Goal: Transaction & Acquisition: Purchase product/service

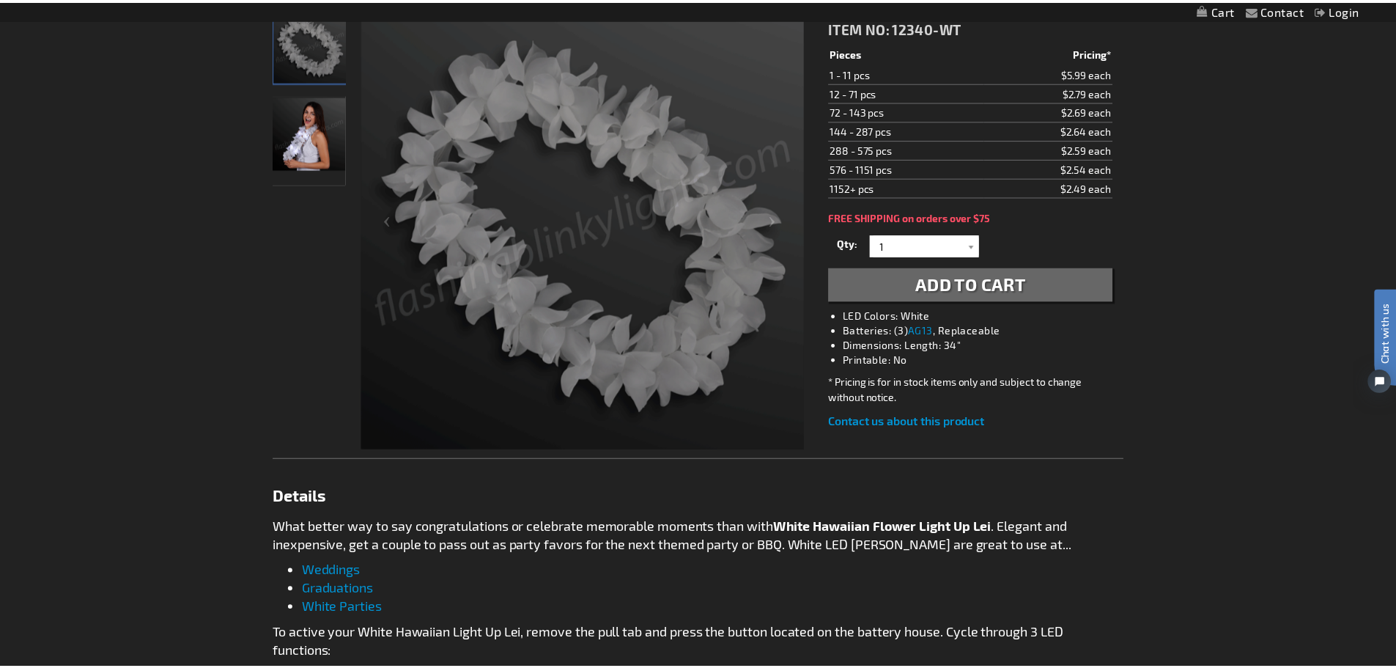
scroll to position [244, 0]
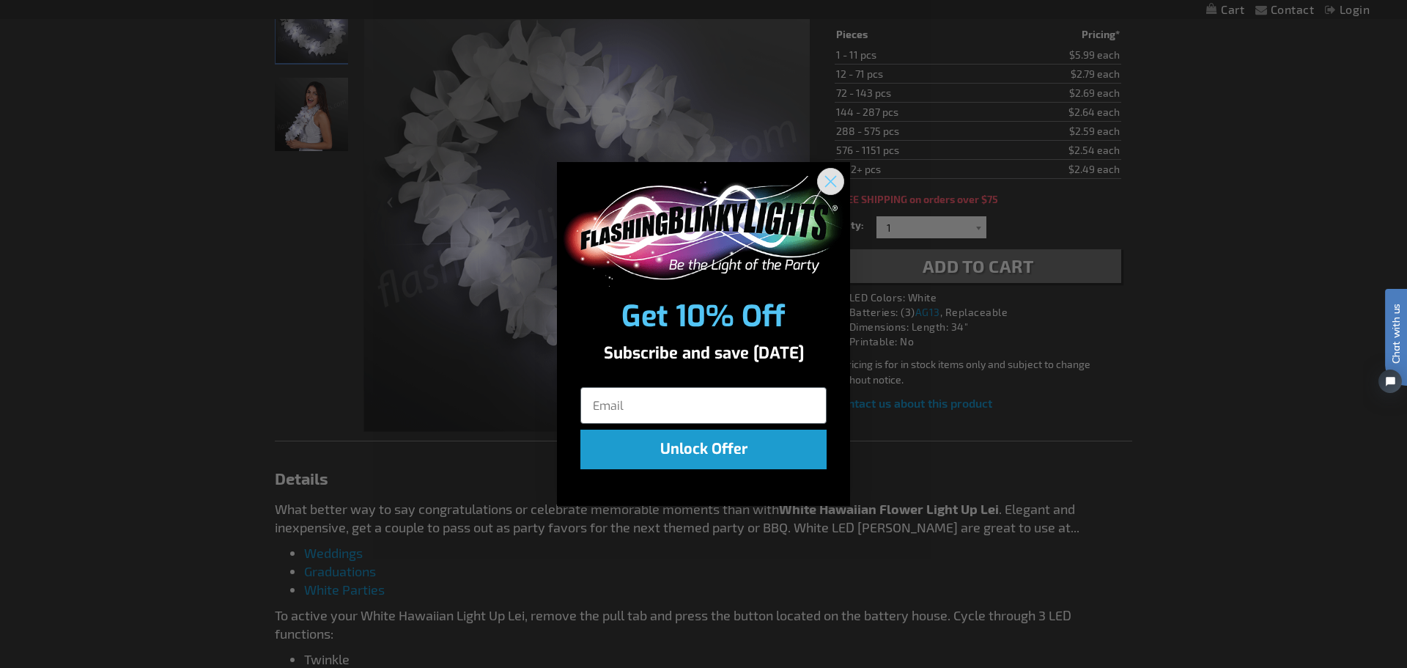
click at [837, 185] on circle "Close dialog" at bounding box center [831, 181] width 24 height 24
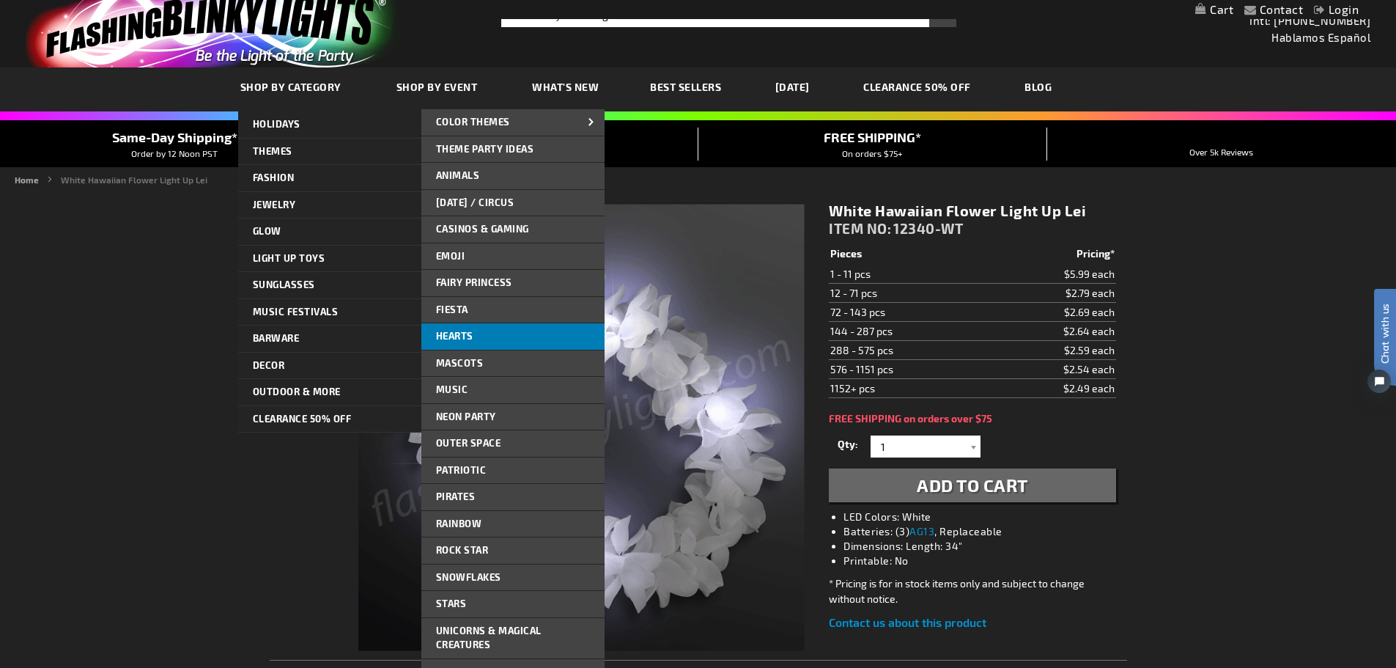
scroll to position [0, 0]
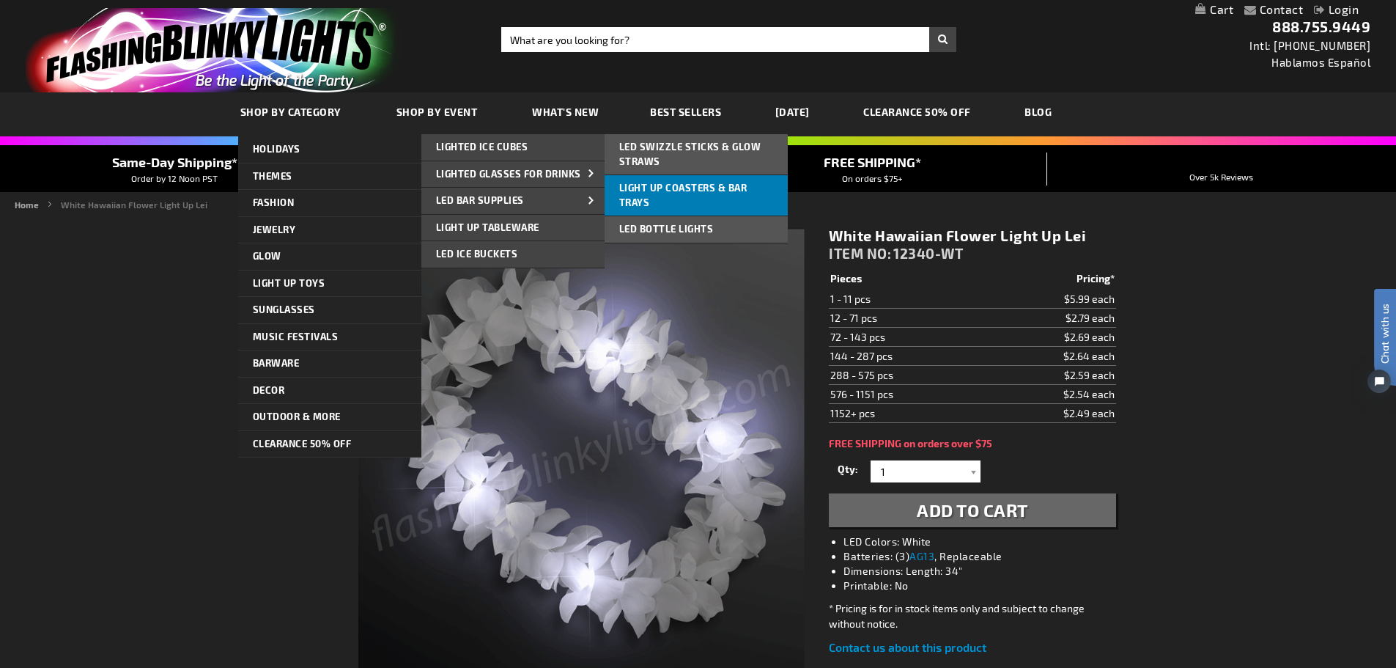
click at [688, 208] on link "Light Up Coasters & Bar Trays" at bounding box center [696, 195] width 183 height 40
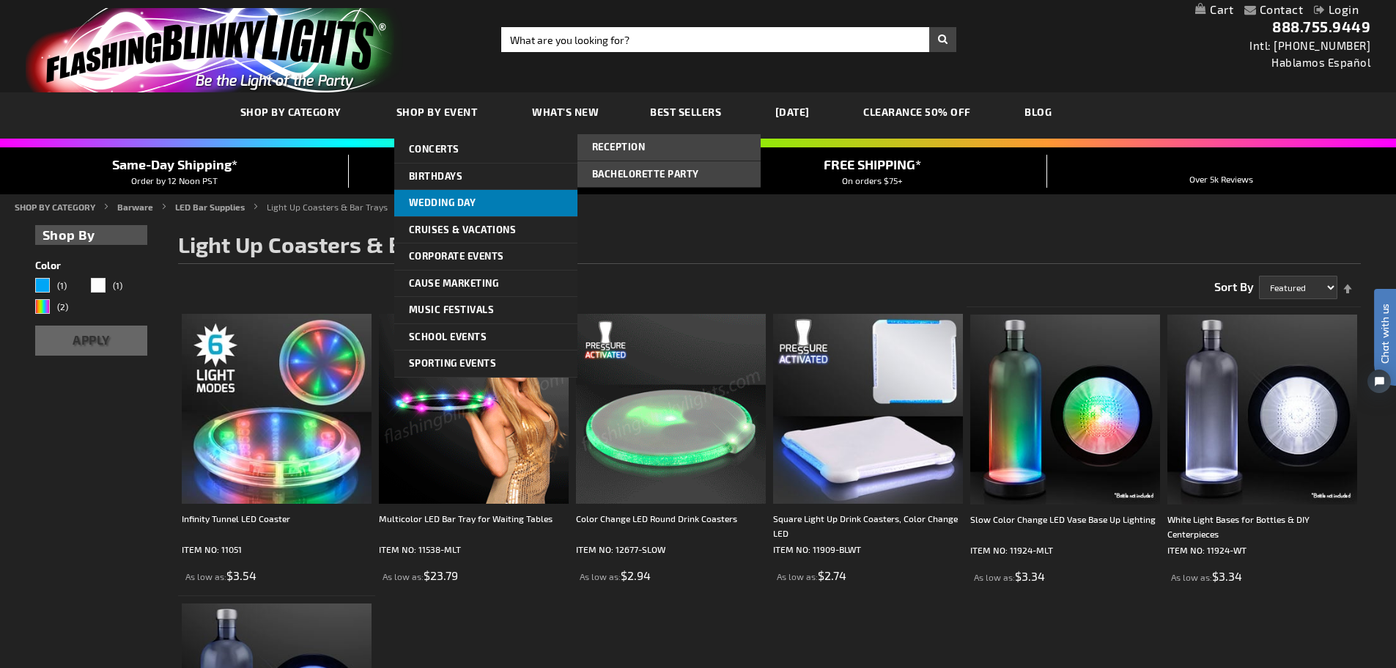
click at [452, 200] on span "Wedding Day" at bounding box center [442, 202] width 67 height 12
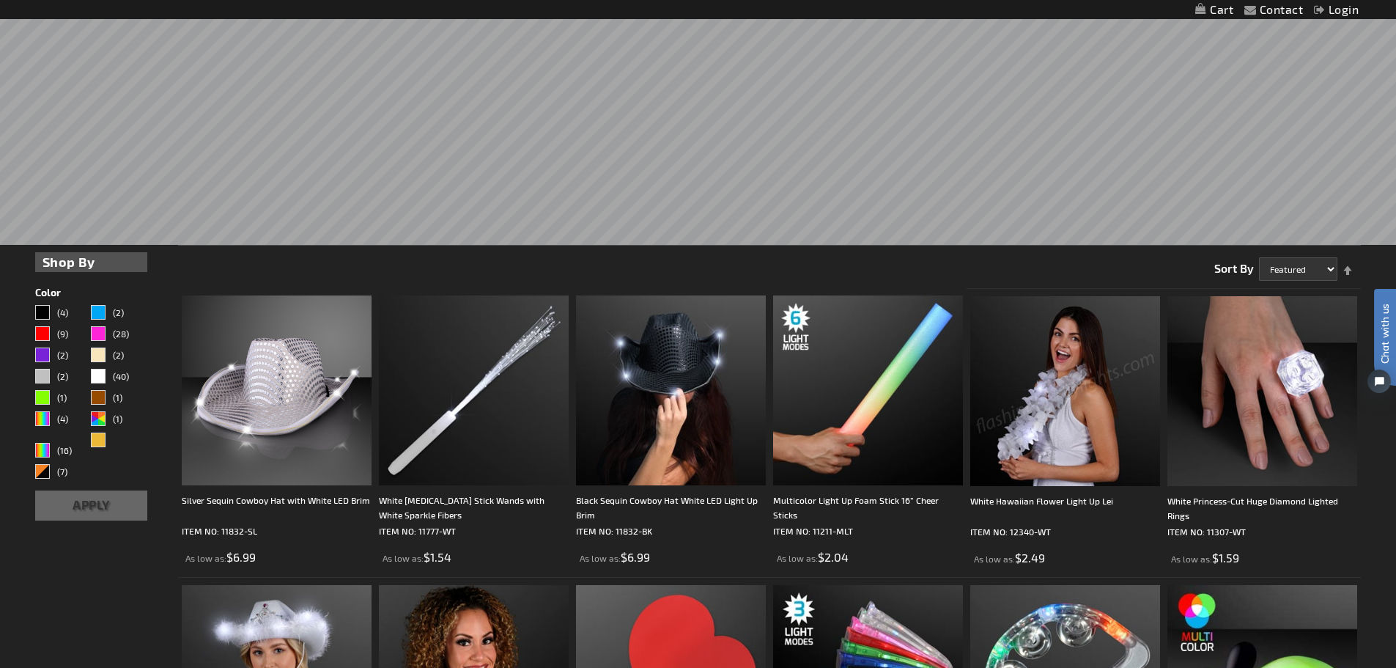
scroll to position [489, 0]
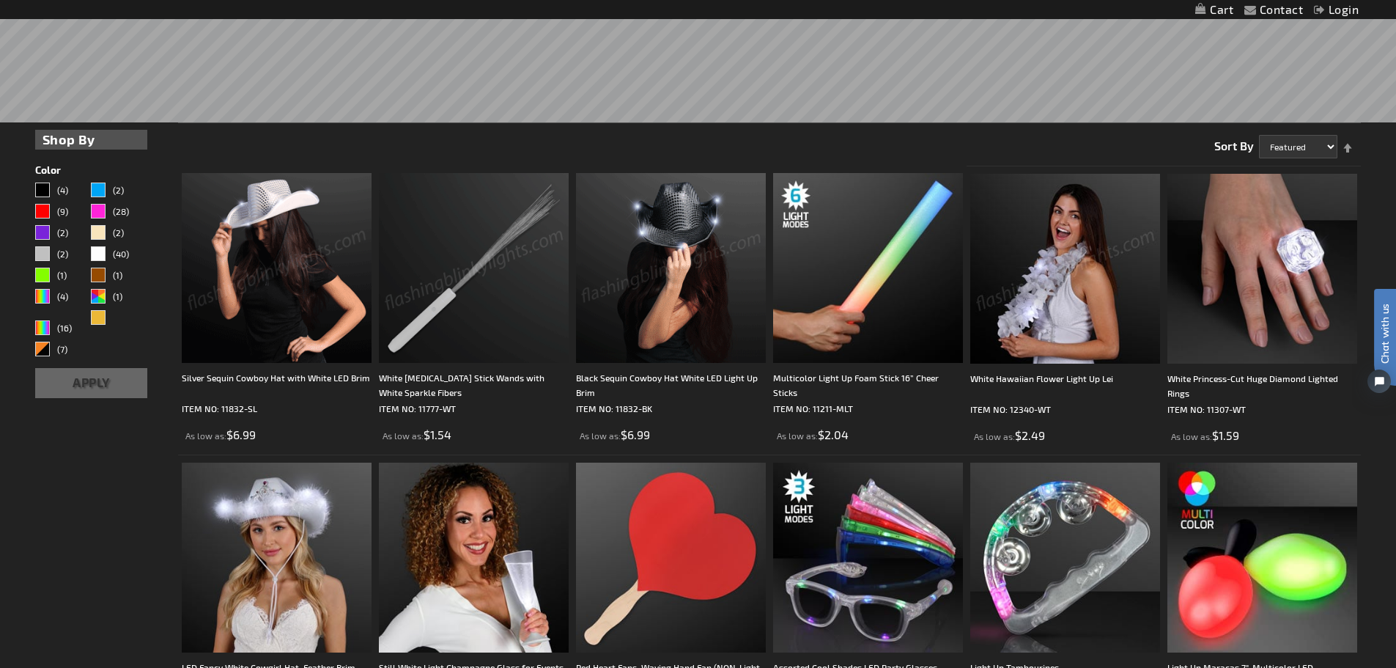
click at [293, 301] on img at bounding box center [277, 268] width 190 height 190
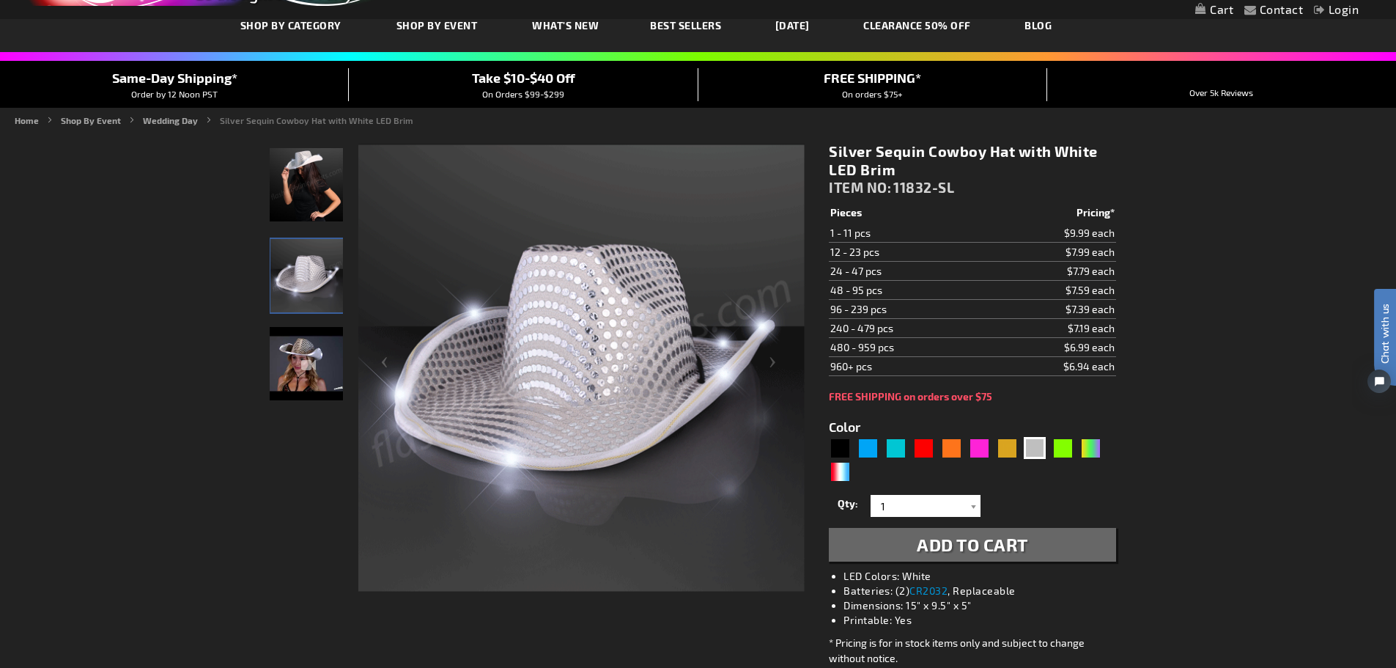
scroll to position [122, 0]
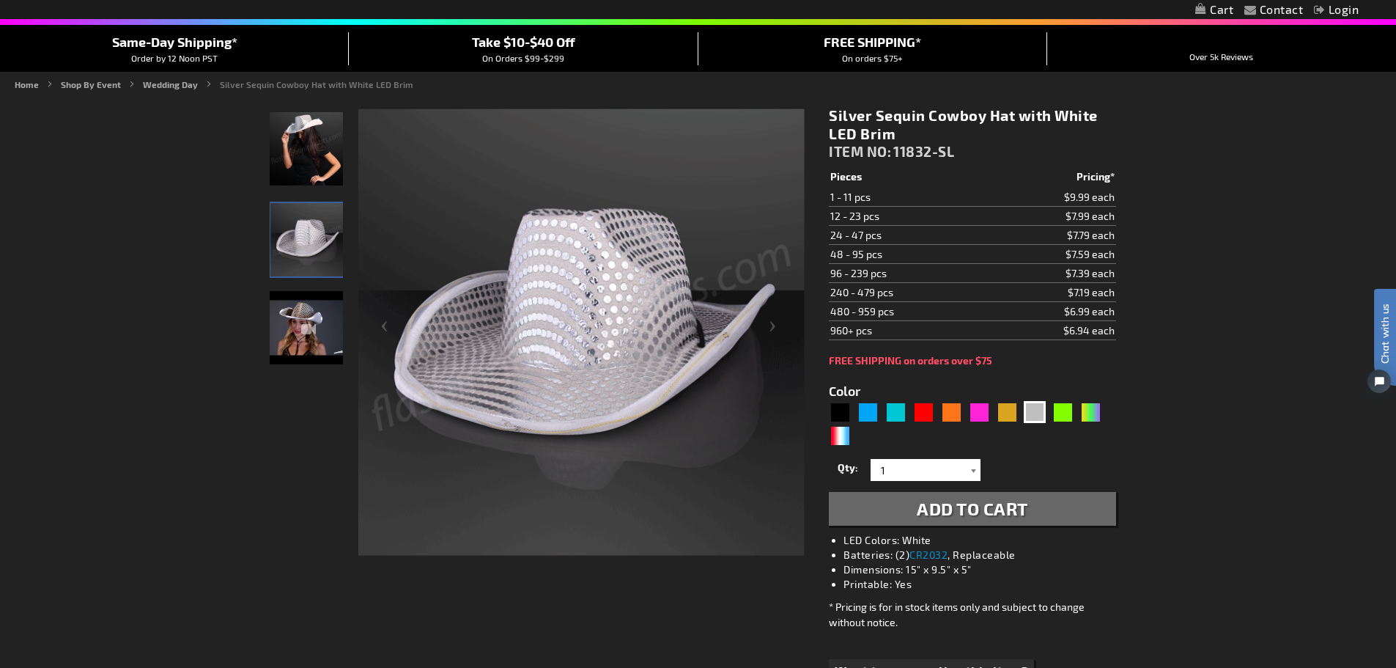
click at [972, 468] on div at bounding box center [973, 470] width 15 height 22
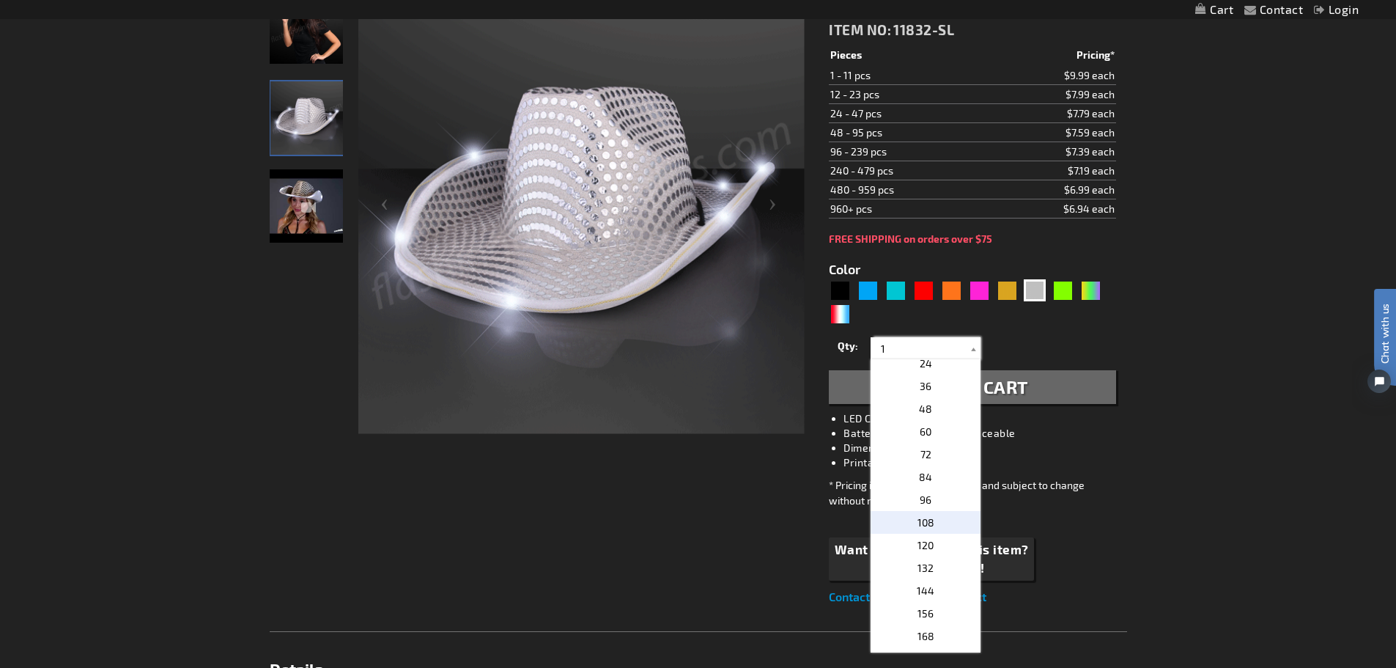
scroll to position [244, 0]
click at [931, 461] on p "60" at bounding box center [926, 467] width 110 height 23
type input "60"
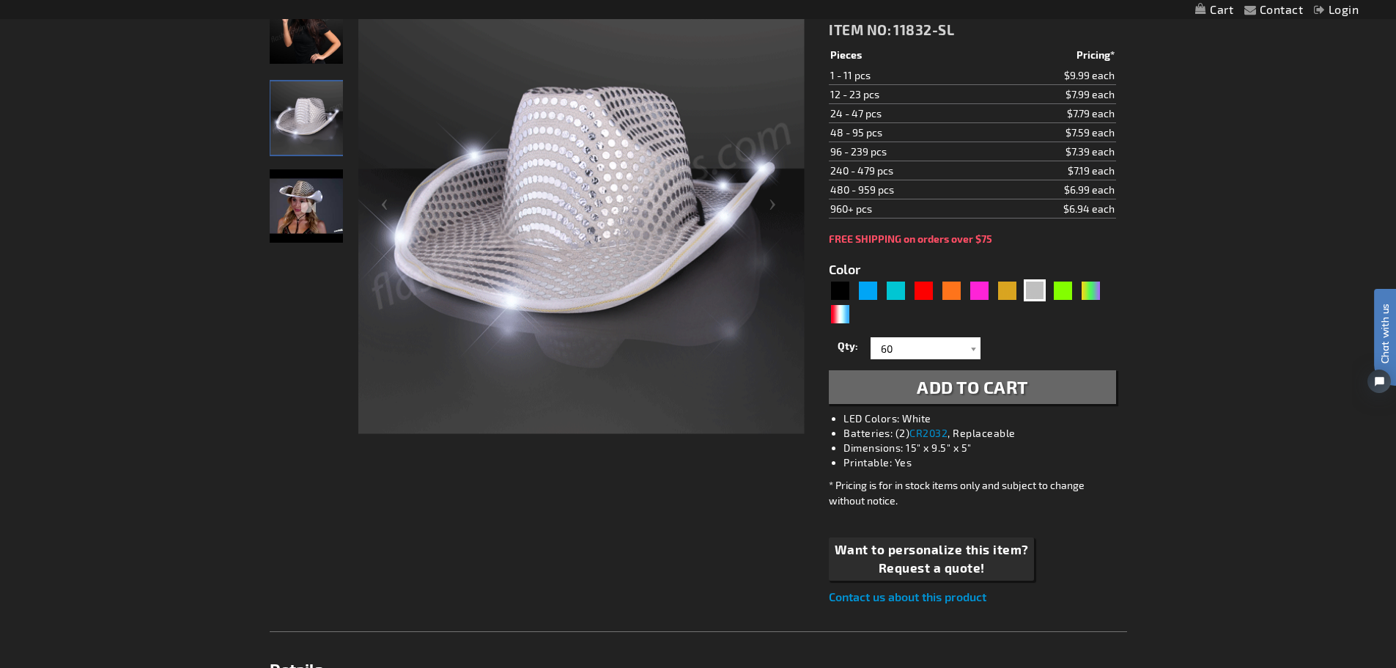
click at [971, 383] on span "Add to Cart" at bounding box center [972, 386] width 111 height 21
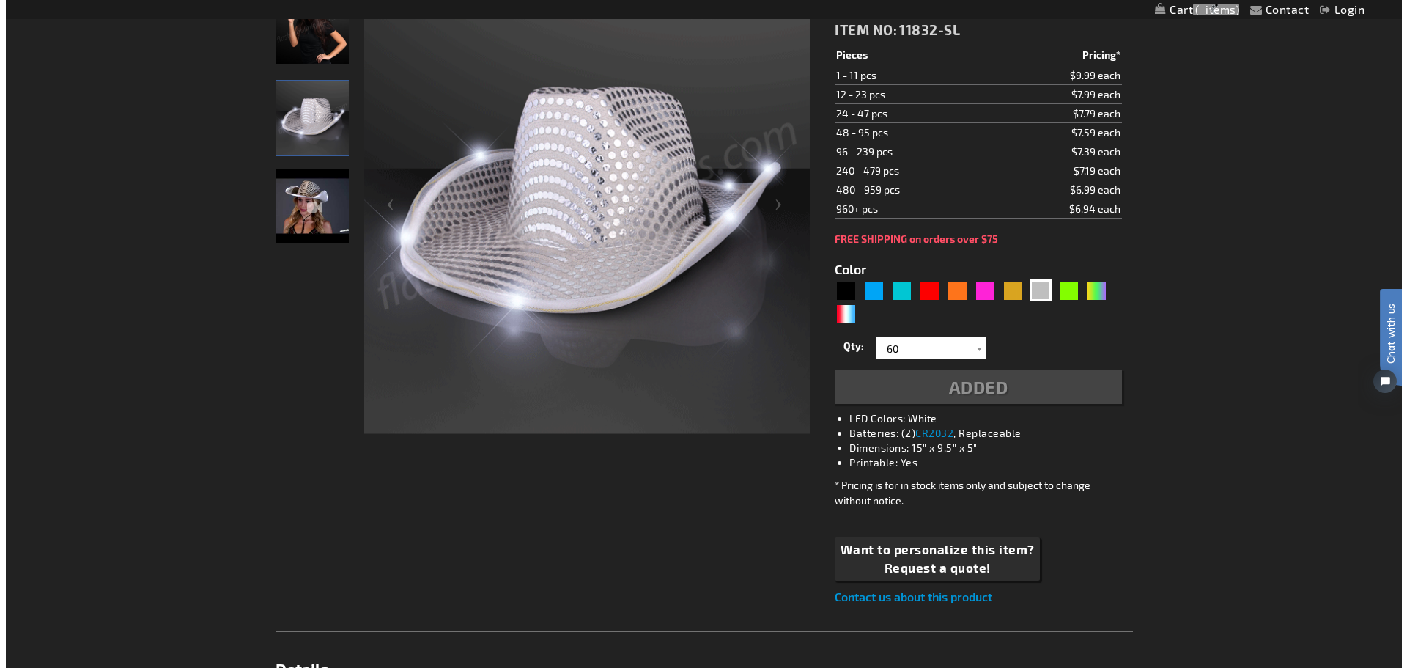
scroll to position [278, 0]
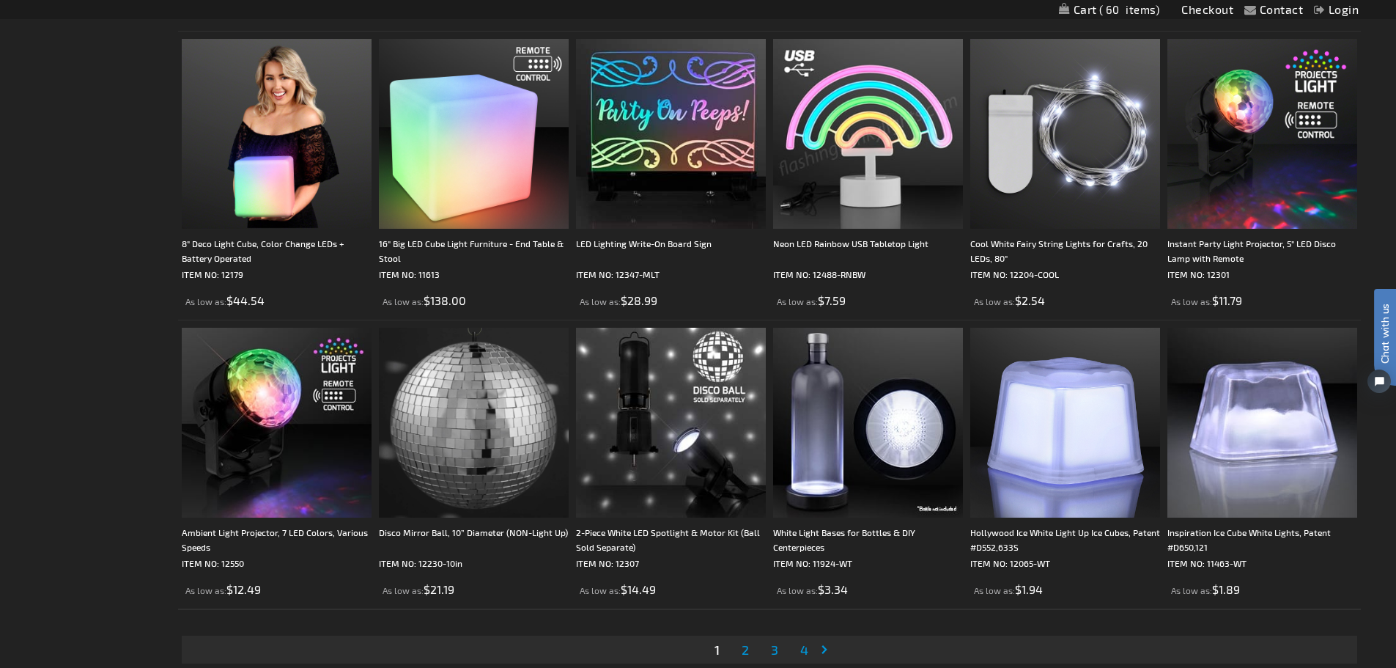
scroll to position [3179, 0]
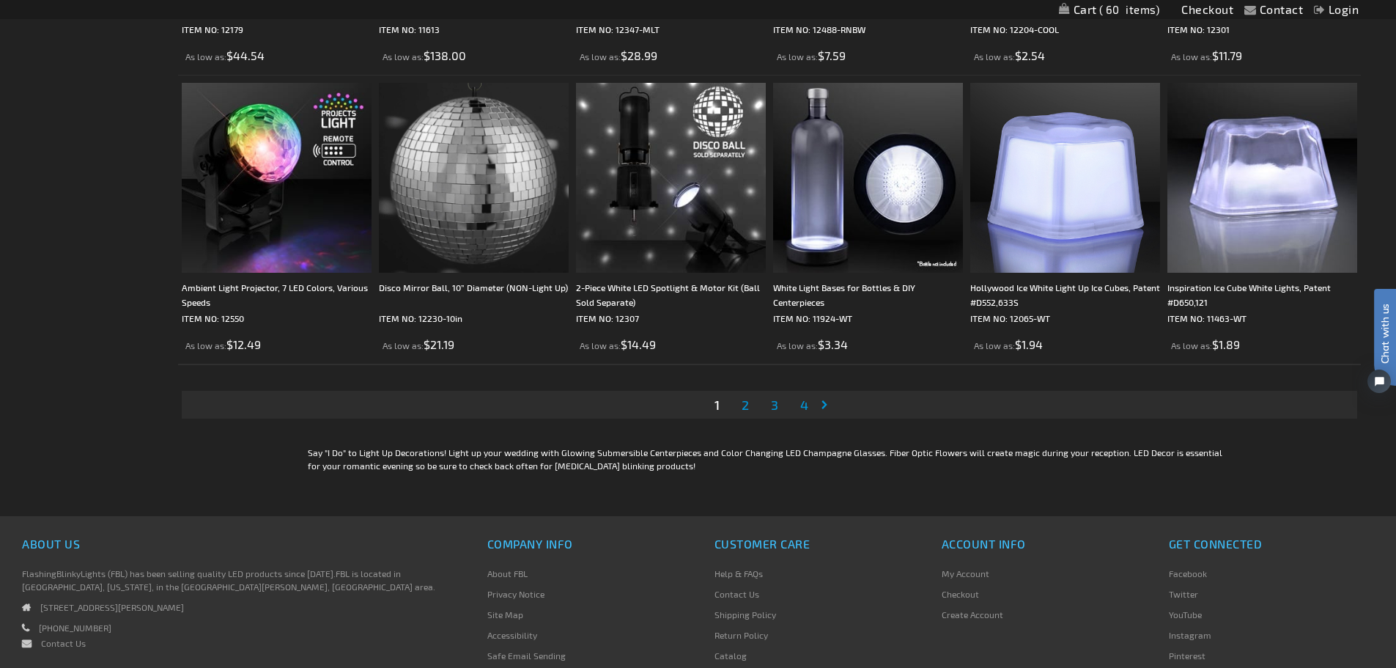
click at [749, 402] on span "2" at bounding box center [745, 405] width 7 height 16
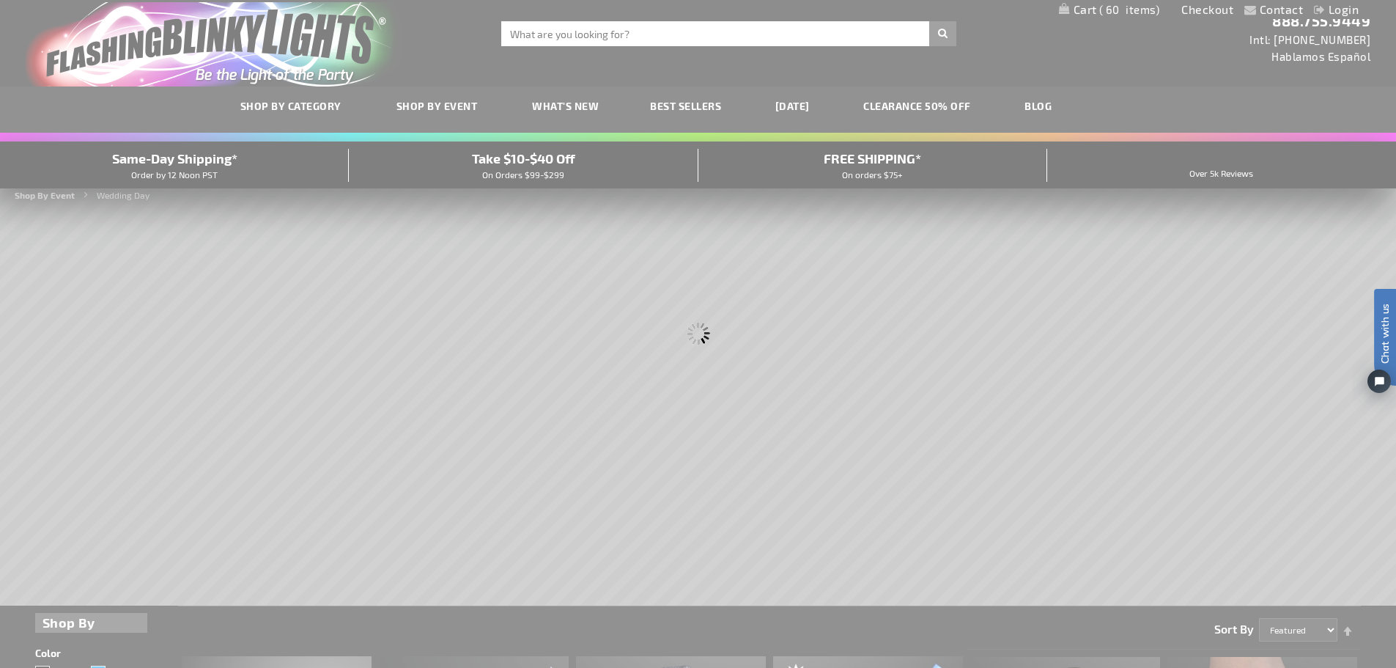
scroll to position [0, 0]
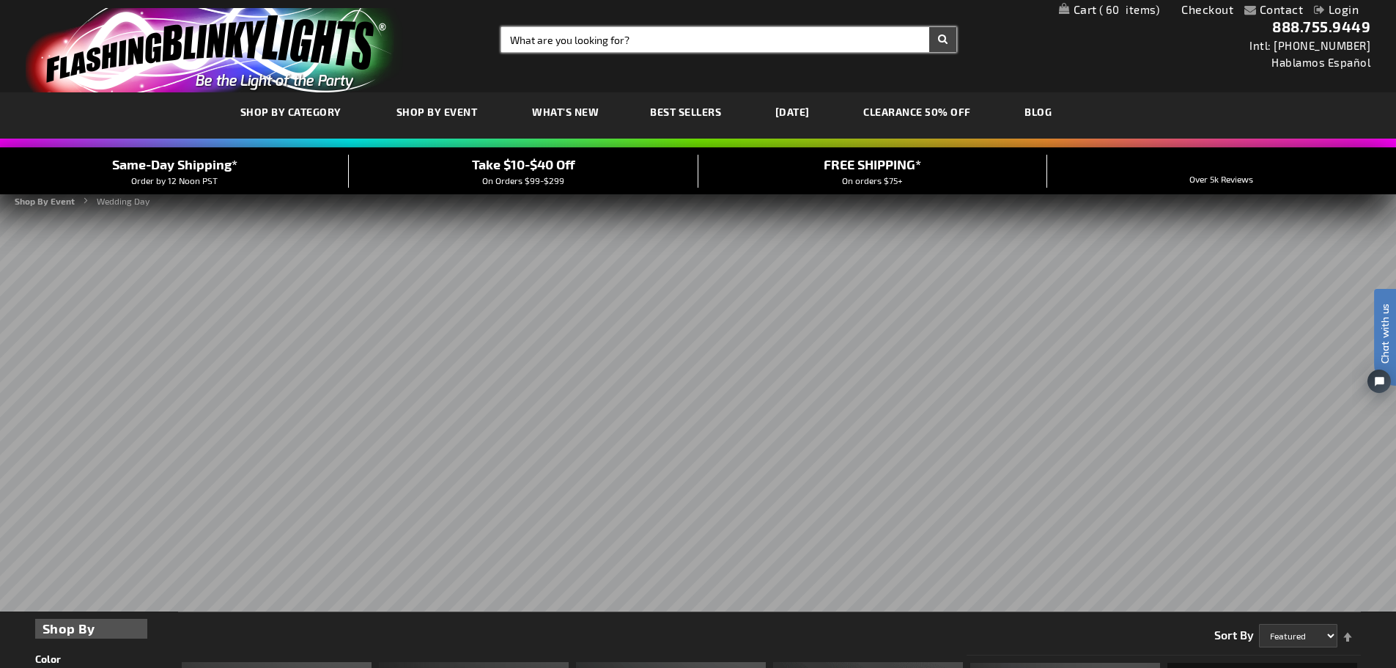
click at [660, 38] on input "Search" at bounding box center [728, 39] width 455 height 25
type input "lei"
click at [929, 27] on button "Search" at bounding box center [942, 39] width 27 height 25
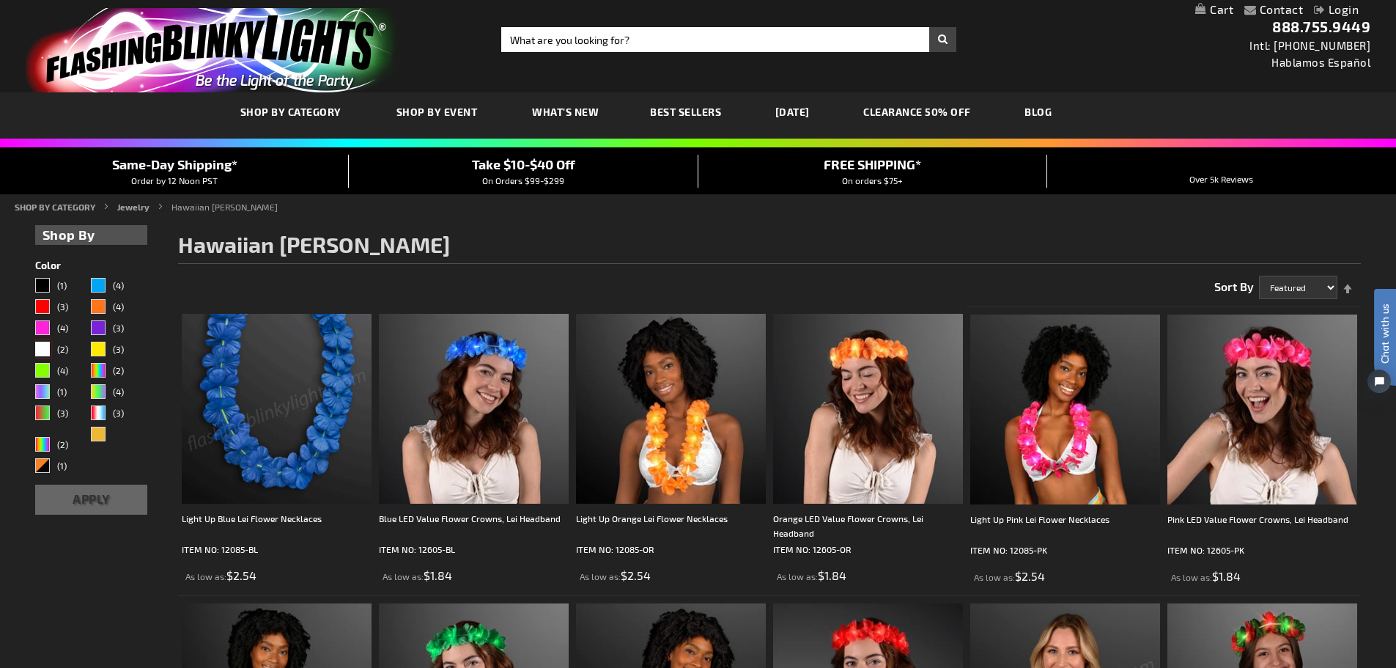
click at [45, 350] on div "White" at bounding box center [42, 349] width 15 height 15
click at [117, 504] on button "Apply" at bounding box center [91, 500] width 113 height 30
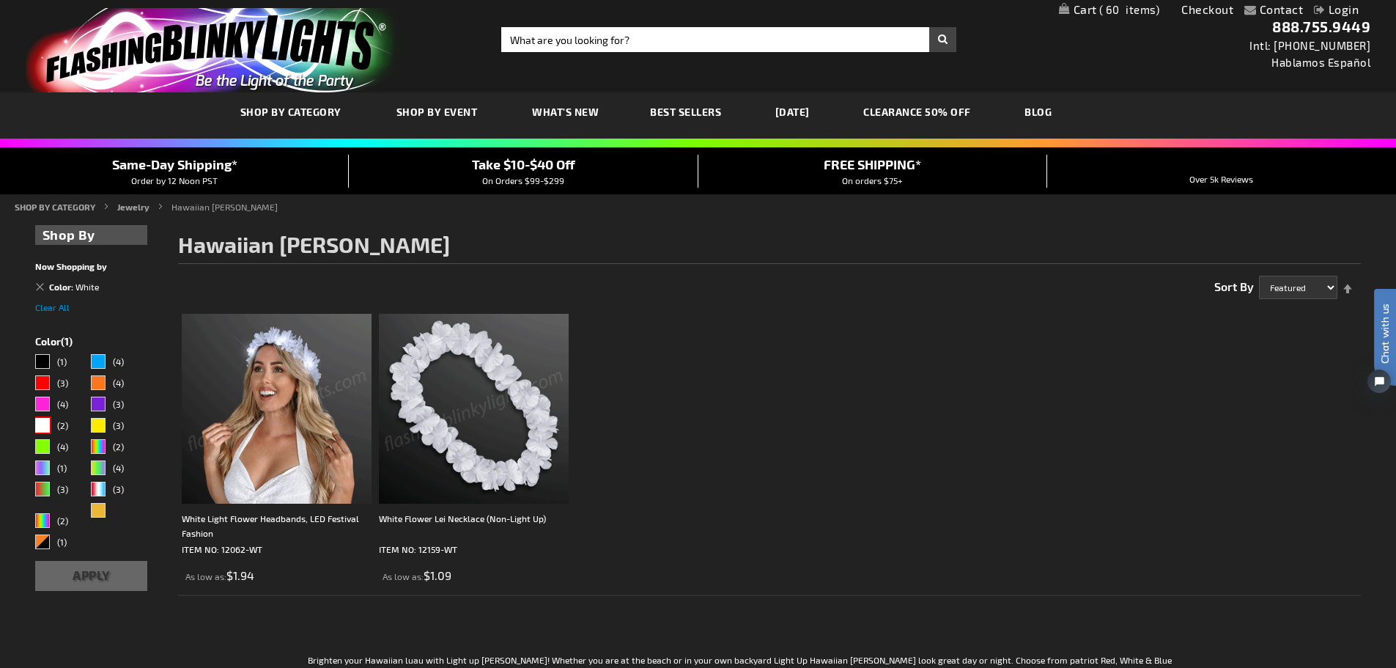
click at [458, 450] on img at bounding box center [474, 409] width 190 height 190
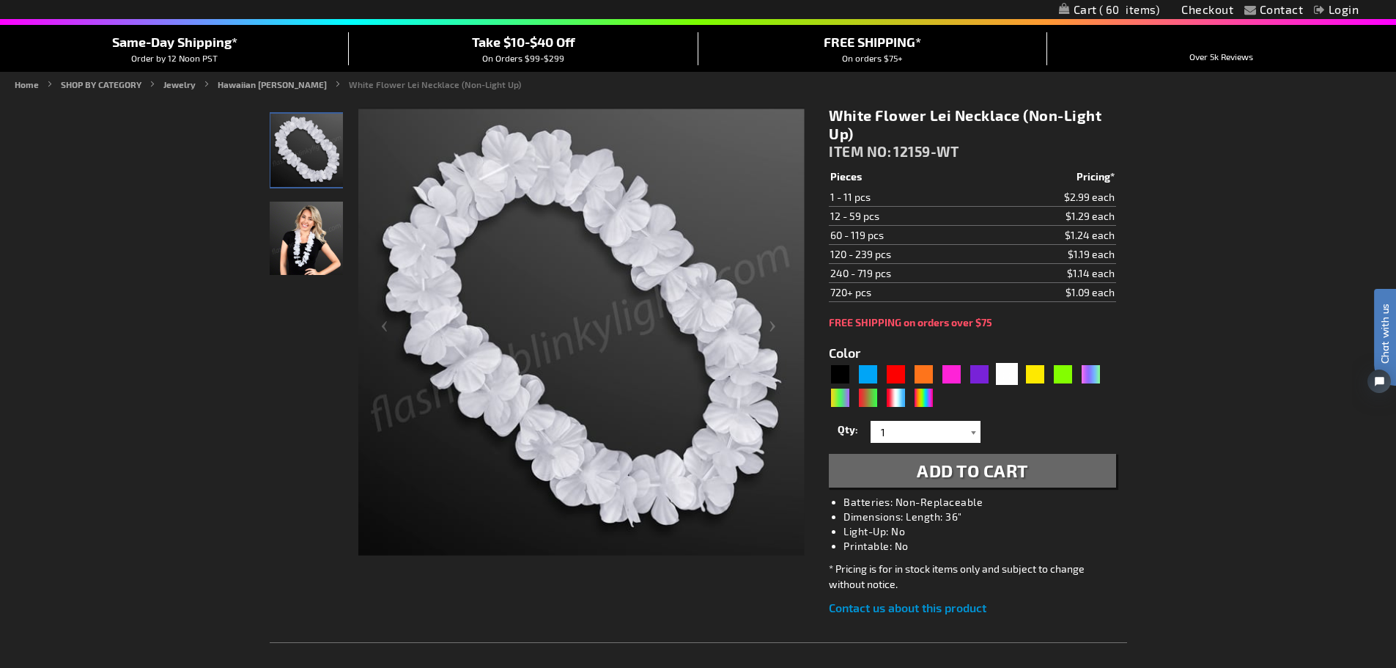
click at [976, 432] on div at bounding box center [973, 432] width 15 height 22
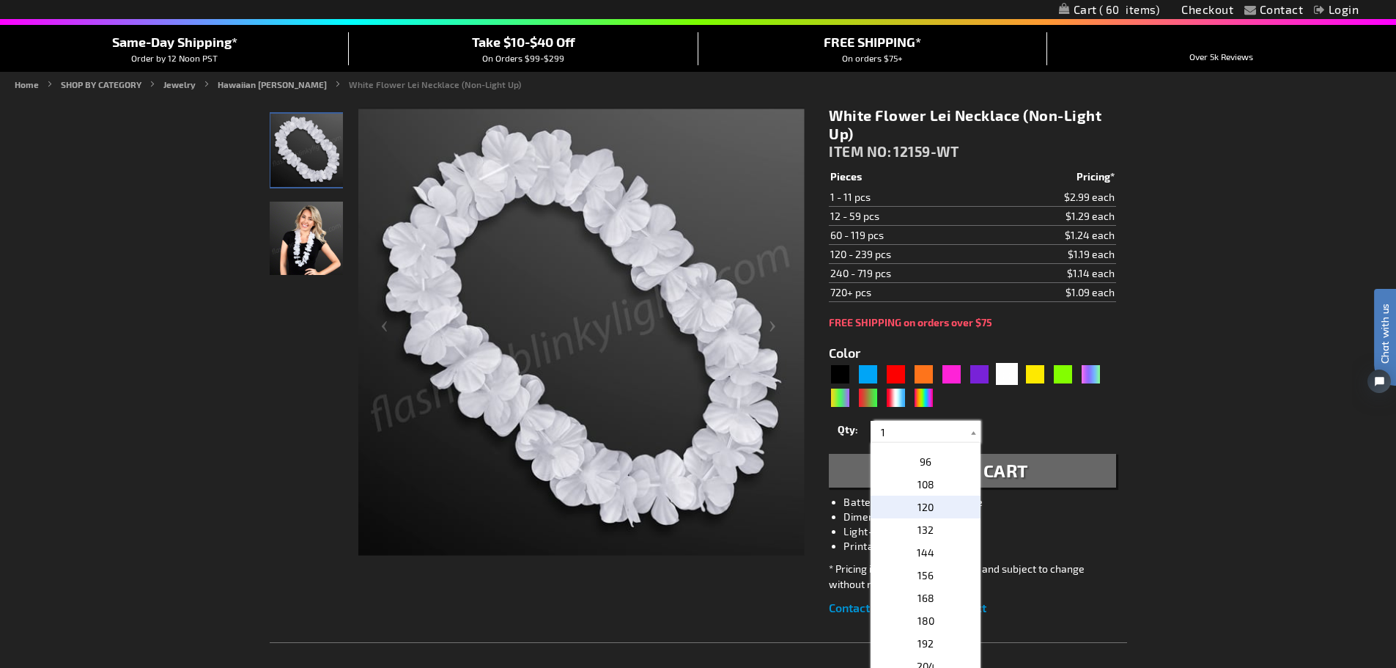
scroll to position [367, 0]
click at [932, 518] on p "108" at bounding box center [926, 519] width 110 height 23
type input "108"
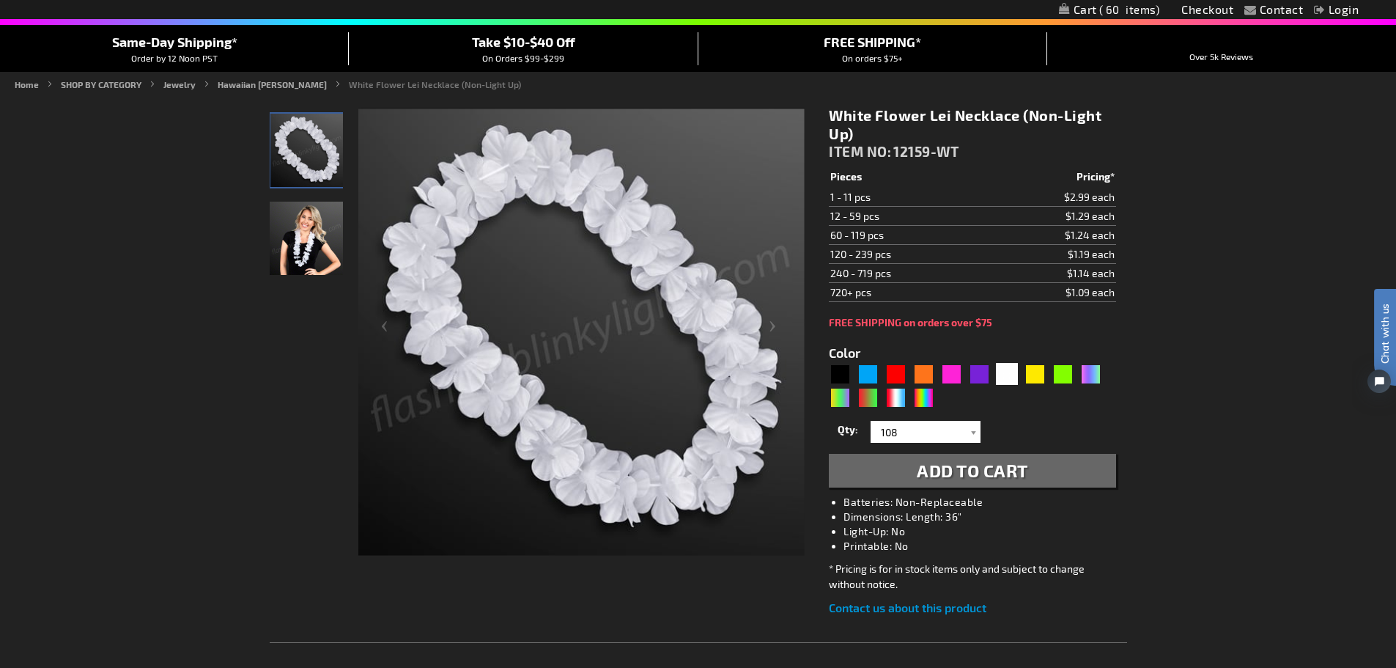
click at [926, 474] on span "Add to Cart" at bounding box center [972, 470] width 111 height 21
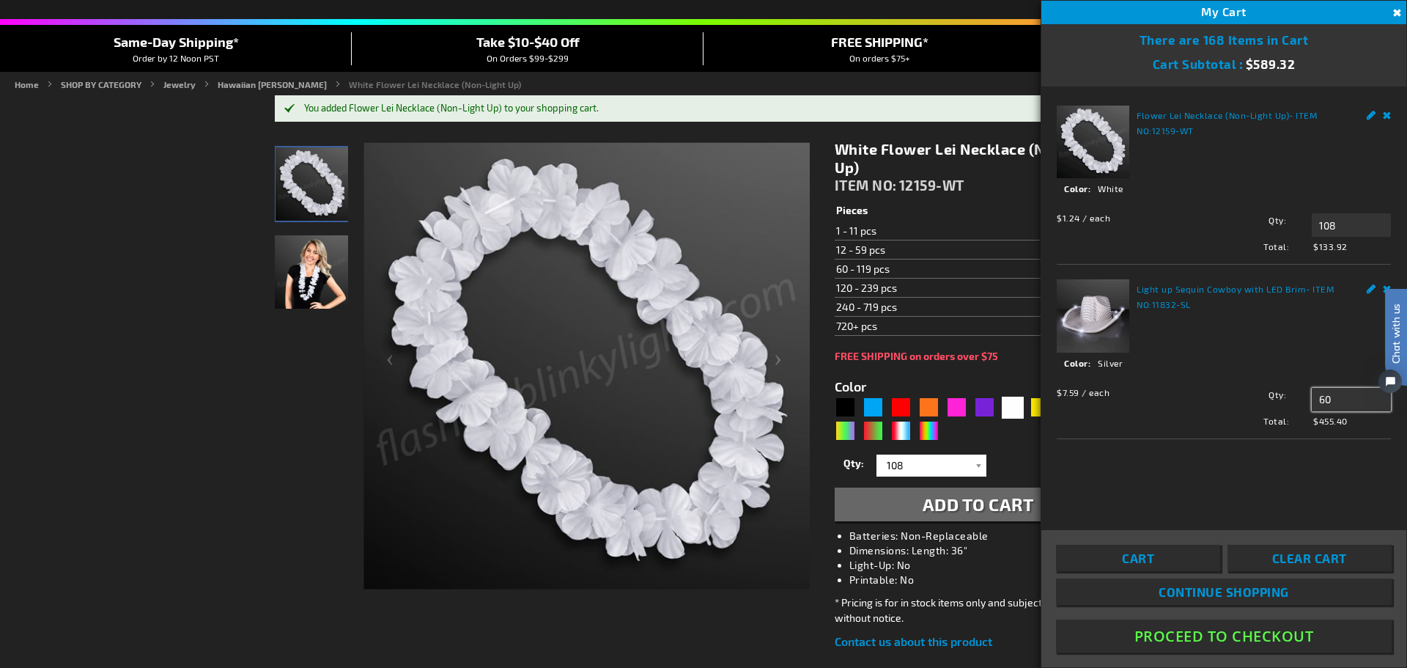
click at [1336, 405] on input "60" at bounding box center [1351, 399] width 79 height 23
type input "15"
click at [1344, 422] on span "Update" at bounding box center [1345, 427] width 34 height 10
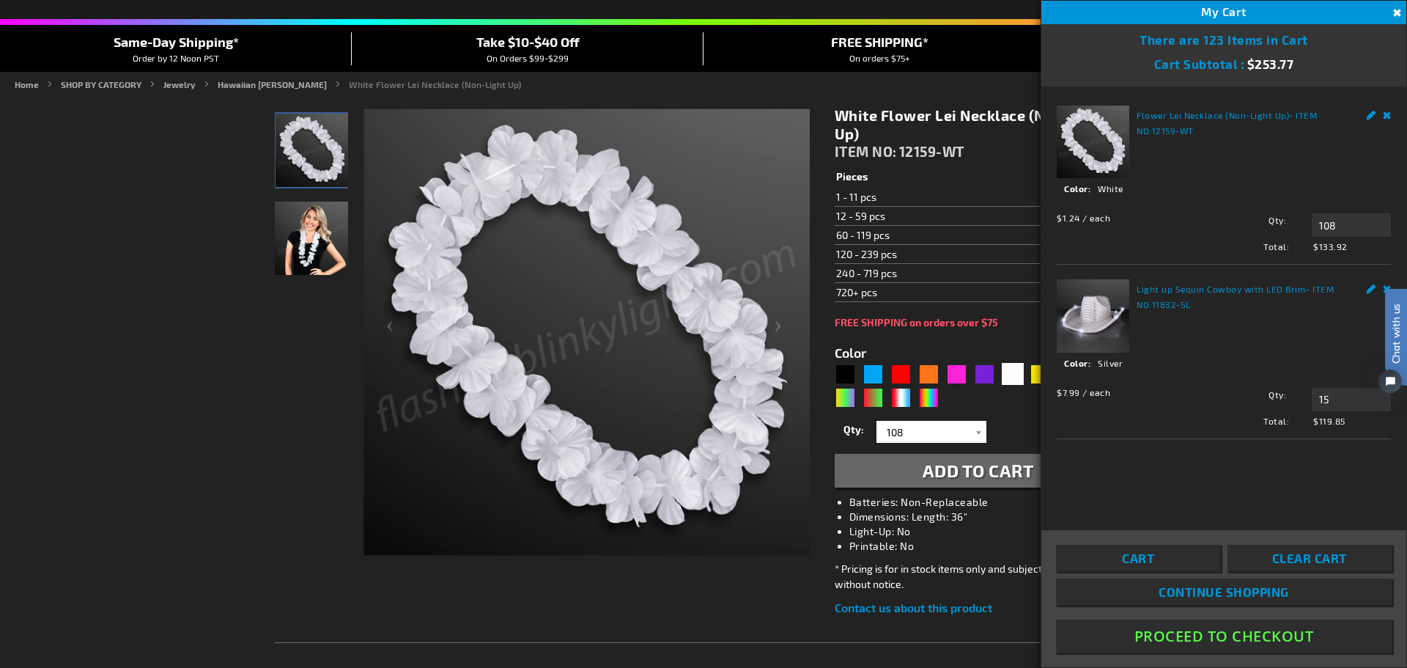
click at [1396, 11] on button "Close" at bounding box center [1396, 13] width 16 height 16
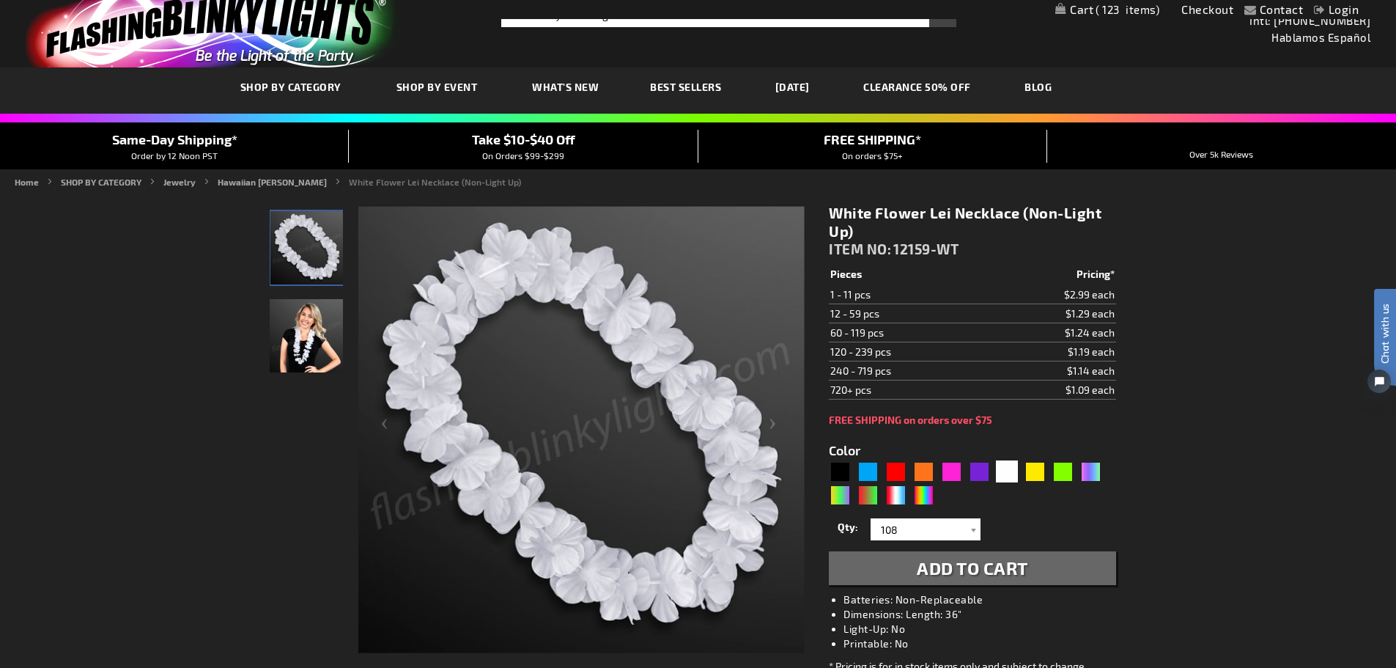
scroll to position [0, 0]
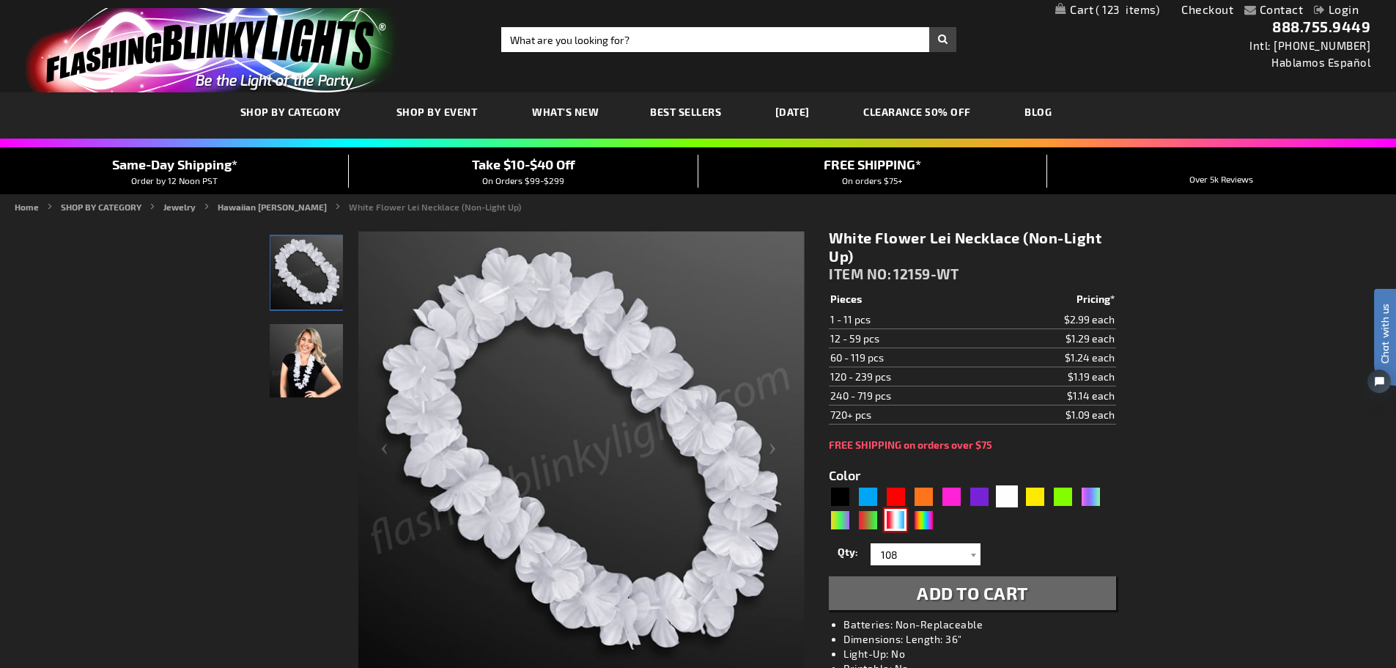
click at [899, 521] on div "RWB" at bounding box center [896, 520] width 22 height 22
type input "5643"
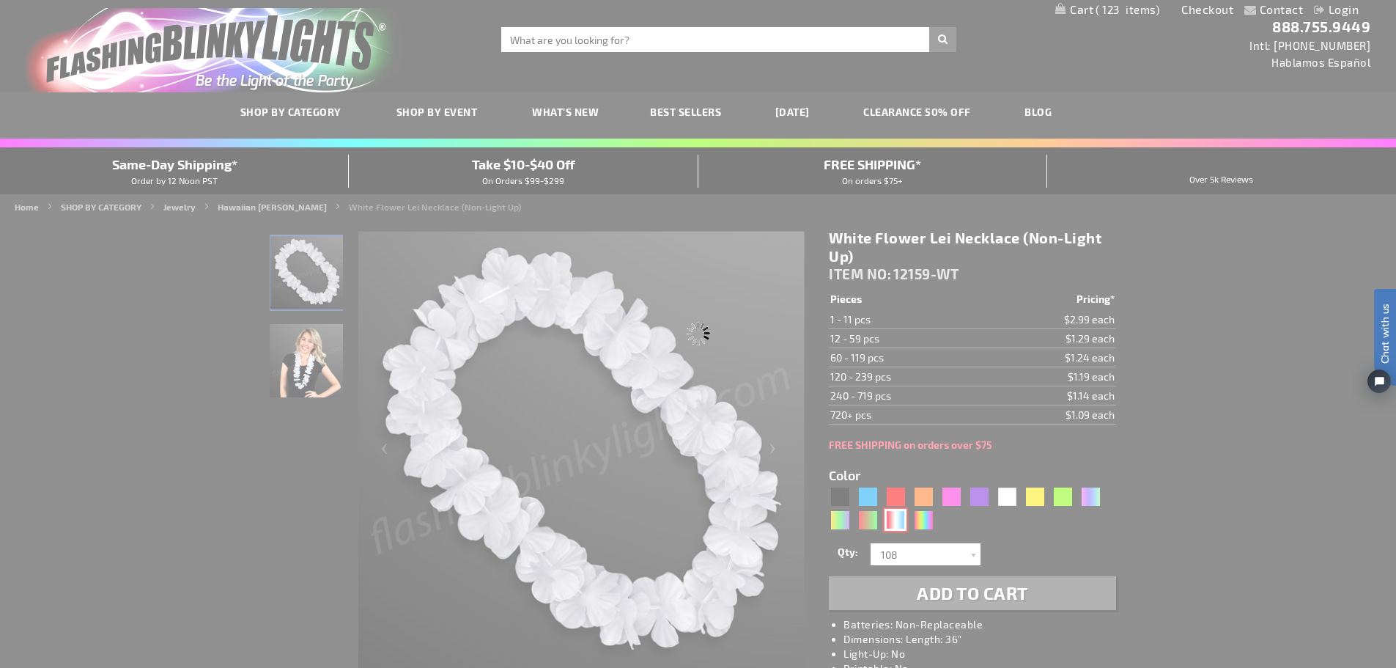
type input "12159-RWB"
type input "Customize - USA Leis, Red White &amp; Blue Flower Necklaces (Non-Light Up) - IT…"
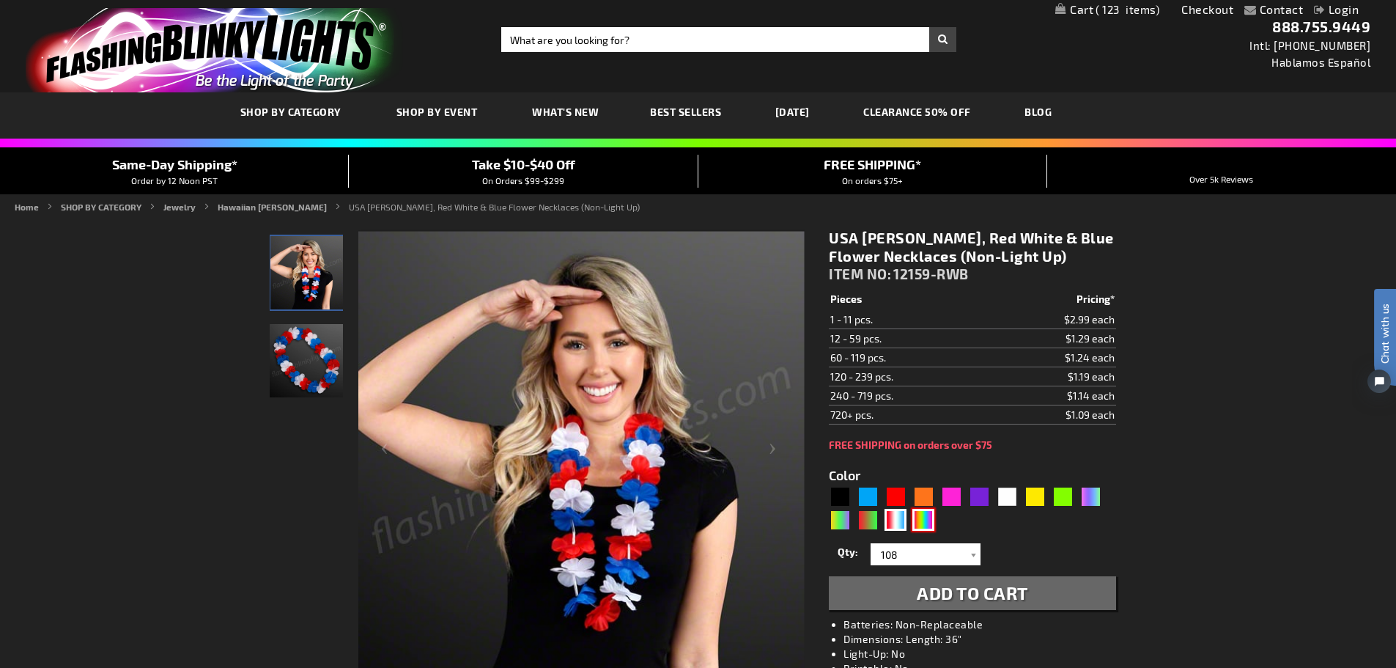
click at [928, 515] on div "Multicolor" at bounding box center [924, 520] width 22 height 22
type input "5659"
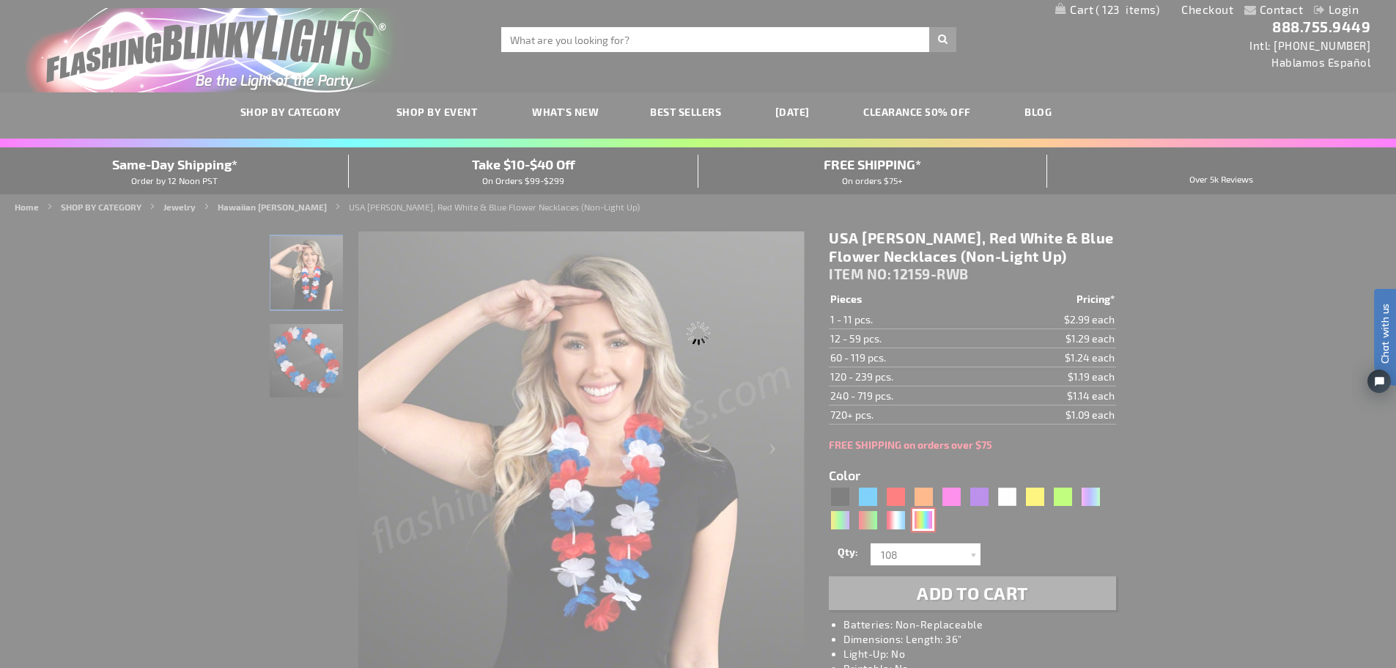
type input "12159-RNBW"
type input "Customize - Rainbow Flowers Lei Necklaces (Non-Light Up) - ITEM NO: 12159-RNBW"
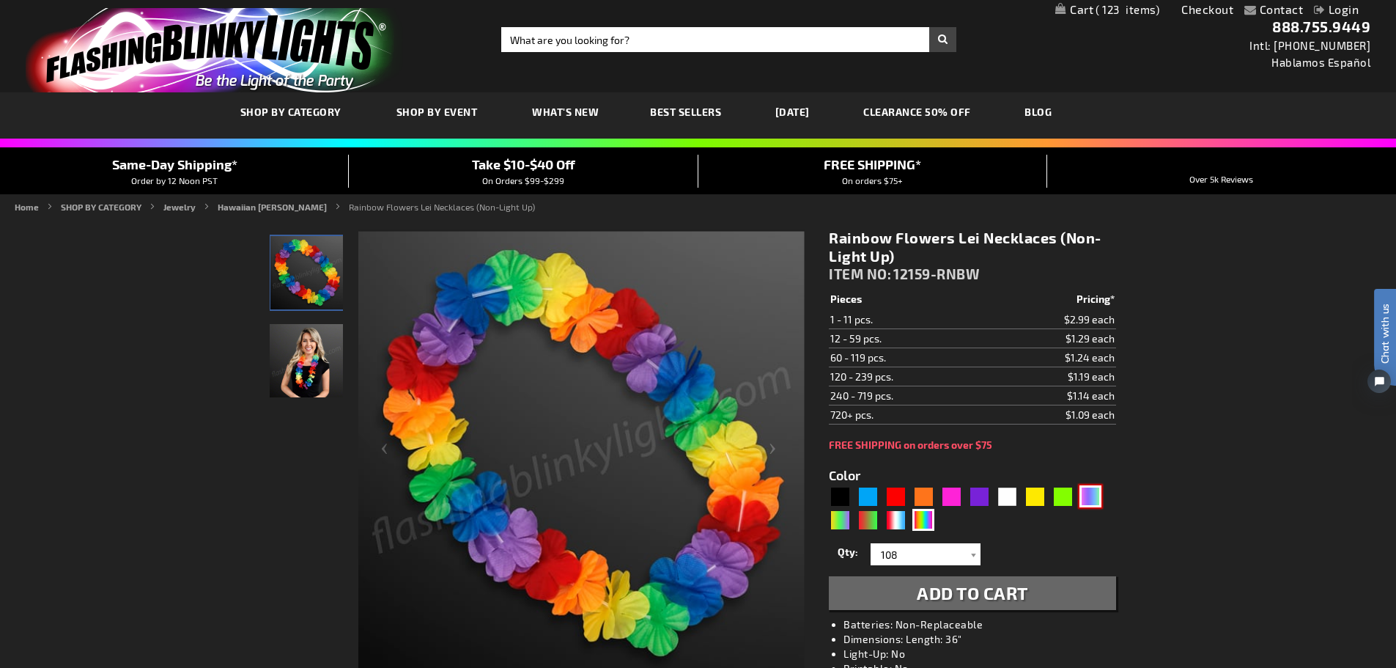
click at [1094, 496] on div "Neon" at bounding box center [1091, 496] width 22 height 22
type input "5636"
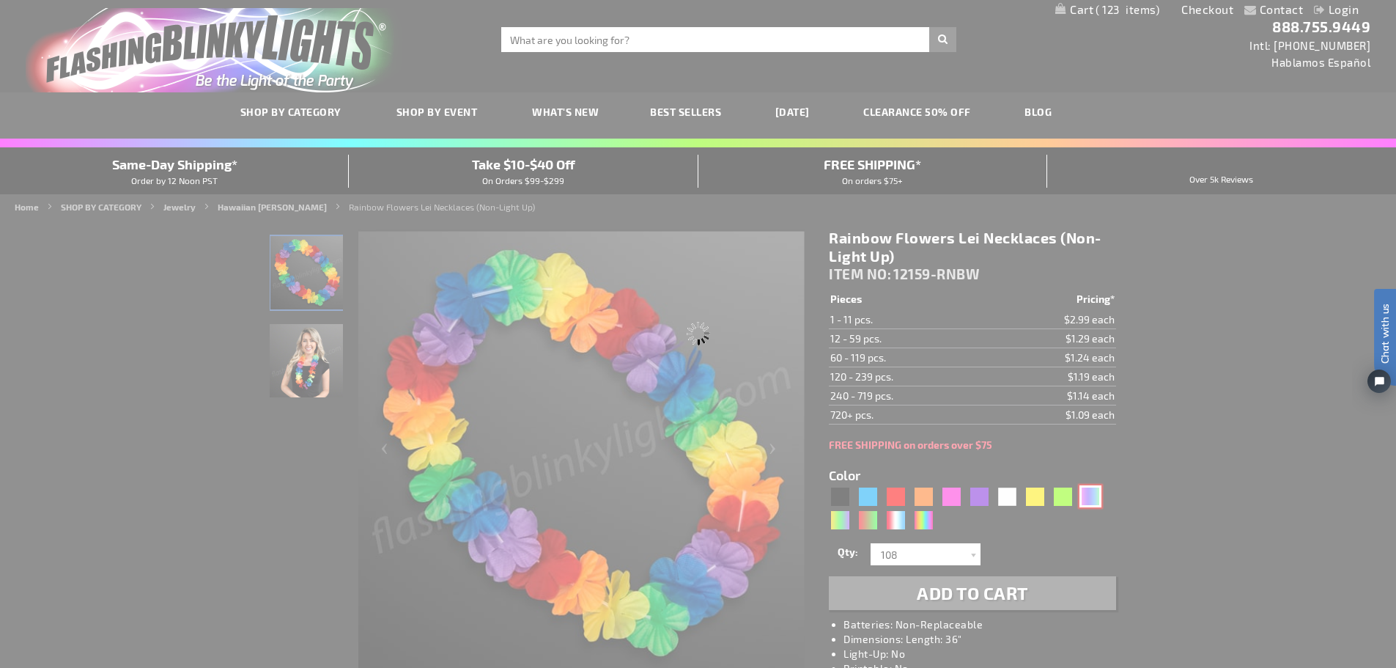
type input "12159-NEON"
type input "Customize - Blacklight Reactive Hawaiian Leis, Neon Assortment (Non-Light Up) -…"
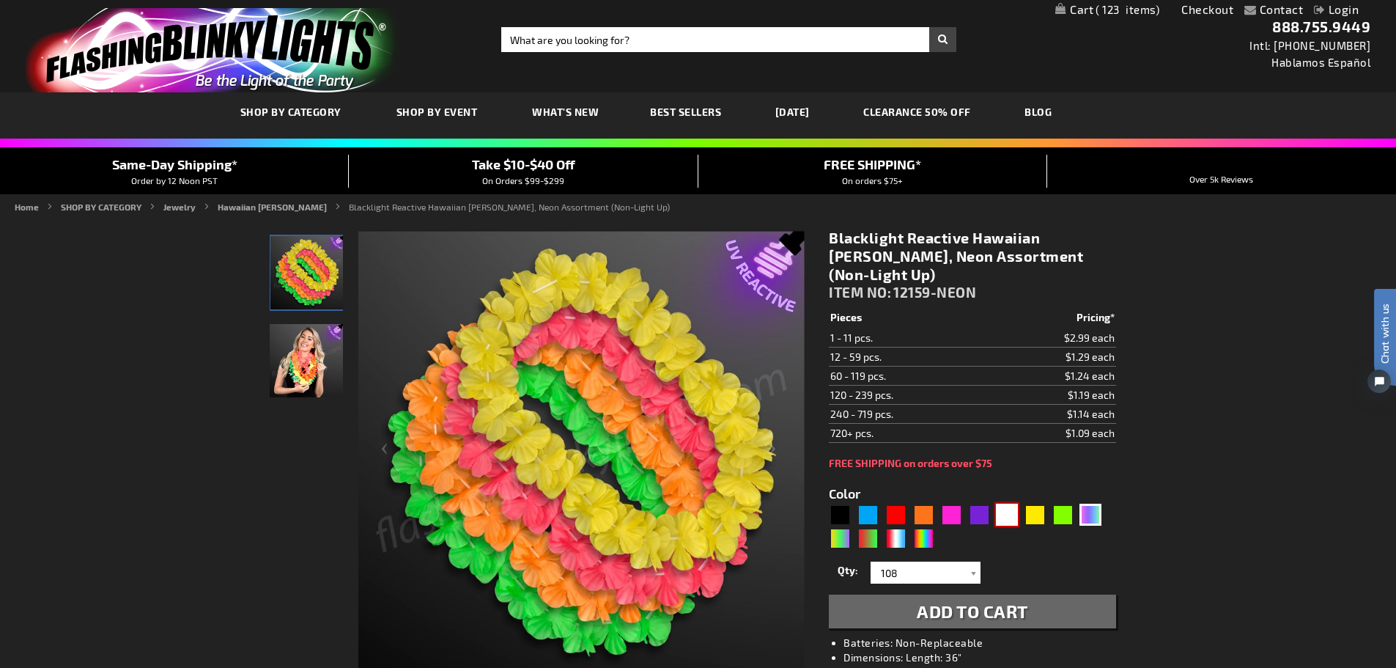
click at [1012, 504] on div "White" at bounding box center [1007, 515] width 22 height 22
type input "5646"
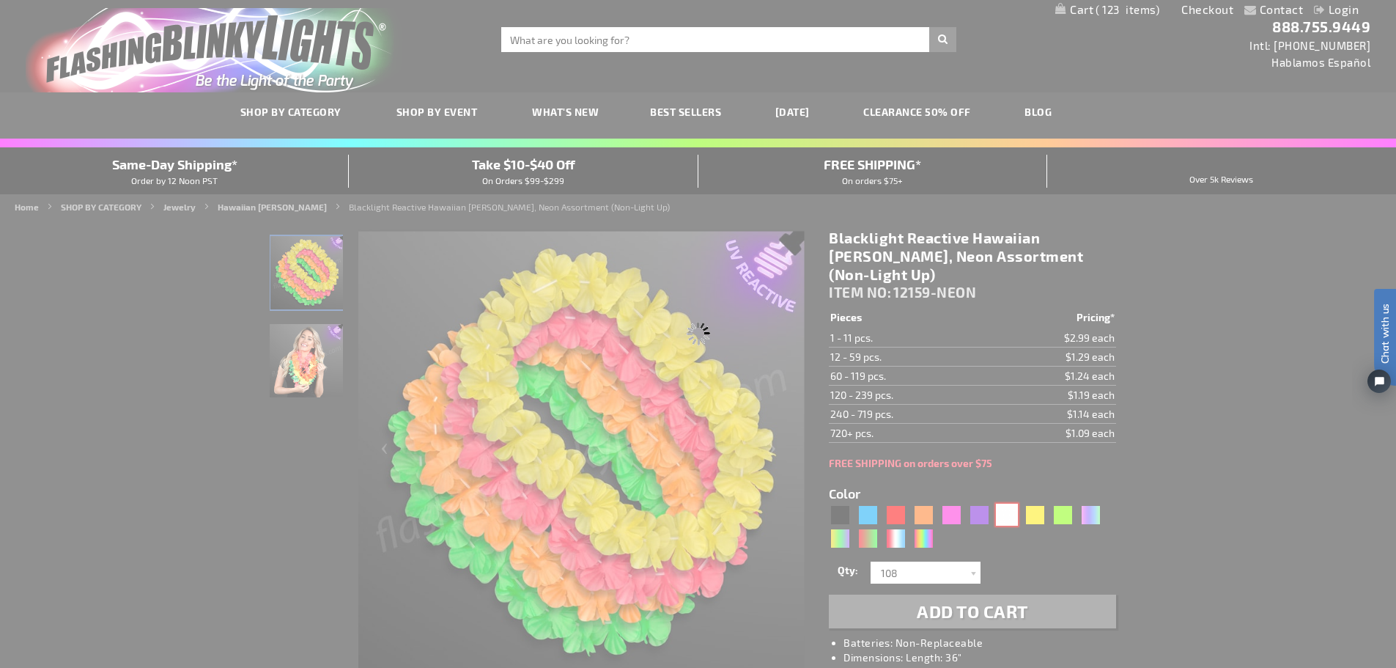
type input "12159-WT"
type input "Customize - White Flower Lei Necklace (Non-Light Up) - ITEM NO: 12159-WT"
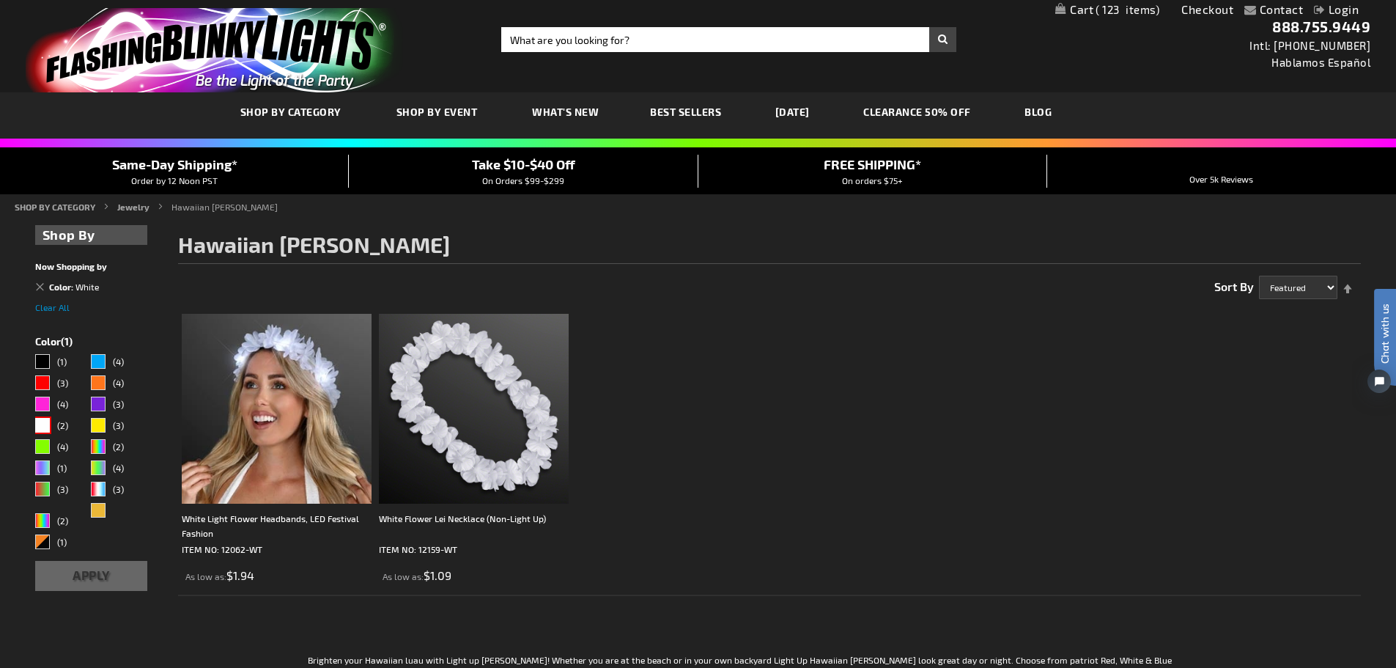
click at [35, 280] on link "Remove This Item" at bounding box center [35, 280] width 0 height 0
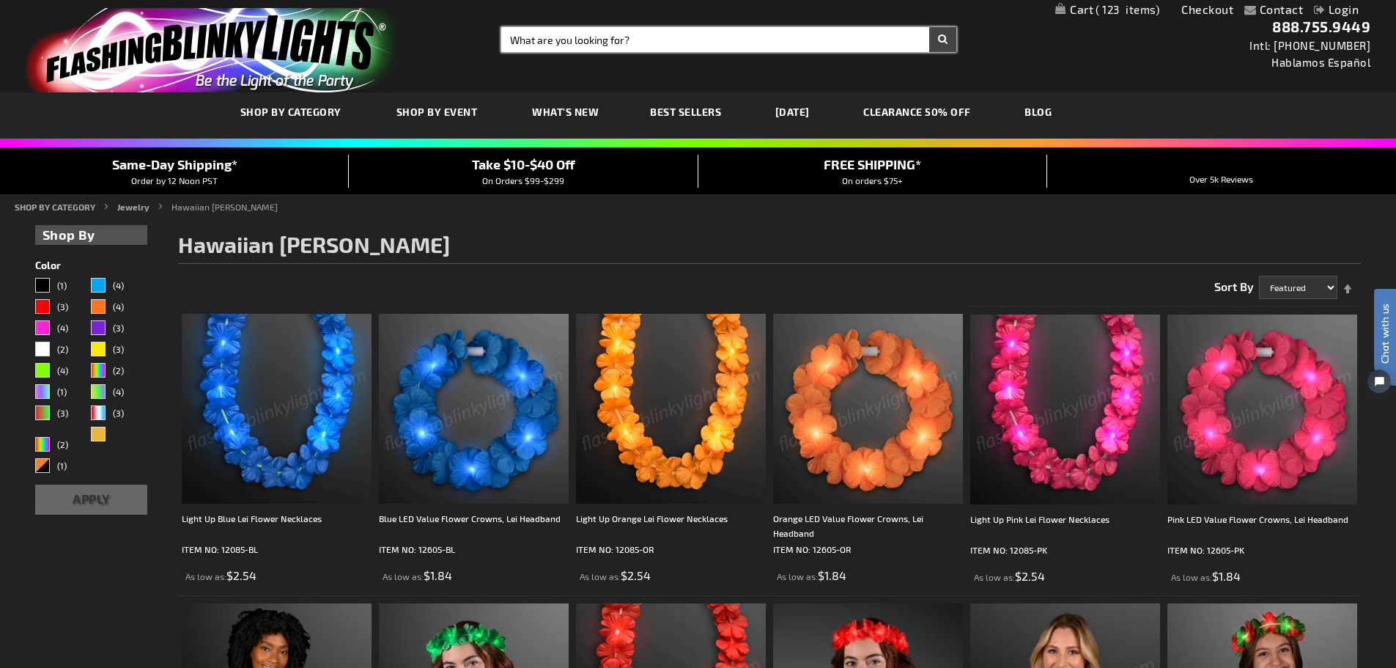
click at [619, 43] on input "Search" at bounding box center [728, 39] width 455 height 25
type input "s"
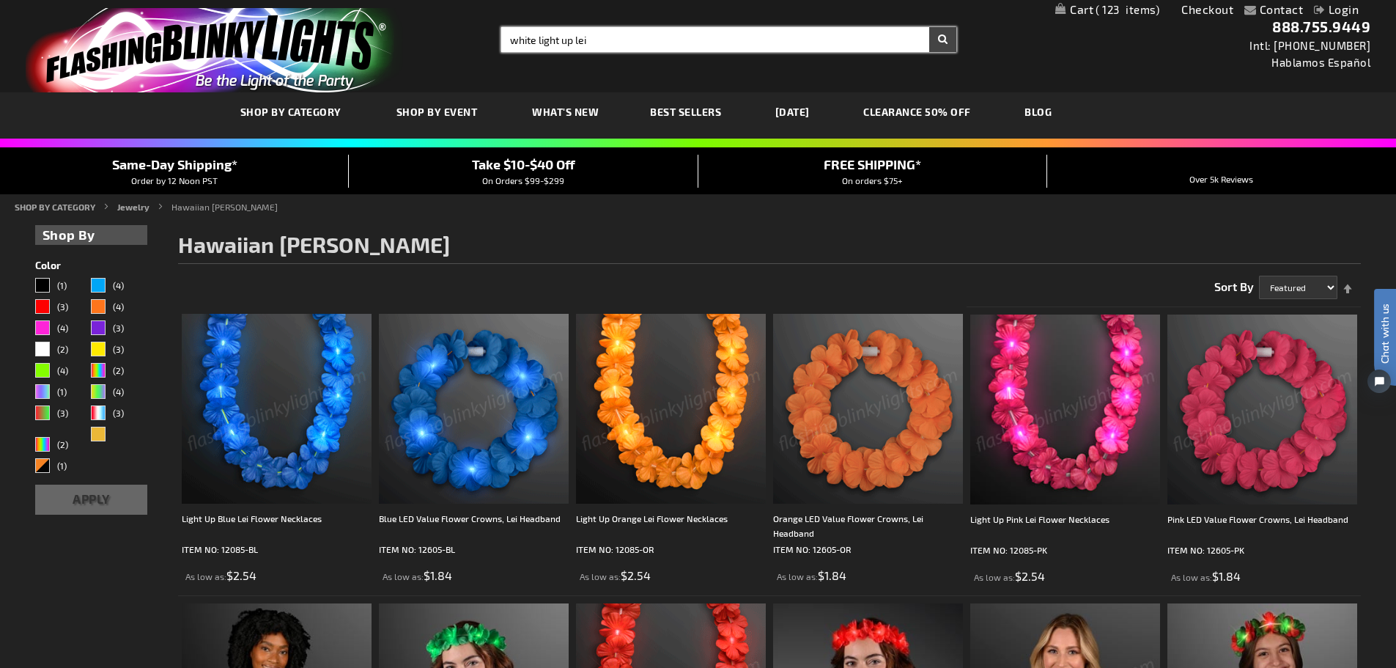
type input "white light up lei"
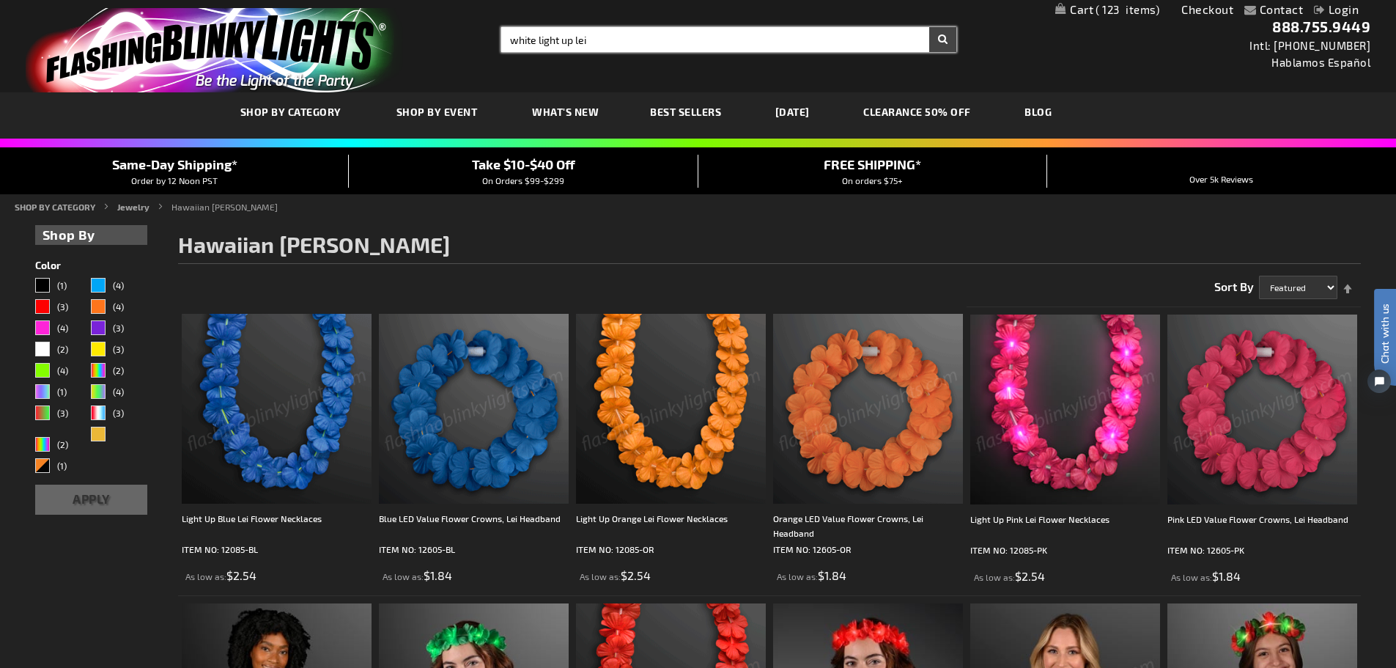
click at [929, 27] on button "Search" at bounding box center [942, 39] width 27 height 25
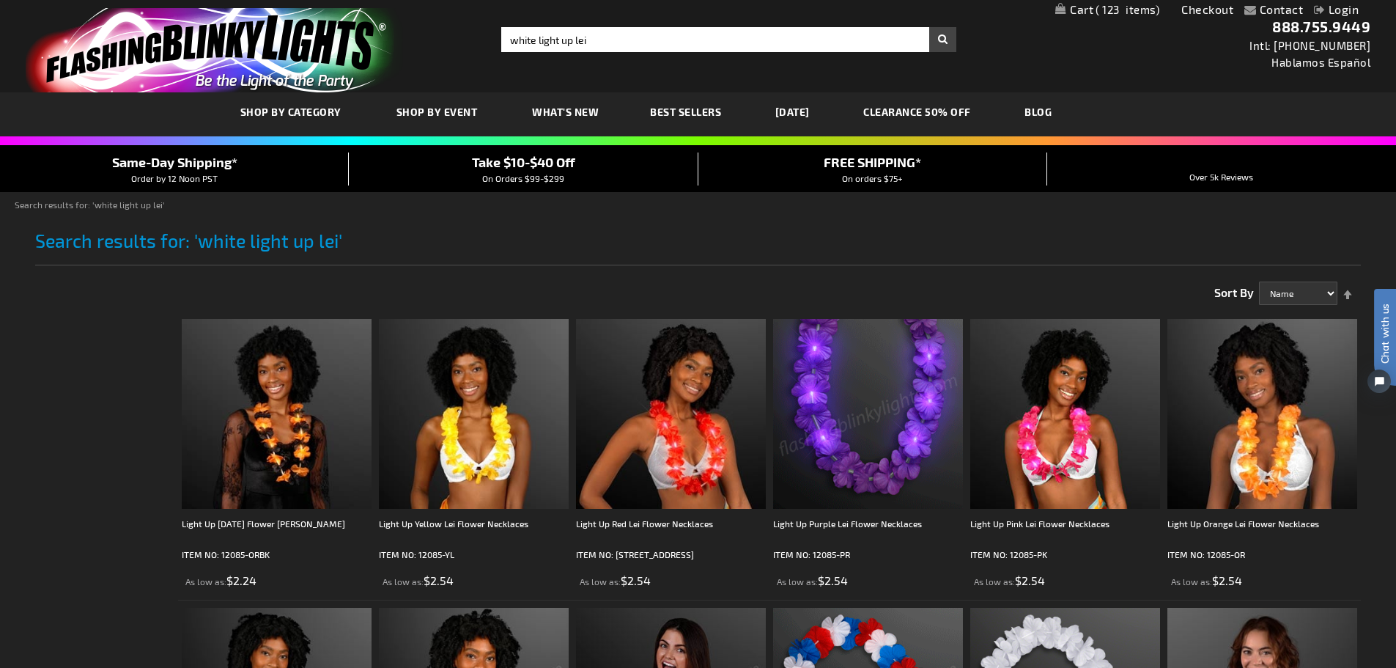
click at [1198, 10] on link "Checkout" at bounding box center [1208, 9] width 52 height 14
click at [1111, 5] on span "123" at bounding box center [1128, 9] width 64 height 13
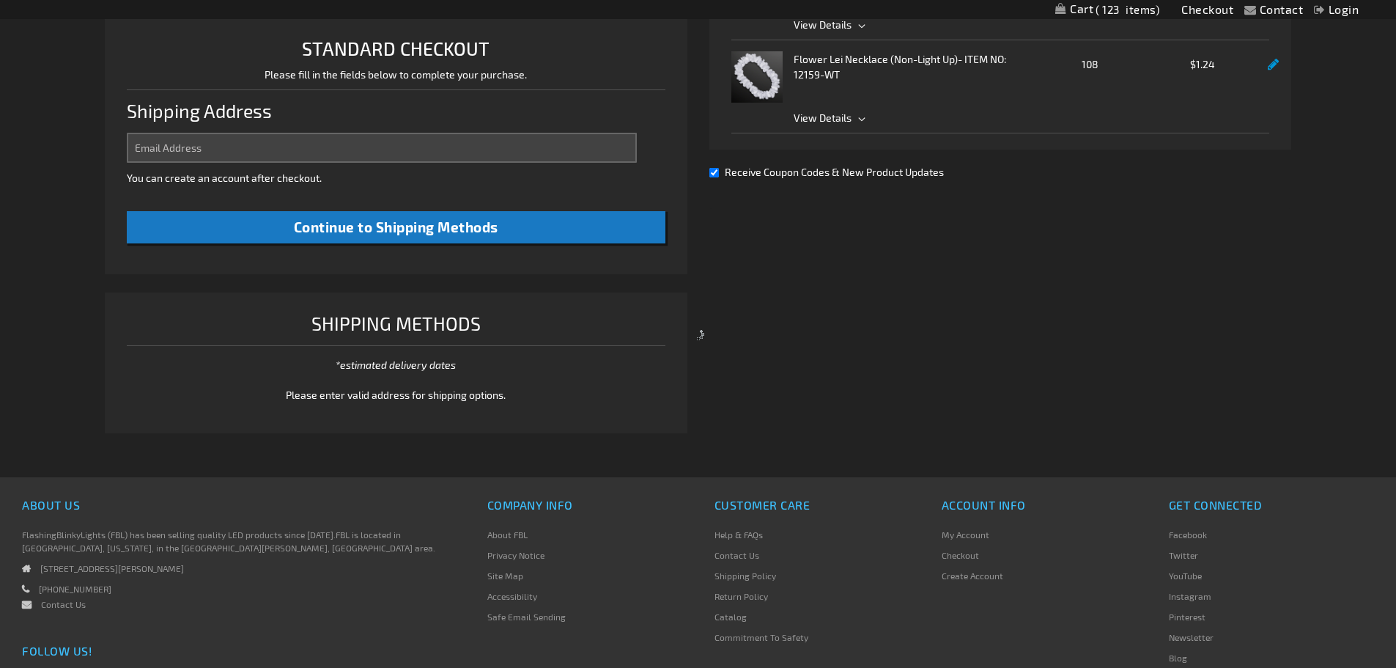
select select "US"
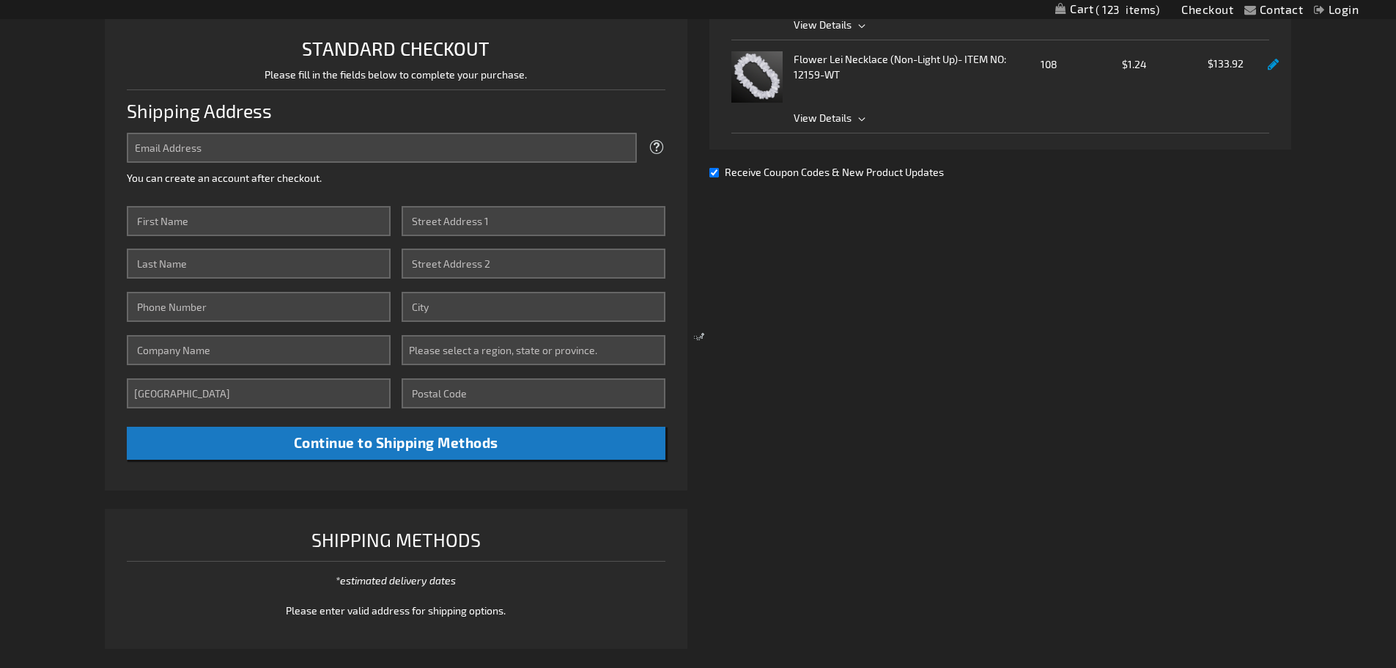
scroll to position [378, 0]
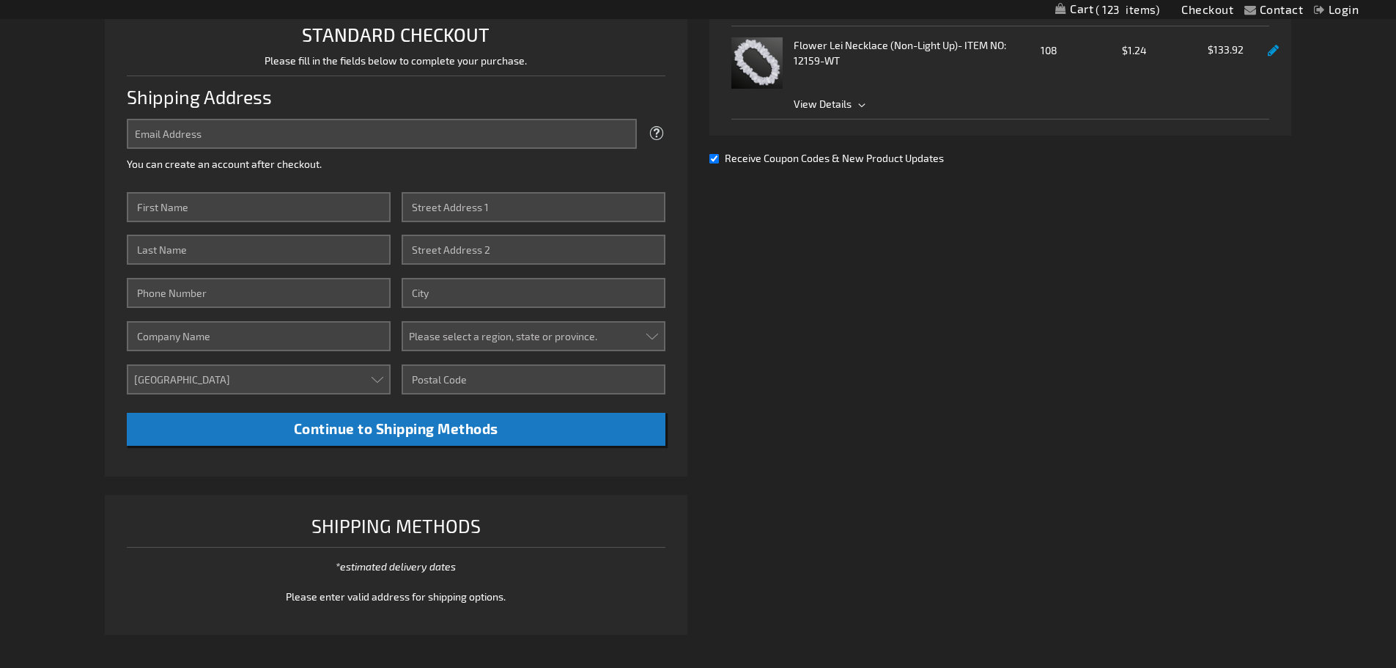
click at [1080, 6] on link "My Cart 123 123 items" at bounding box center [1108, 10] width 104 height 15
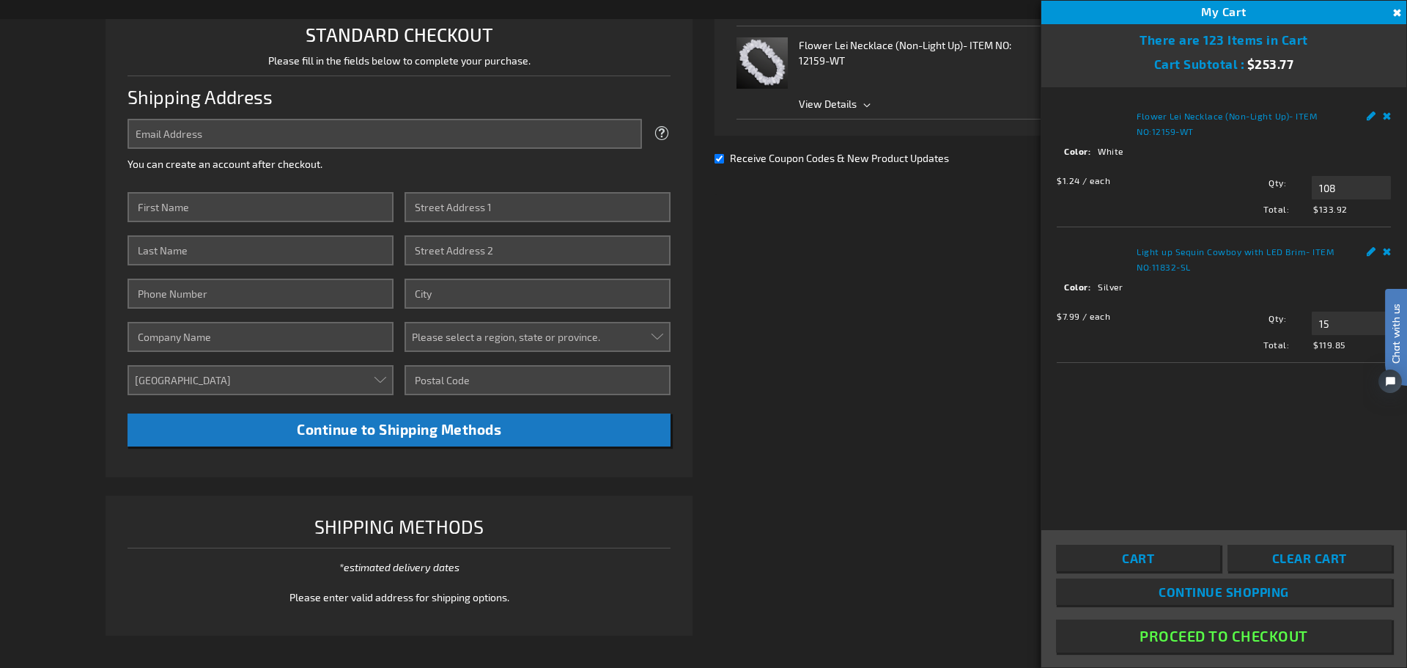
scroll to position [0, 0]
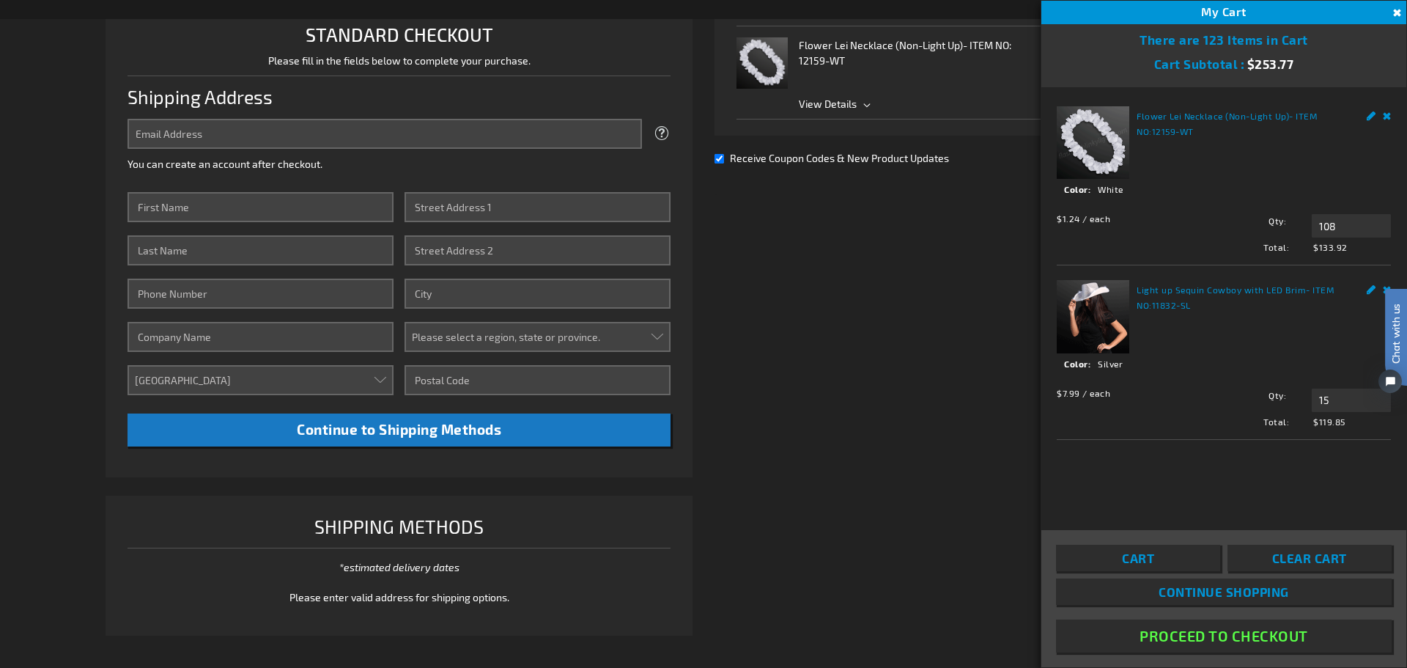
click at [1391, 109] on link "Remove" at bounding box center [1387, 113] width 9 height 15
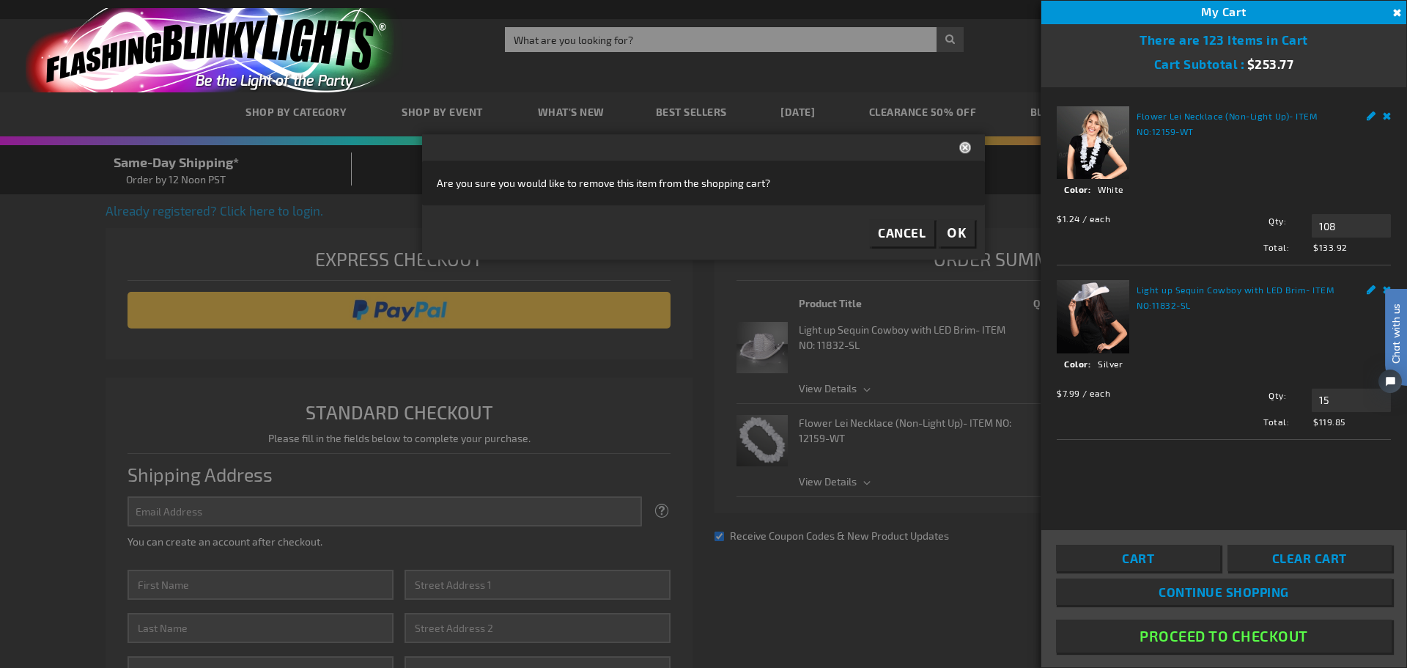
click at [1391, 115] on link "Remove" at bounding box center [1387, 113] width 9 height 15
click at [951, 227] on span "OK" at bounding box center [956, 233] width 19 height 17
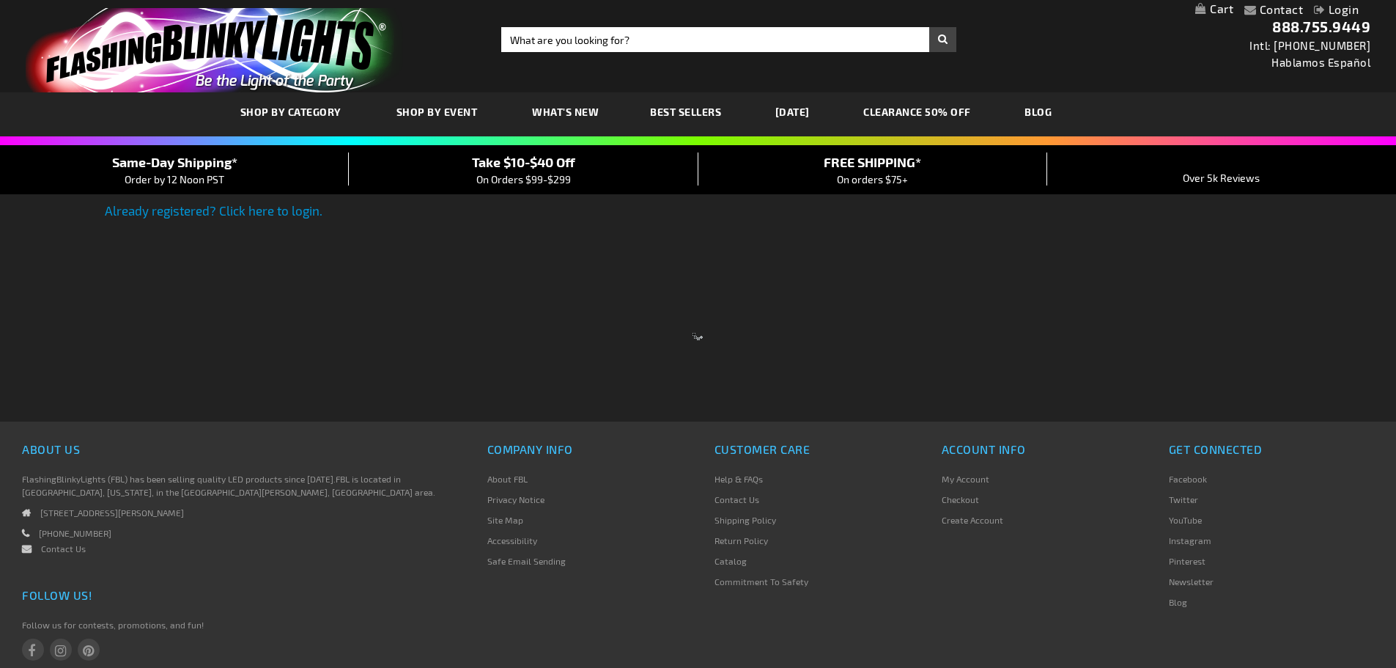
select select "US"
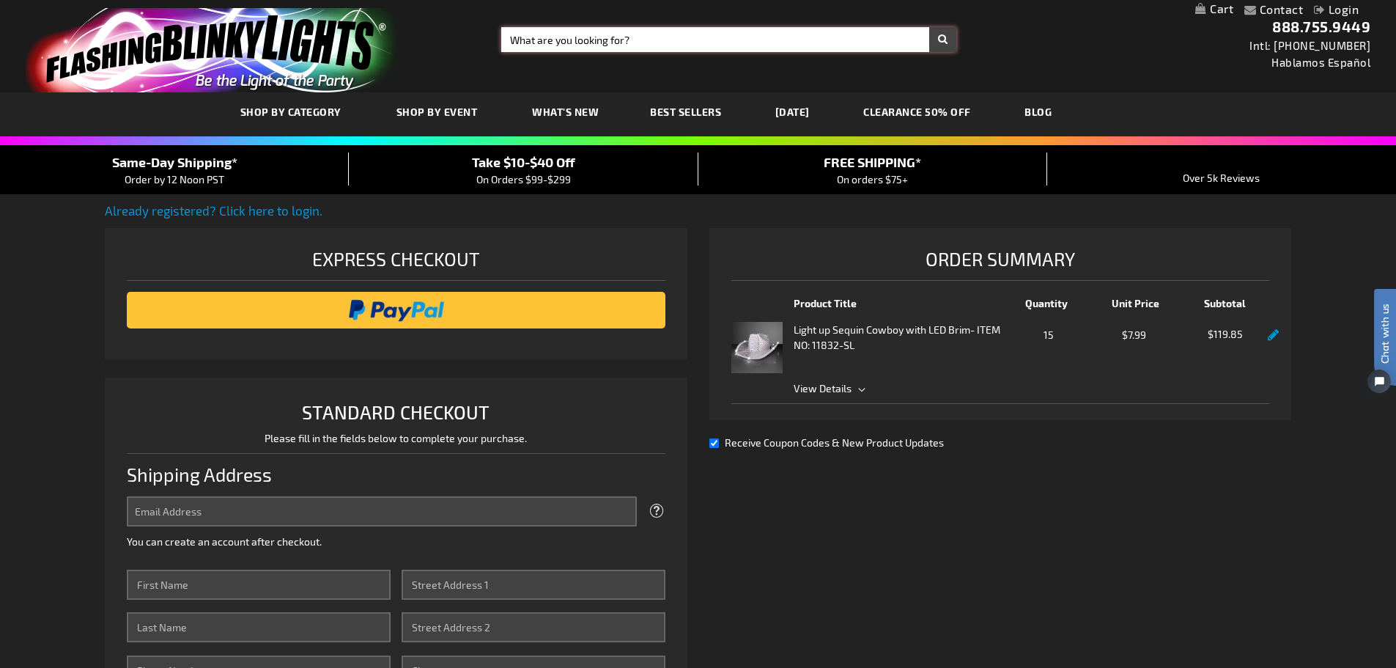
click at [734, 40] on input "Search" at bounding box center [728, 39] width 455 height 25
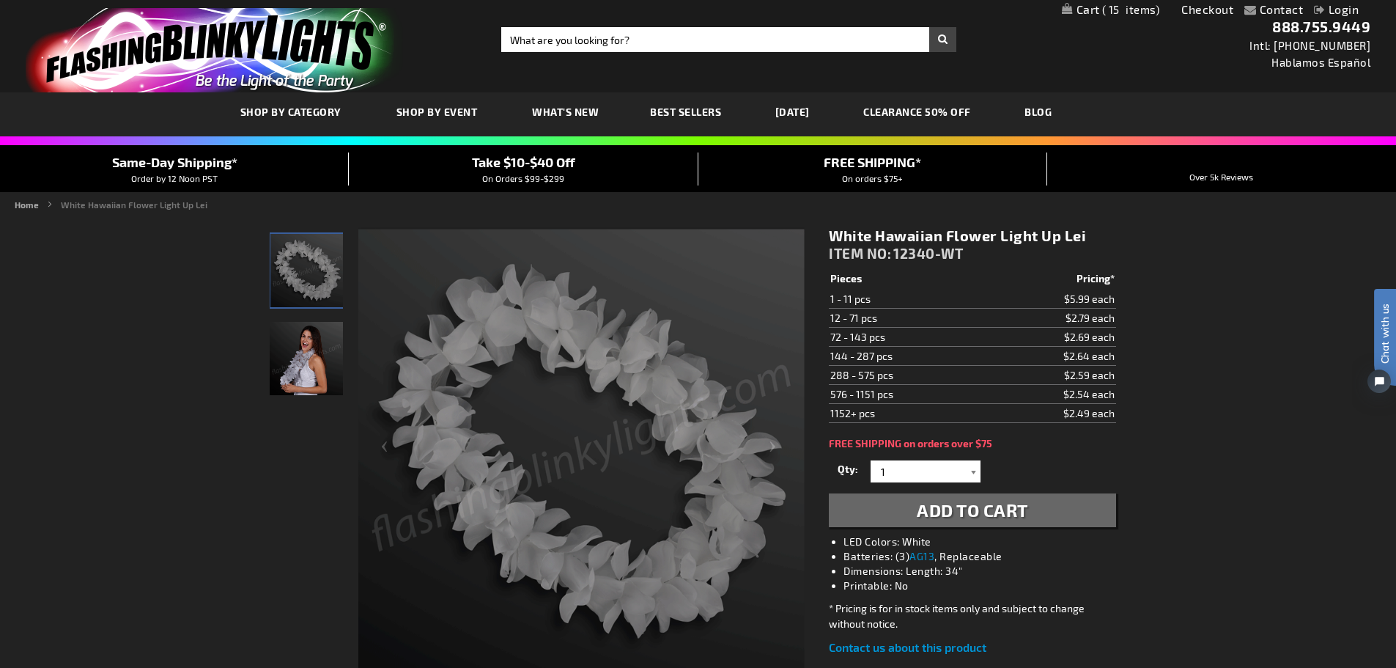
click at [969, 468] on div at bounding box center [973, 471] width 15 height 22
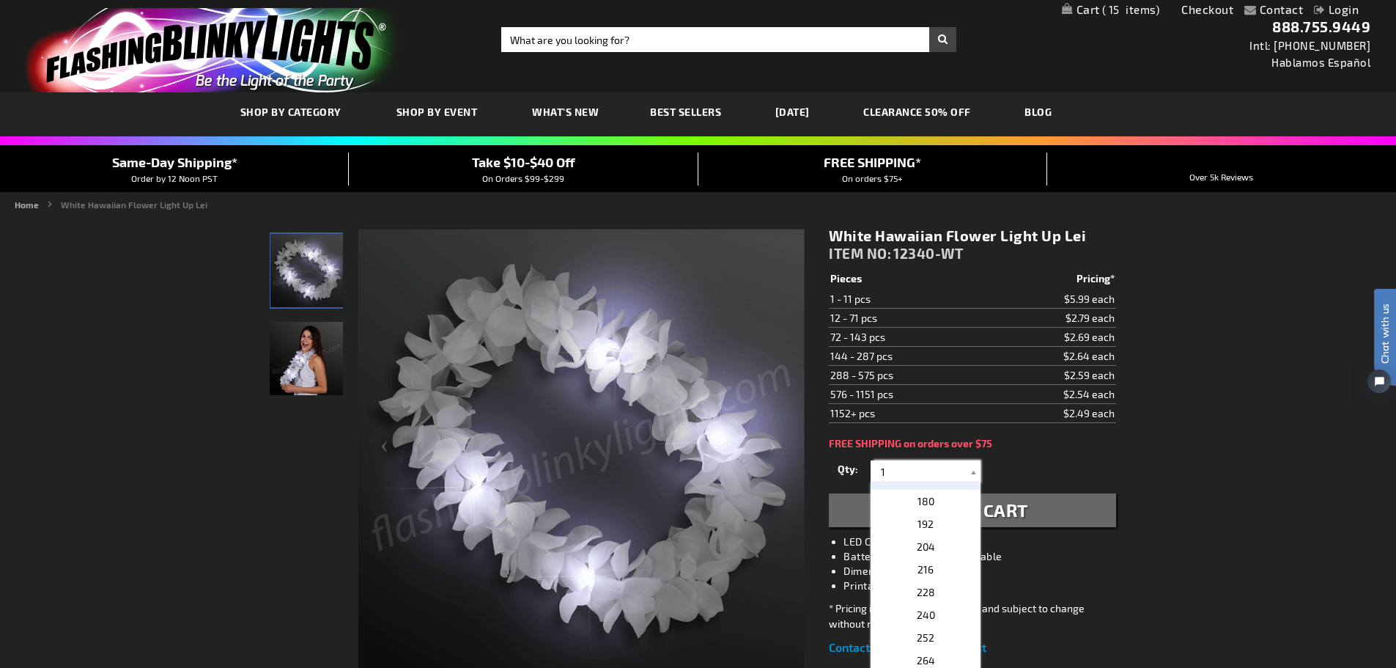
scroll to position [489, 0]
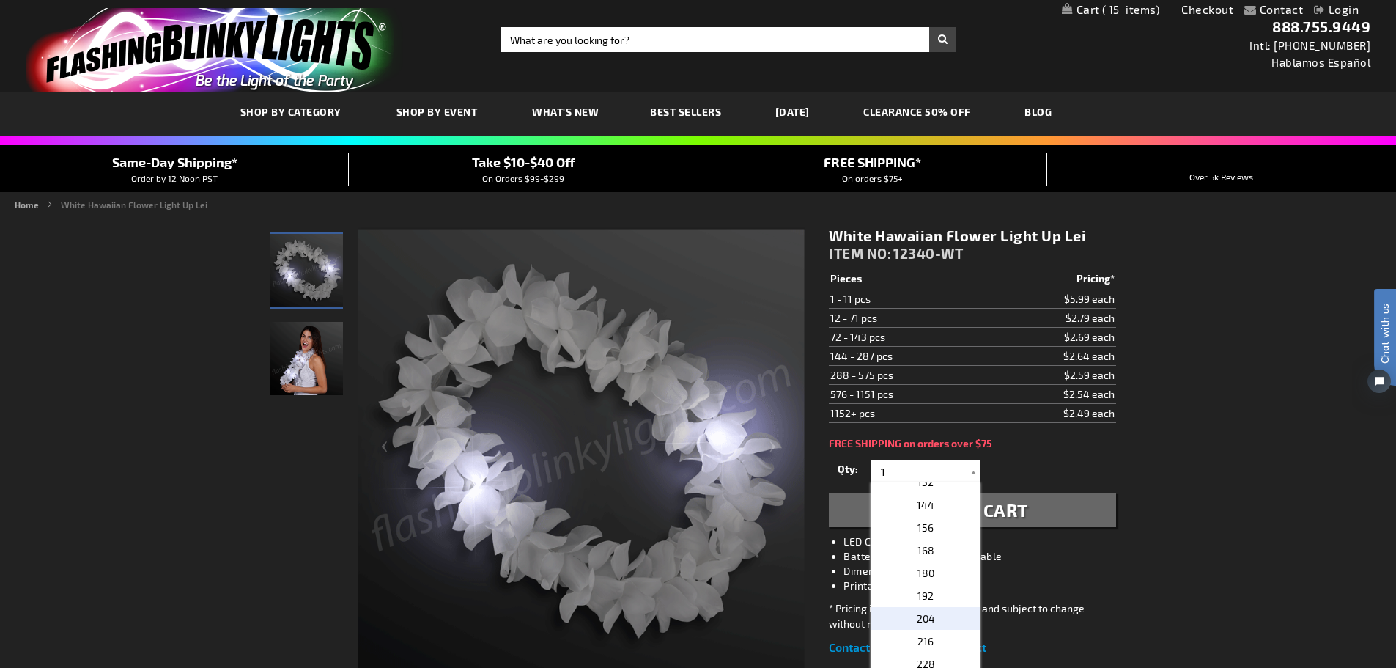
click at [902, 614] on p "204" at bounding box center [926, 618] width 110 height 23
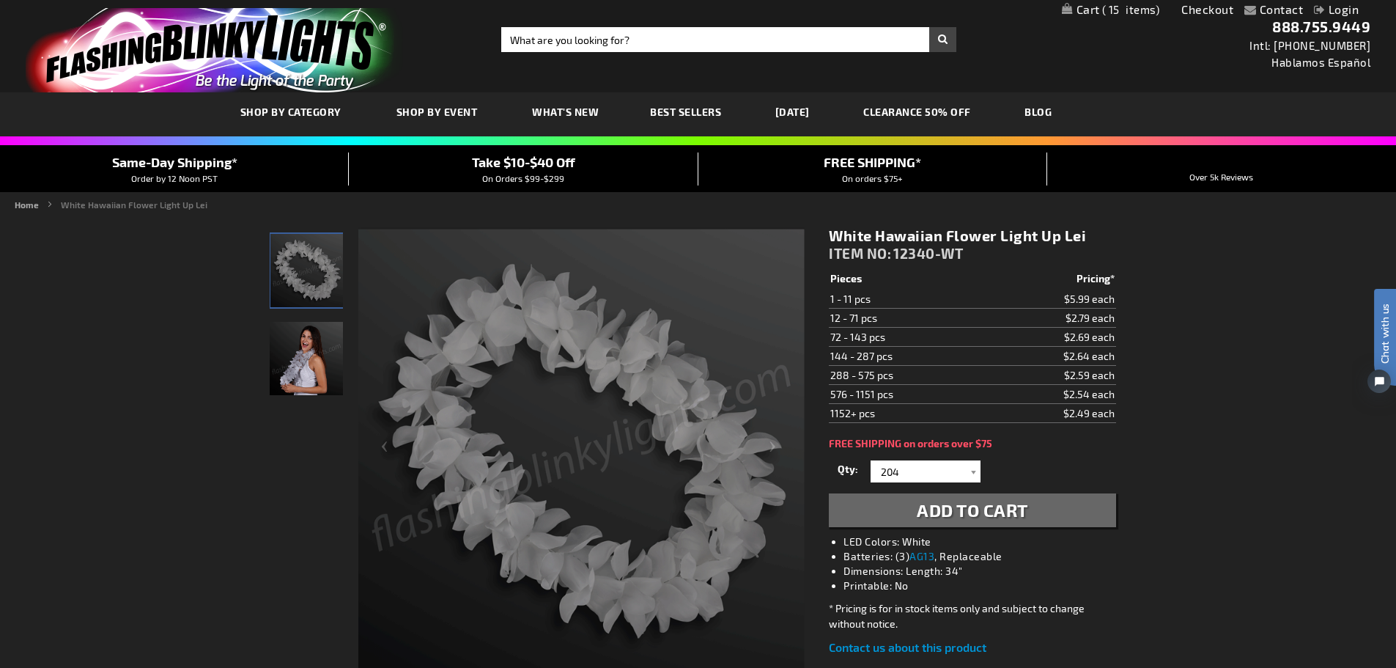
click at [979, 483] on div "Qty 1 2 3 4 5 6 7 8 9 10 11 12 24 36 48 60 72 84 96 108 120 132 144 156 168" at bounding box center [972, 471] width 287 height 29
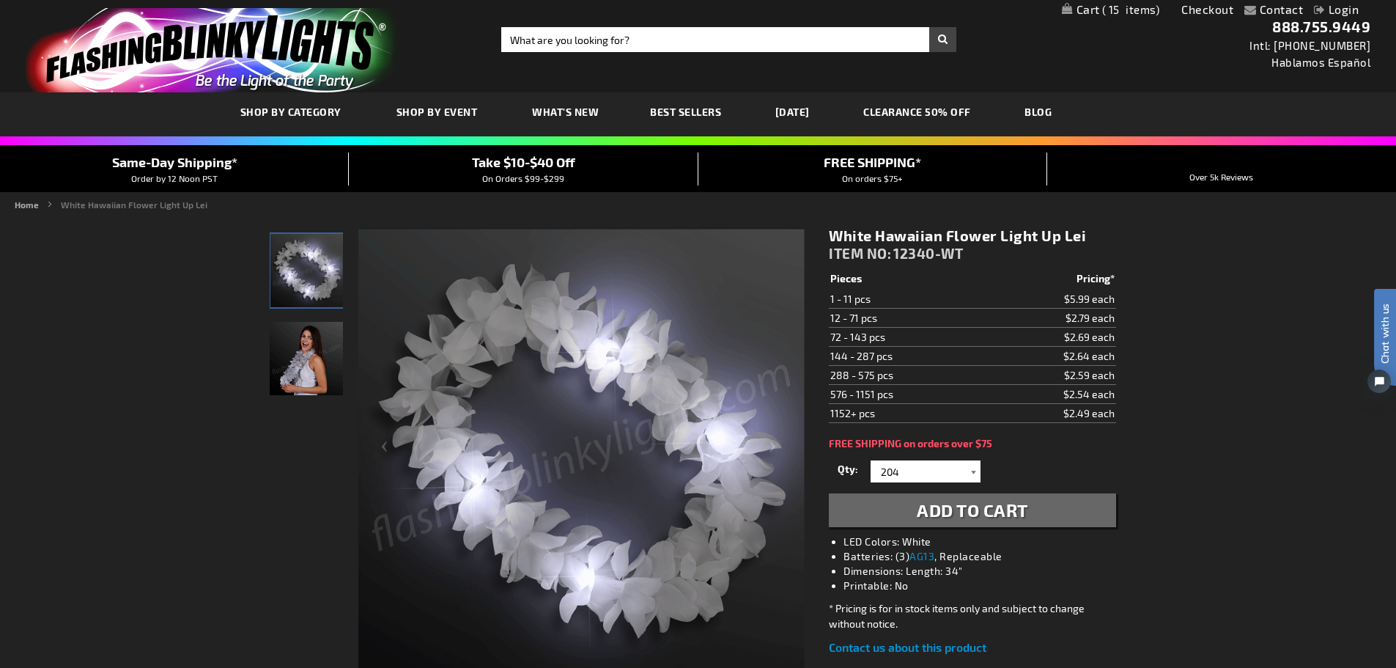
click at [971, 470] on div at bounding box center [973, 471] width 15 height 22
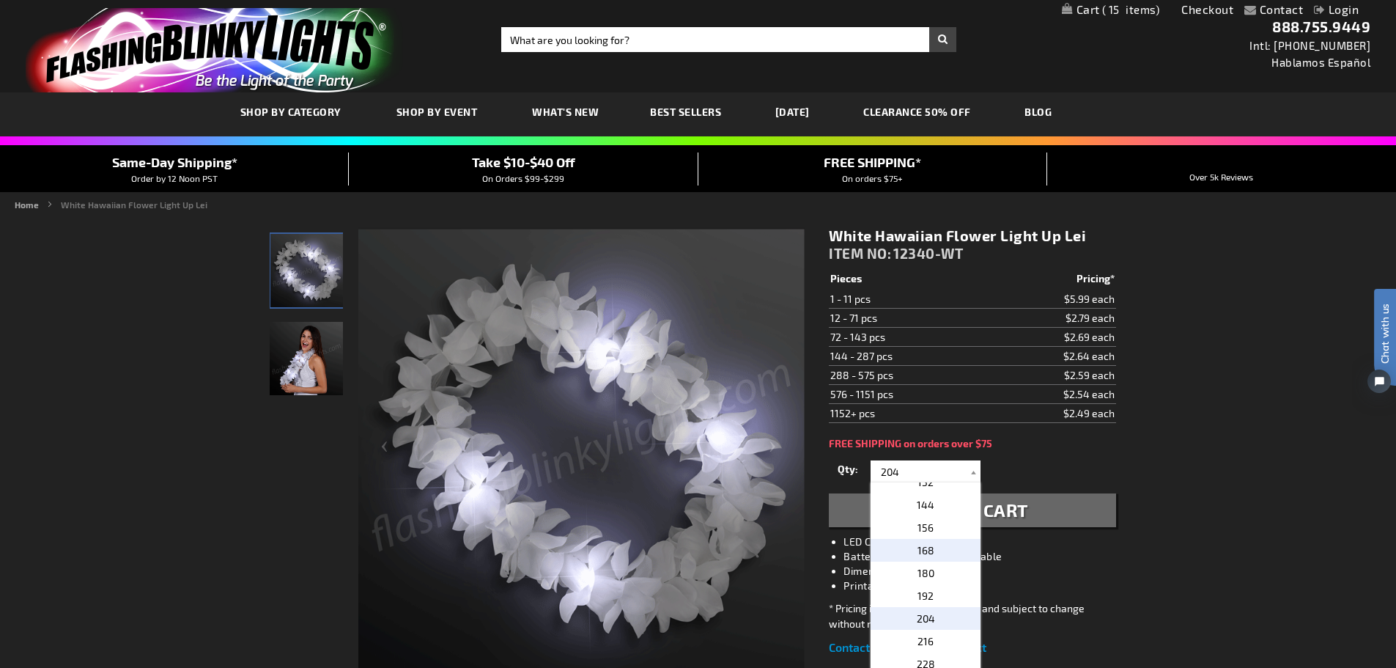
click at [946, 554] on p "168" at bounding box center [926, 550] width 110 height 23
click at [965, 474] on input "168" at bounding box center [927, 471] width 106 height 22
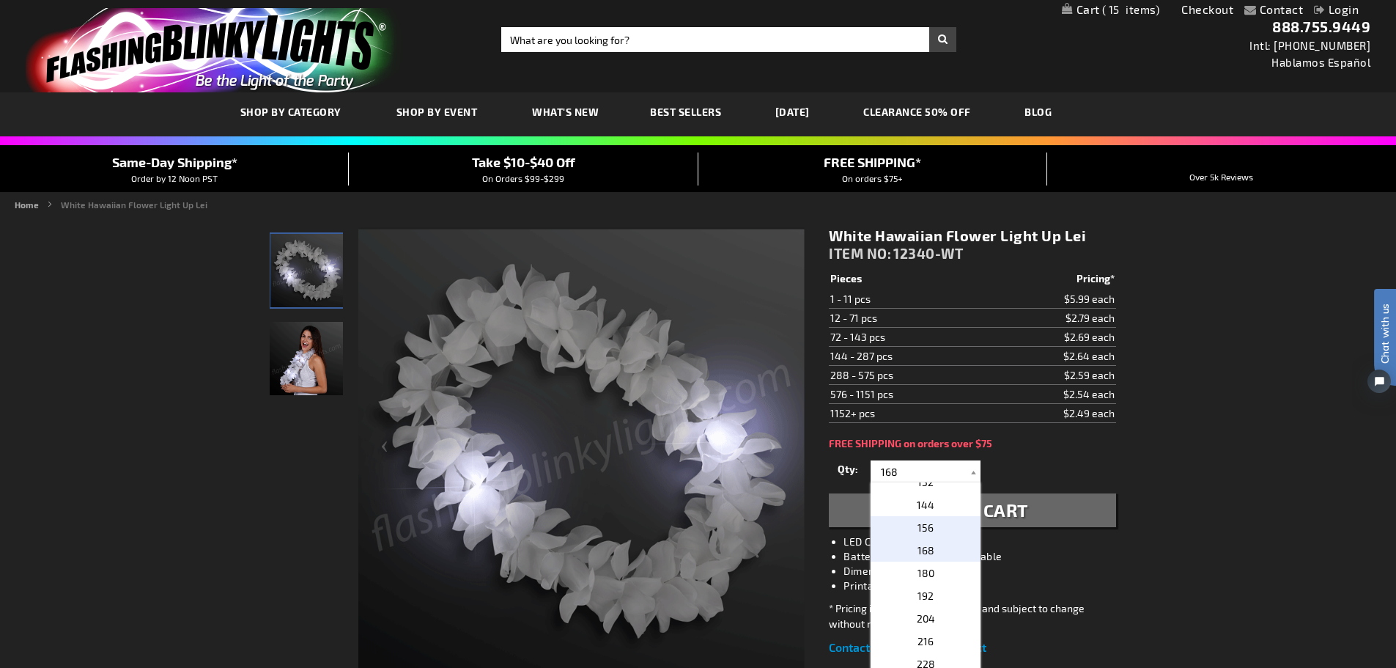
click at [943, 523] on p "156" at bounding box center [926, 527] width 110 height 23
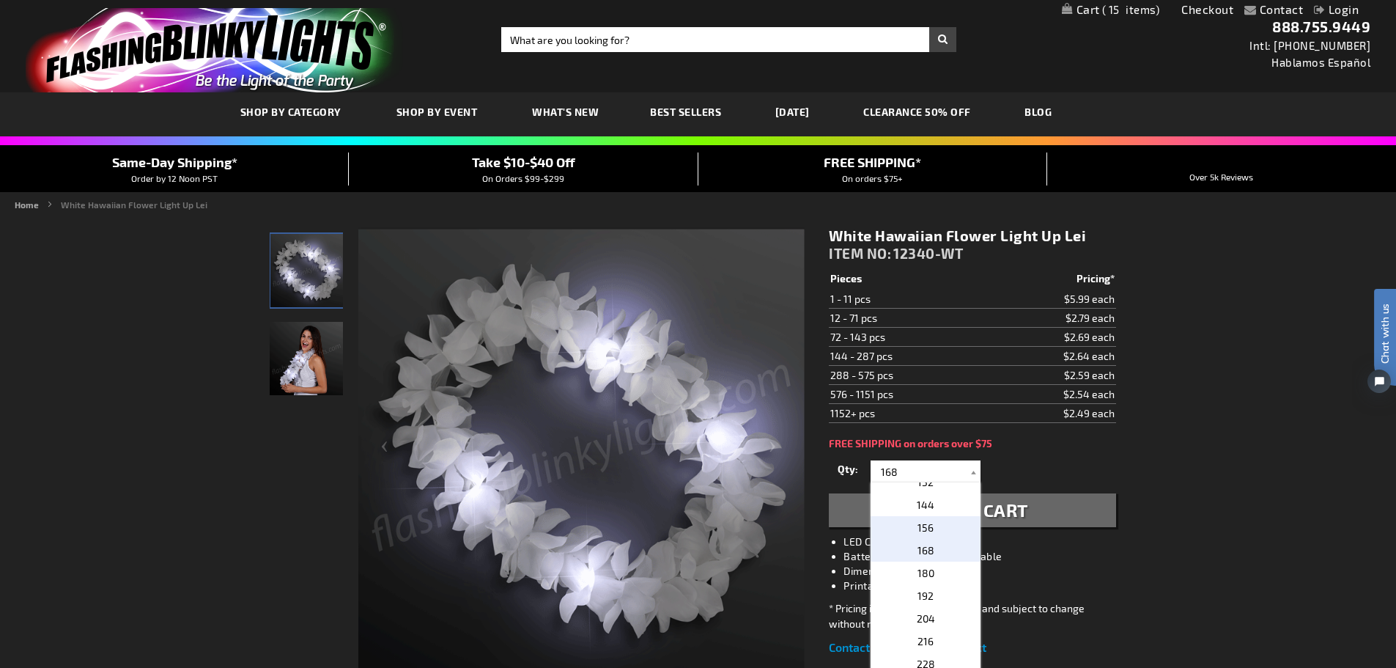
type input "156"
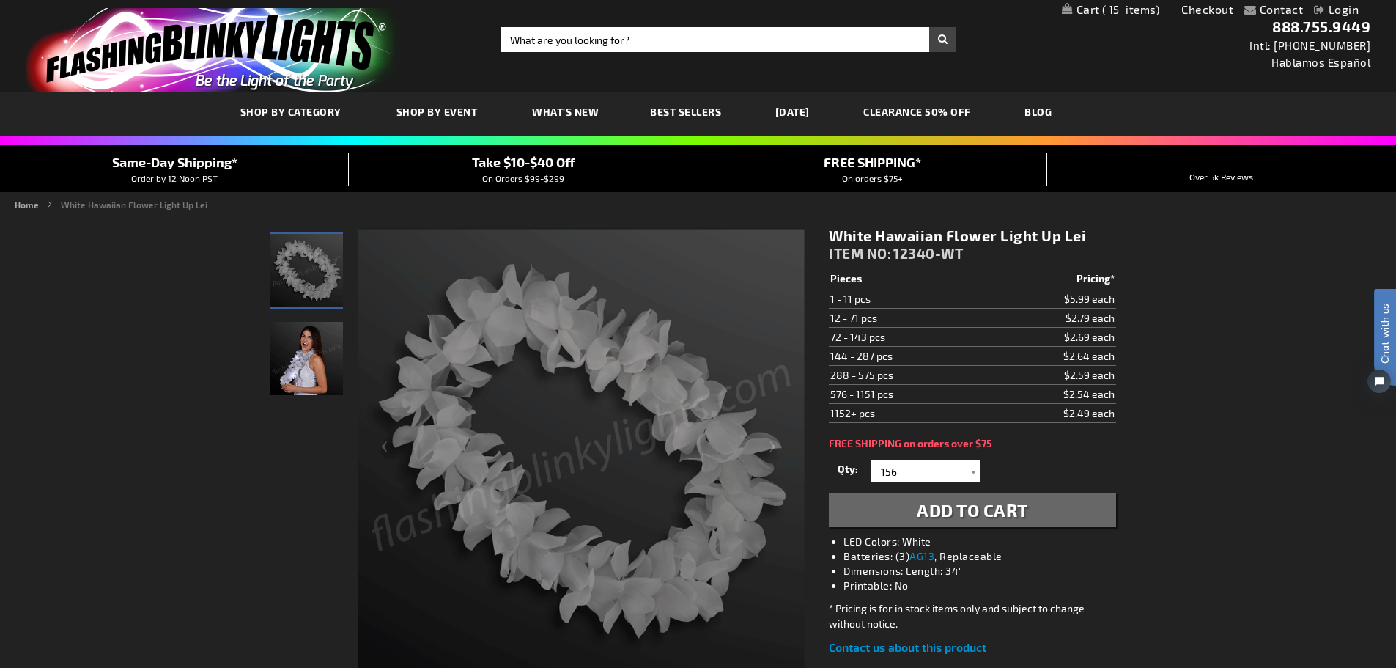
click at [955, 507] on span "Add to Cart" at bounding box center [972, 509] width 111 height 21
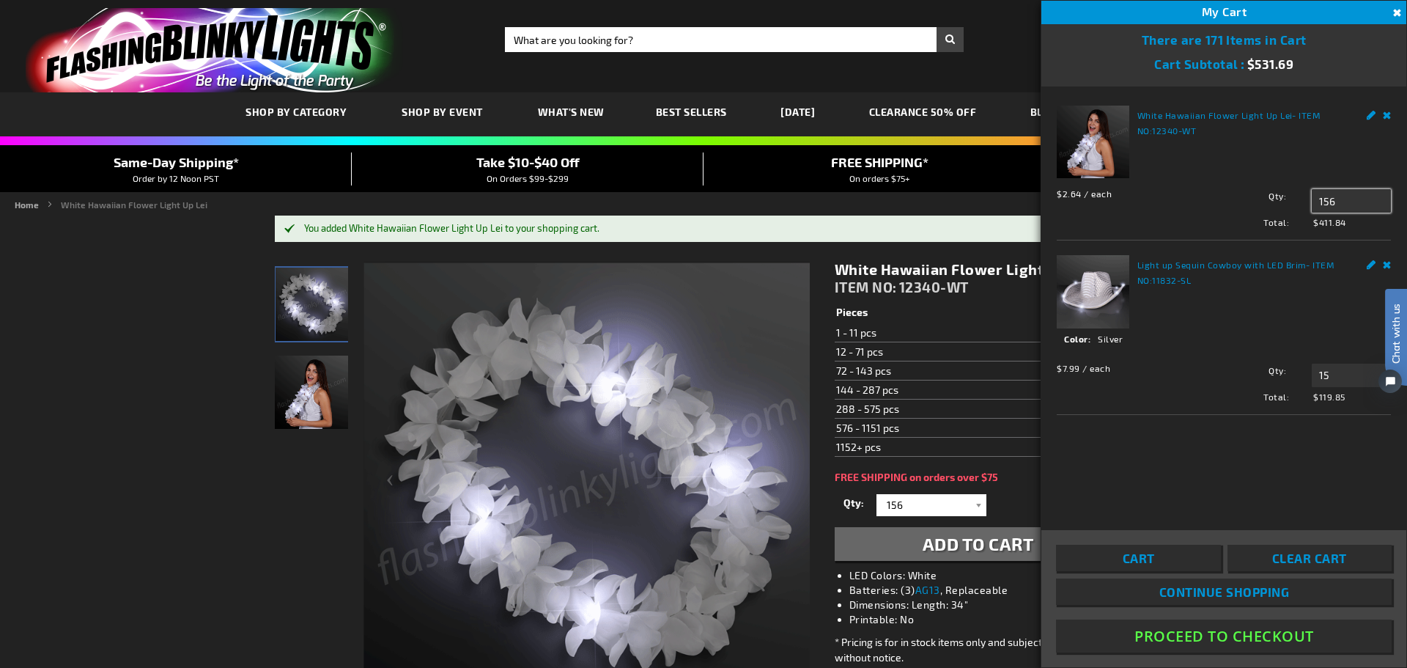
click at [1350, 202] on input "156" at bounding box center [1351, 200] width 79 height 23
click at [1349, 202] on input "156" at bounding box center [1351, 200] width 79 height 23
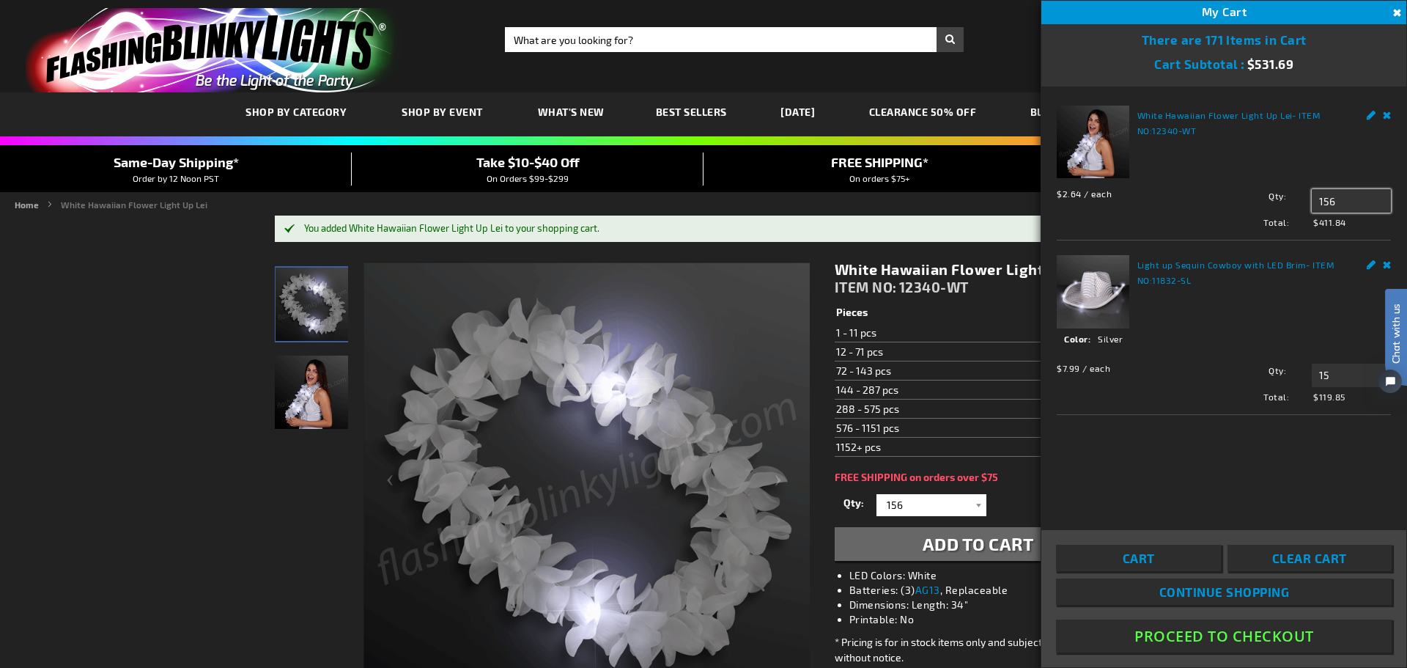
click at [1349, 201] on input "156" at bounding box center [1351, 200] width 79 height 23
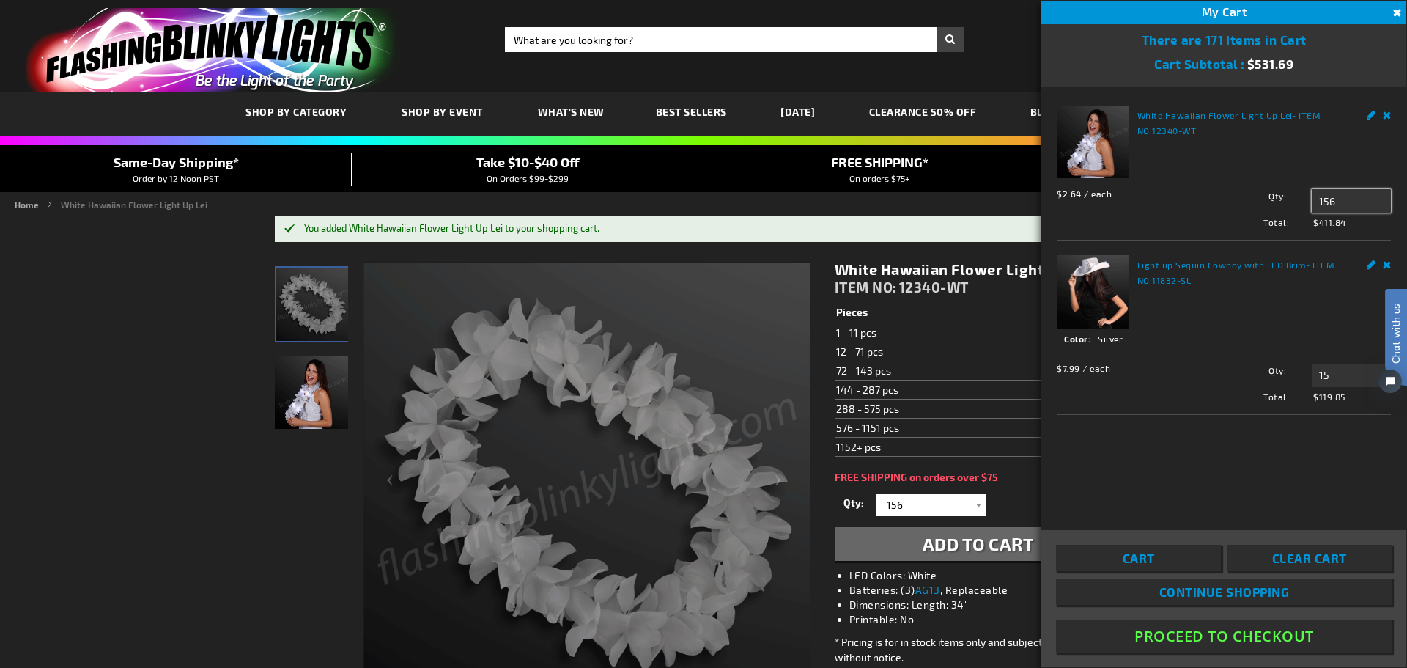
click at [1349, 201] on input "156" at bounding box center [1351, 200] width 79 height 23
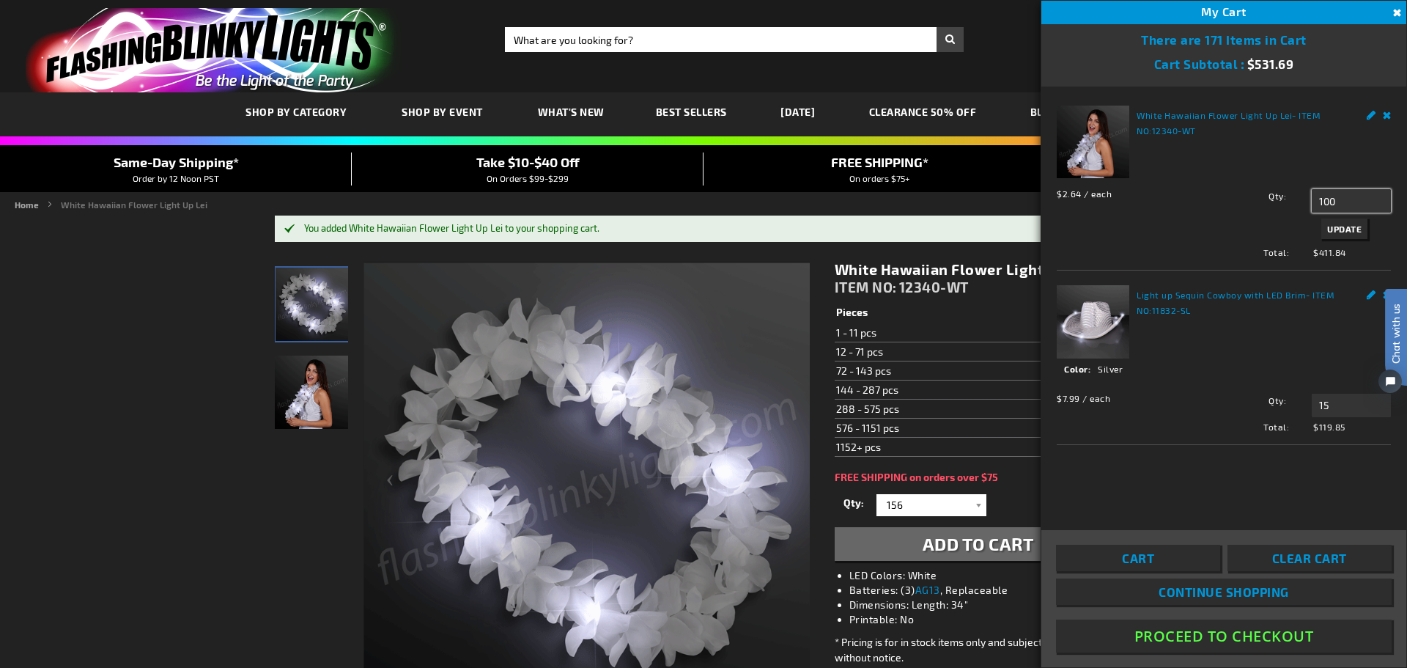
type input "100"
click at [1347, 223] on button "Update" at bounding box center [1345, 228] width 46 height 21
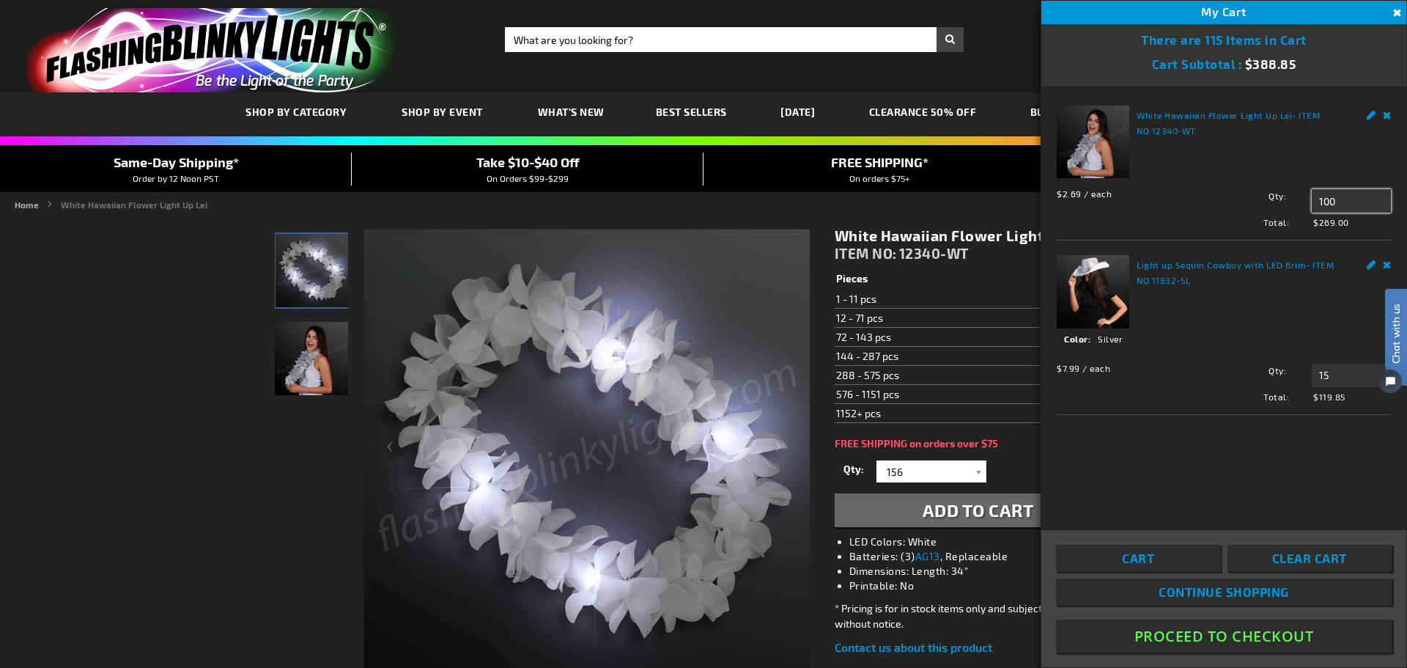
click at [1361, 198] on input "100" at bounding box center [1351, 200] width 79 height 23
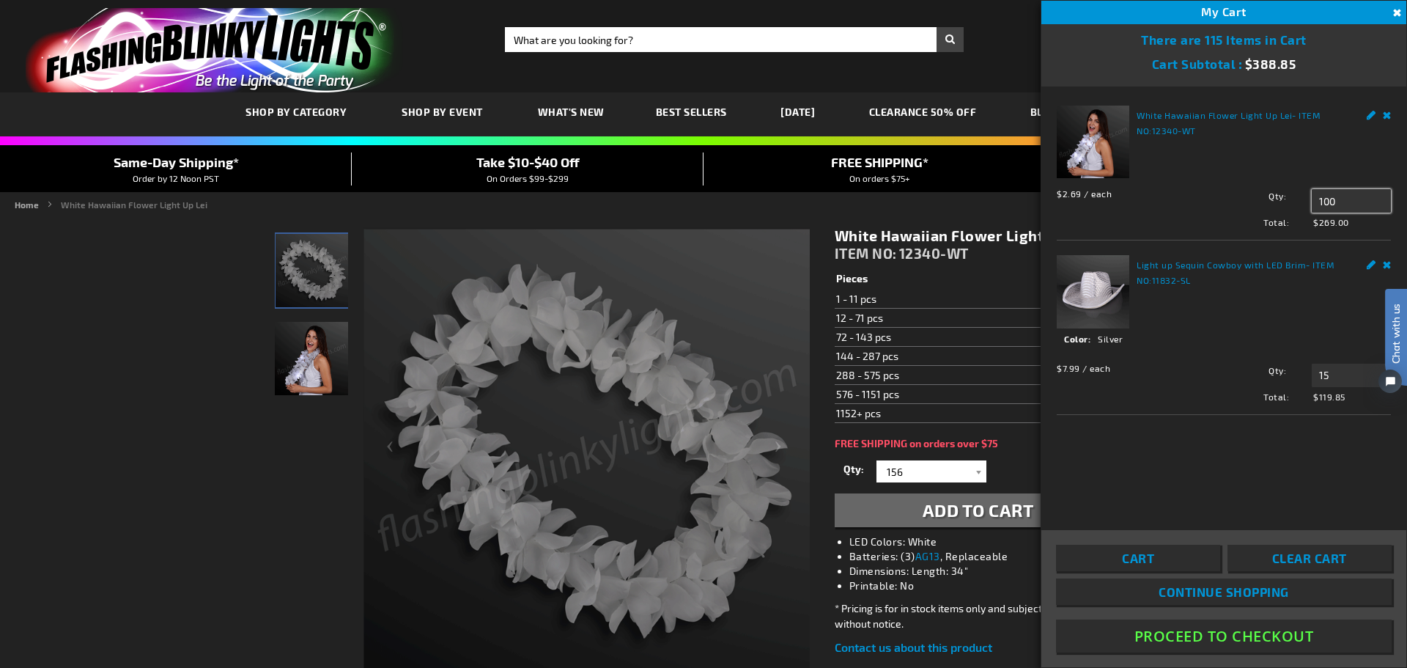
click at [1361, 198] on input "100" at bounding box center [1351, 200] width 79 height 23
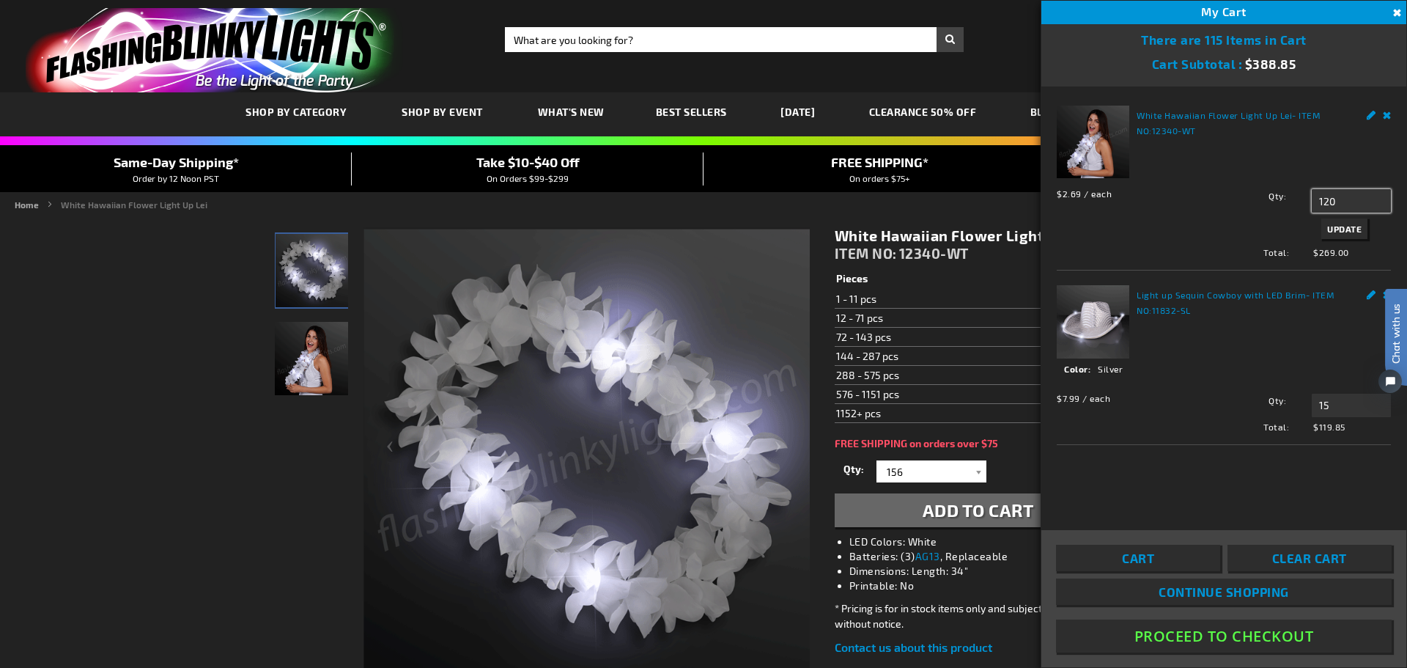
type input "120"
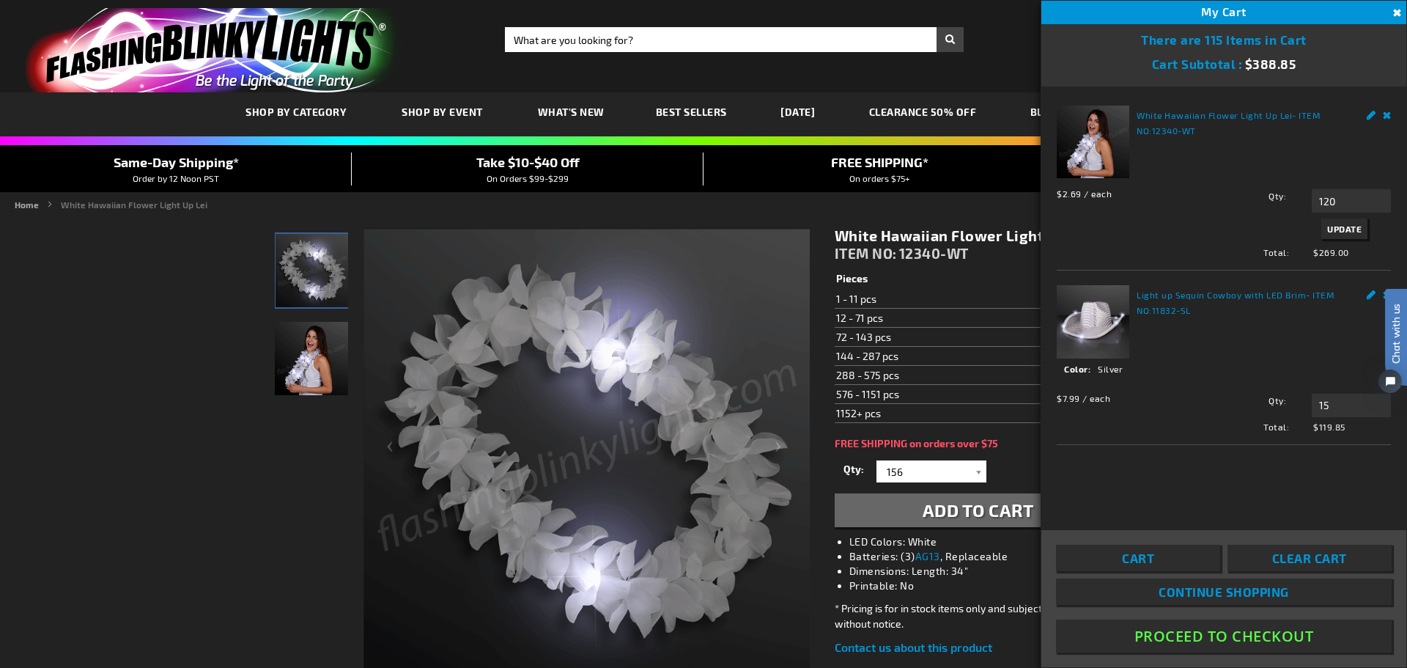
click at [1363, 221] on button "Update" at bounding box center [1345, 228] width 46 height 21
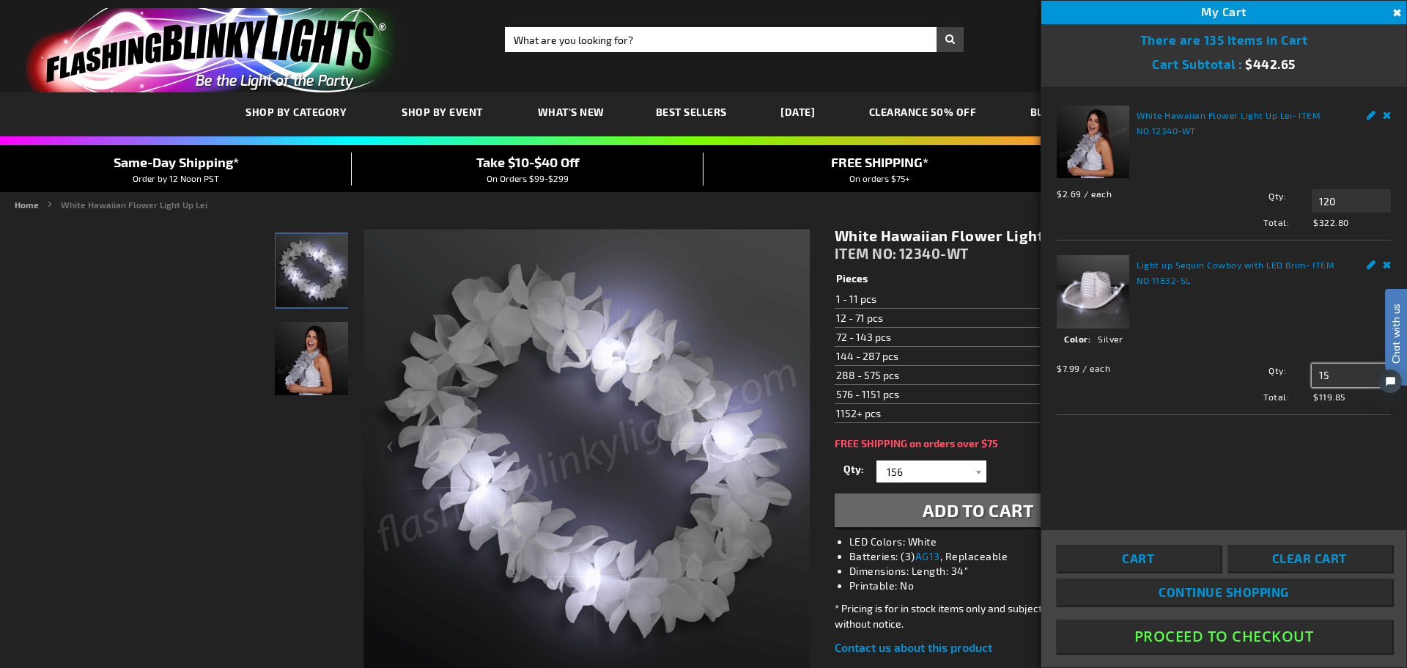
click at [1342, 375] on input "15" at bounding box center [1351, 375] width 79 height 23
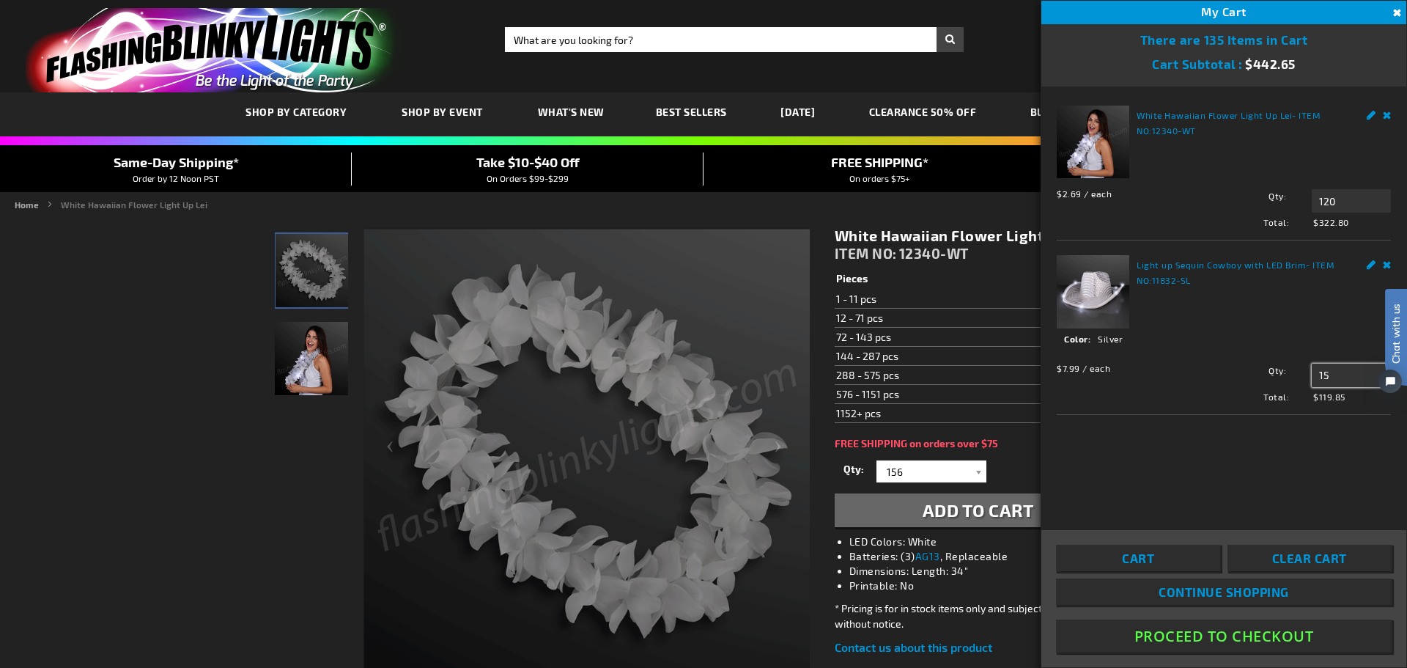
click at [1342, 375] on input "15" at bounding box center [1351, 375] width 79 height 23
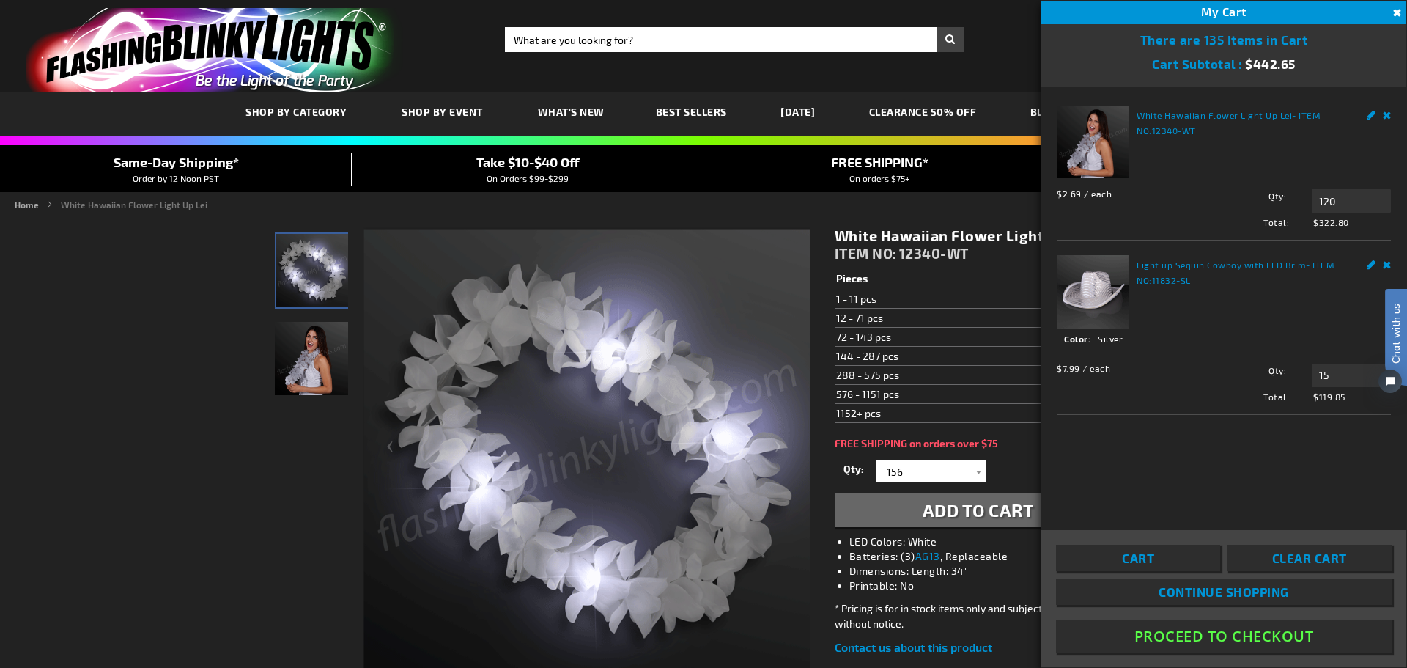
click at [1272, 314] on div "Light up Sequin Cowboy with LED Brim - ITEM NO: 11832-SL See Details Options De…" at bounding box center [1224, 328] width 334 height 147
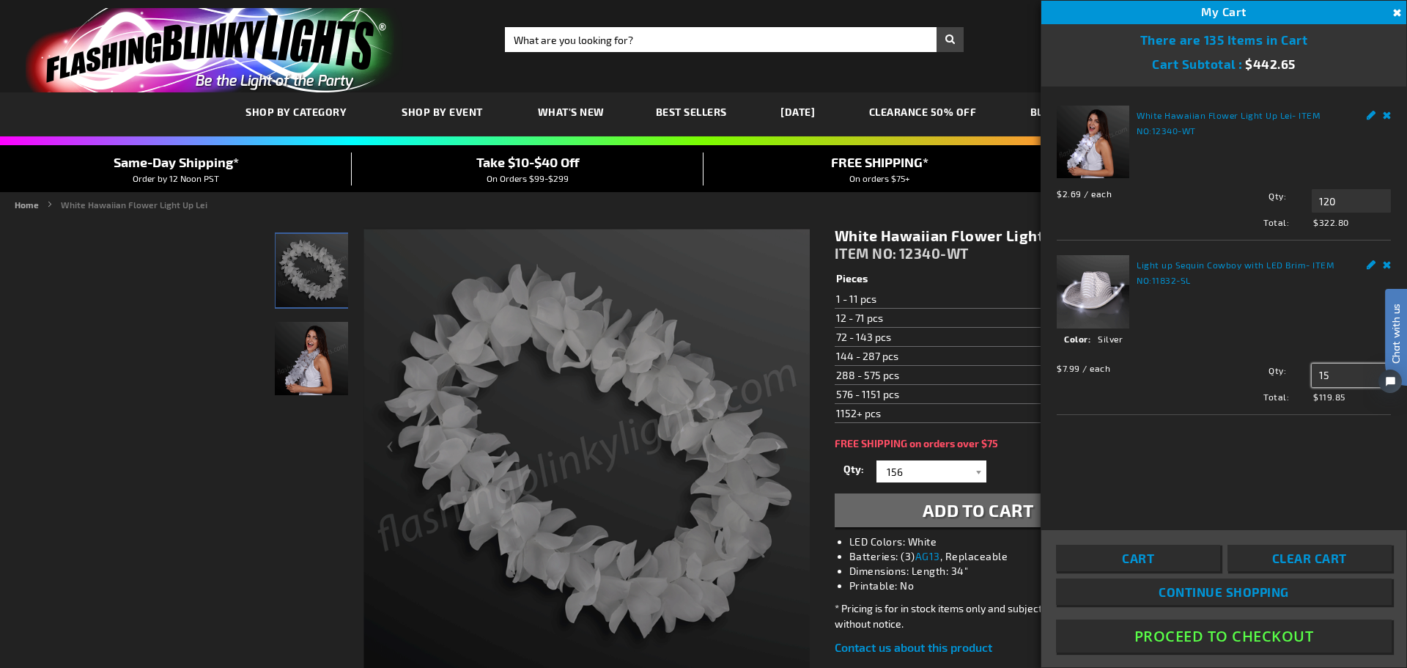
click at [1332, 370] on input "15" at bounding box center [1351, 375] width 79 height 23
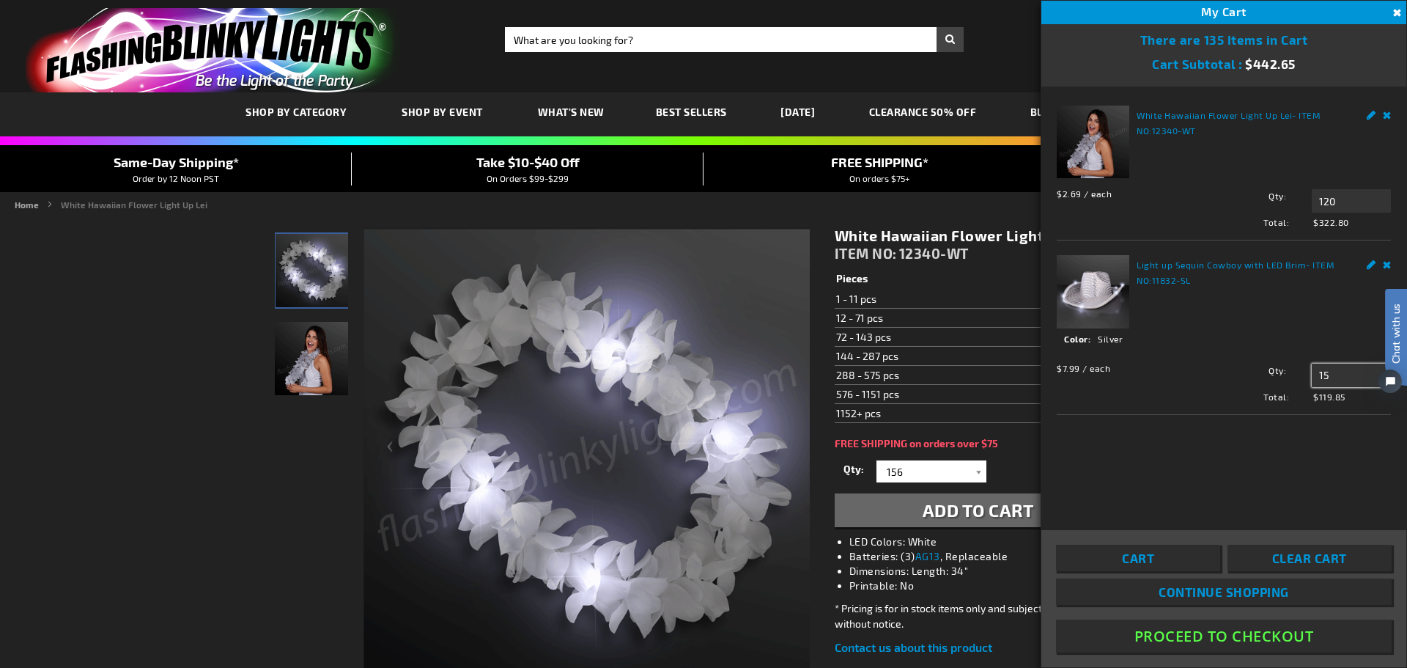
click at [1333, 370] on input "15" at bounding box center [1351, 375] width 79 height 23
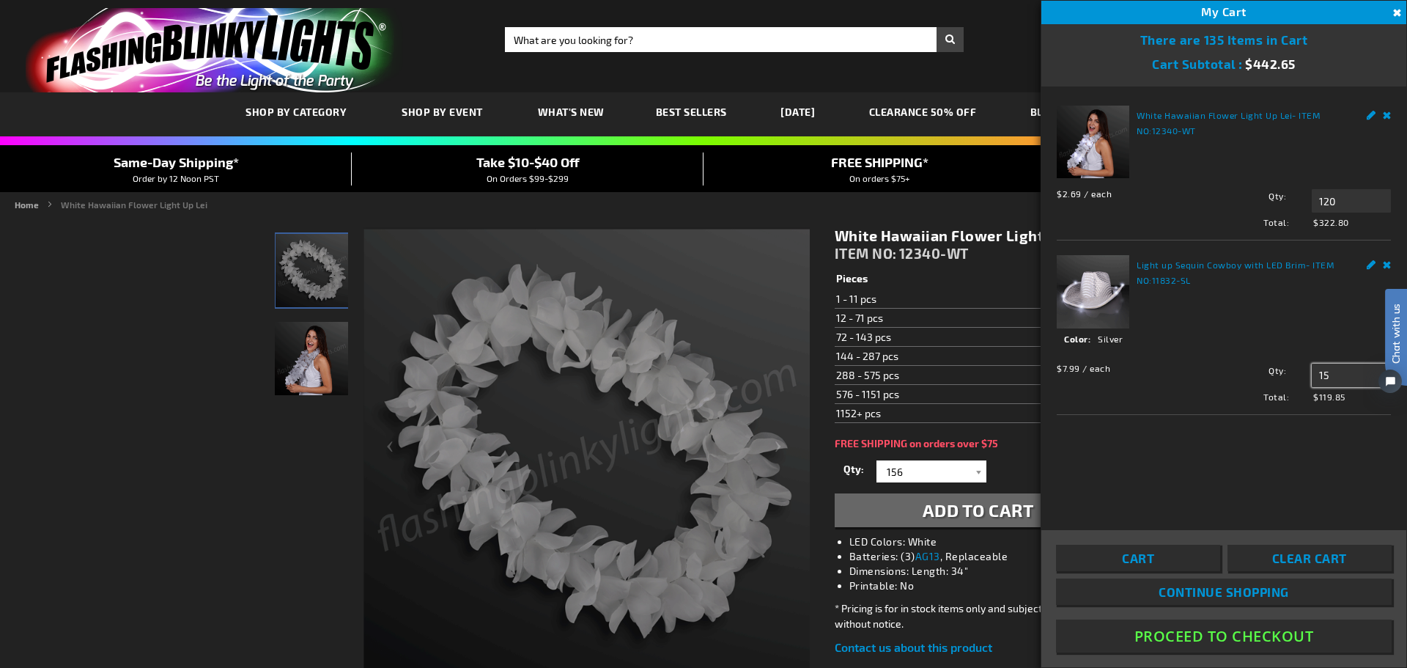
click at [1333, 370] on input "15" at bounding box center [1351, 375] width 79 height 23
drag, startPoint x: 1336, startPoint y: 375, endPoint x: 1315, endPoint y: 376, distance: 21.3
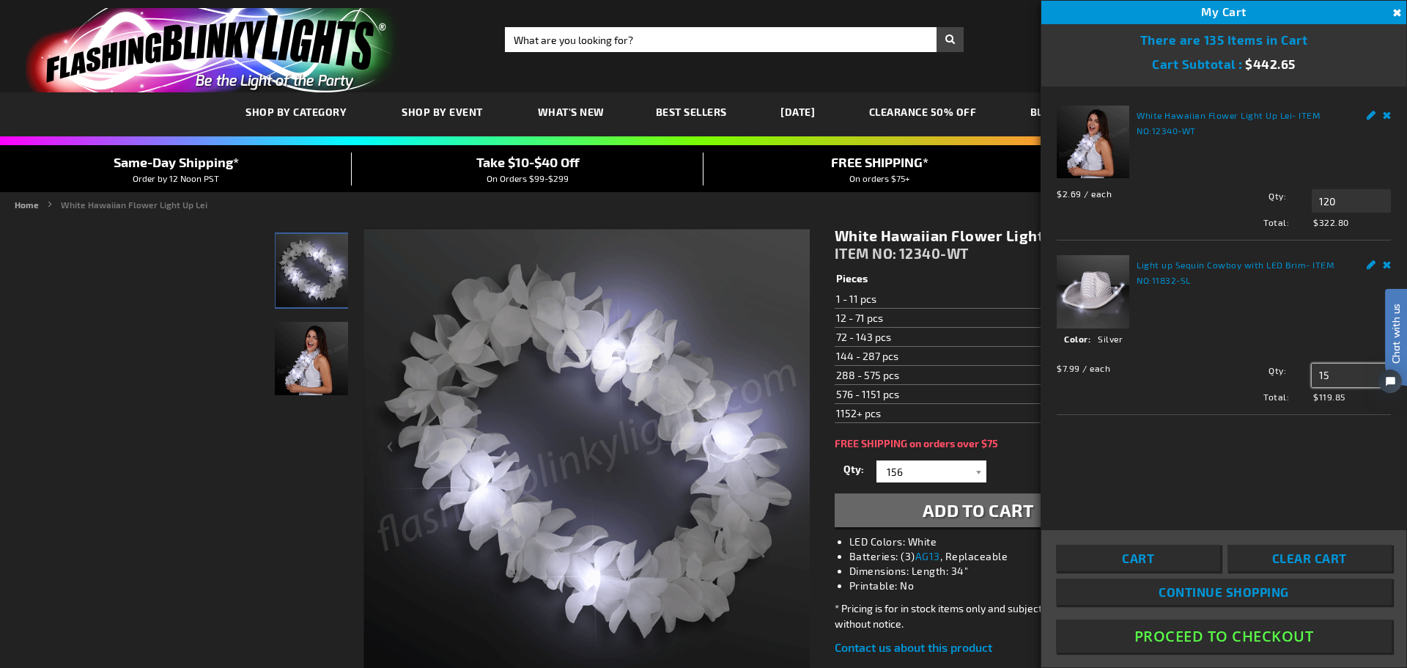
click at [1315, 376] on input "15" at bounding box center [1351, 375] width 79 height 23
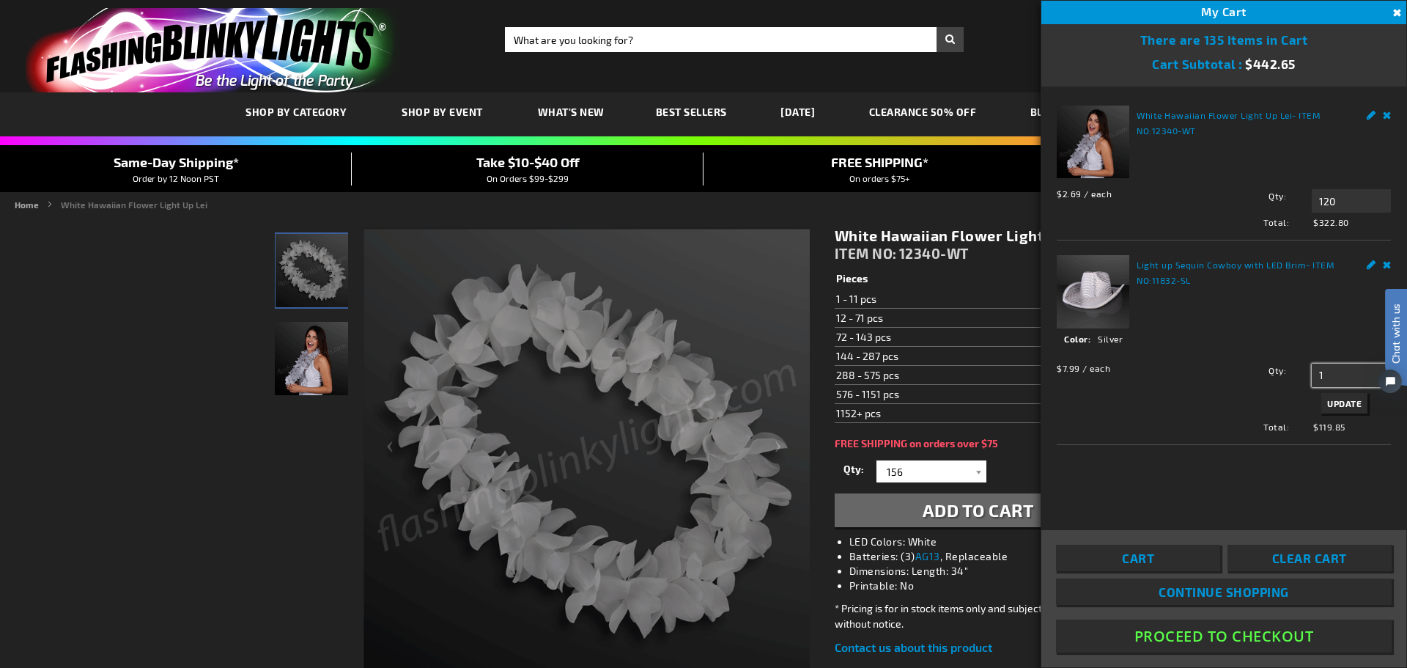
type input "1"
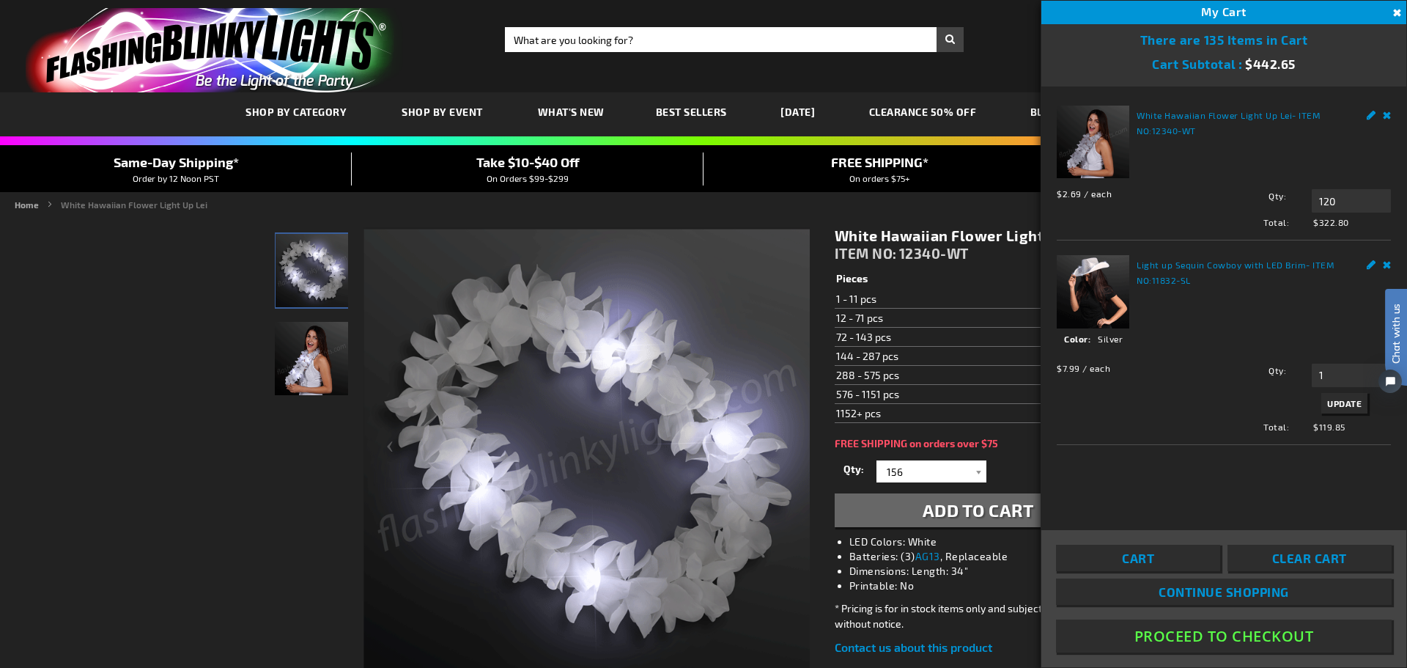
click at [1360, 410] on button "Update" at bounding box center [1345, 403] width 46 height 21
click at [1328, 373] on input "1" at bounding box center [1351, 375] width 79 height 23
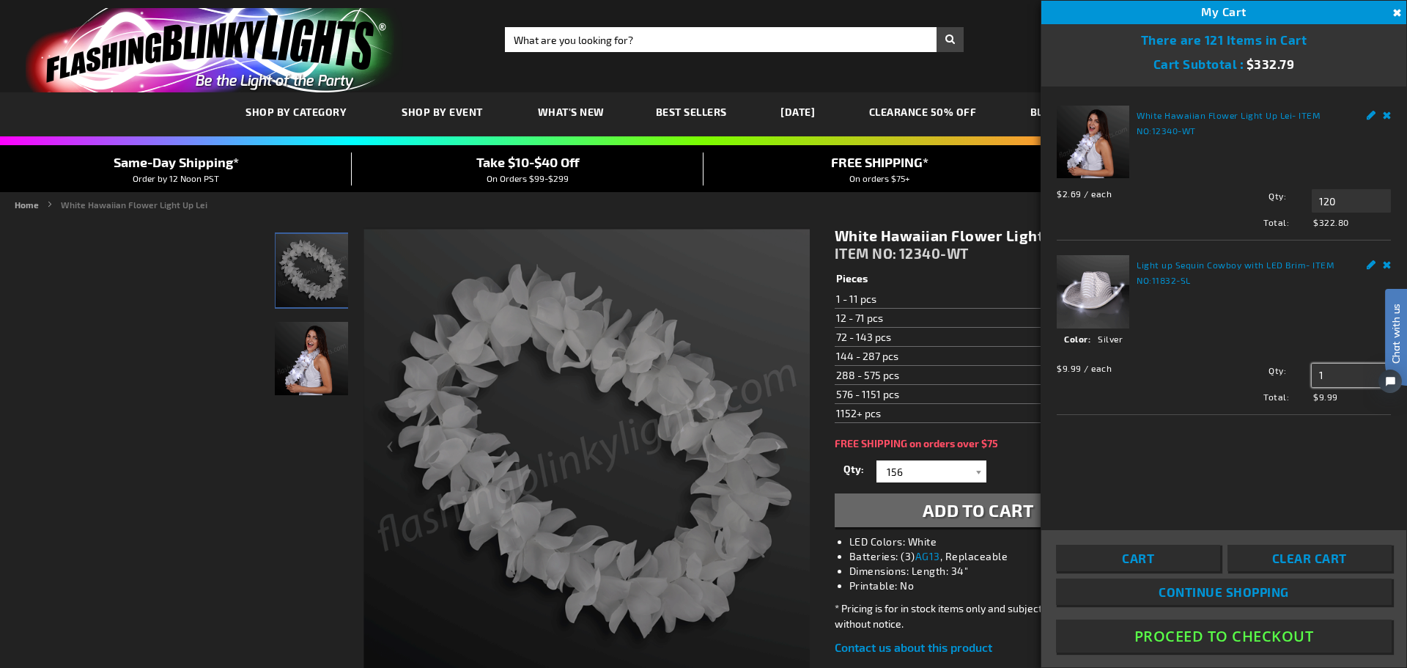
click at [1328, 373] on input "1" at bounding box center [1351, 375] width 79 height 23
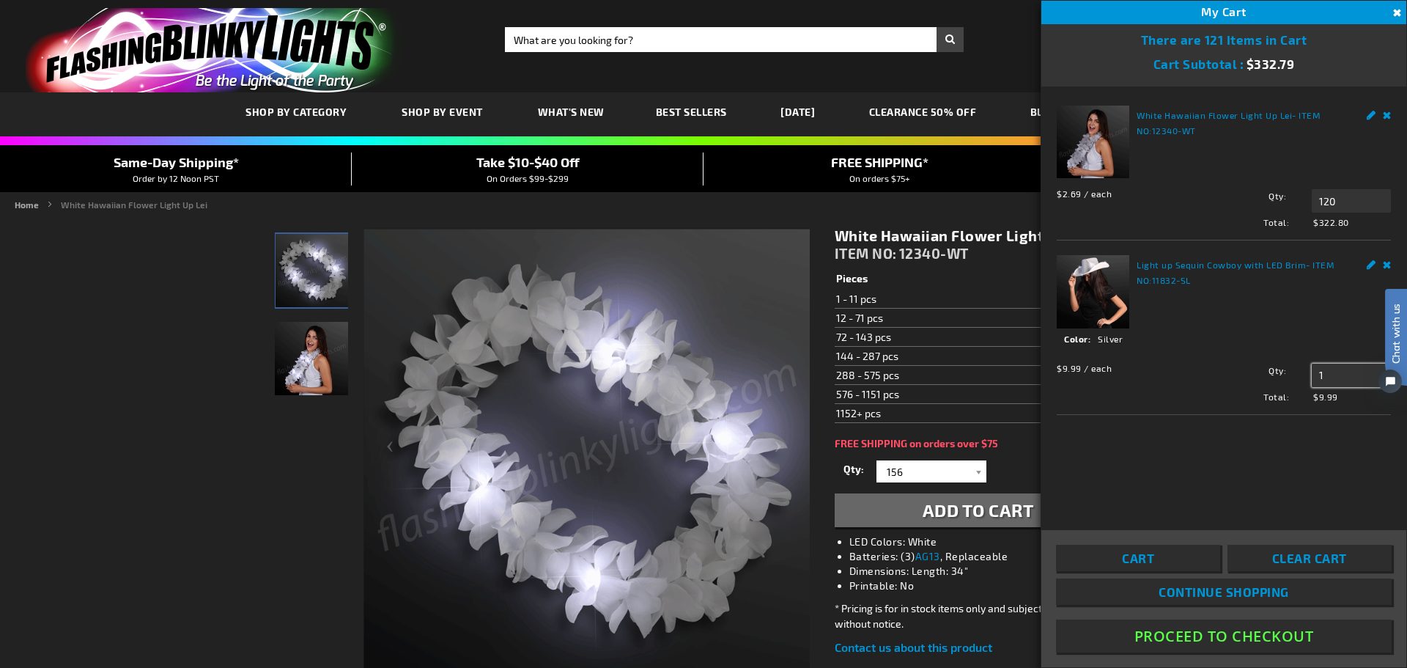
click at [1321, 373] on input "1" at bounding box center [1351, 375] width 79 height 23
type input "10"
click at [1338, 401] on span "Update" at bounding box center [1345, 403] width 34 height 10
drag, startPoint x: 1333, startPoint y: 372, endPoint x: 1316, endPoint y: 372, distance: 16.9
click at [1316, 372] on input "10" at bounding box center [1351, 375] width 79 height 23
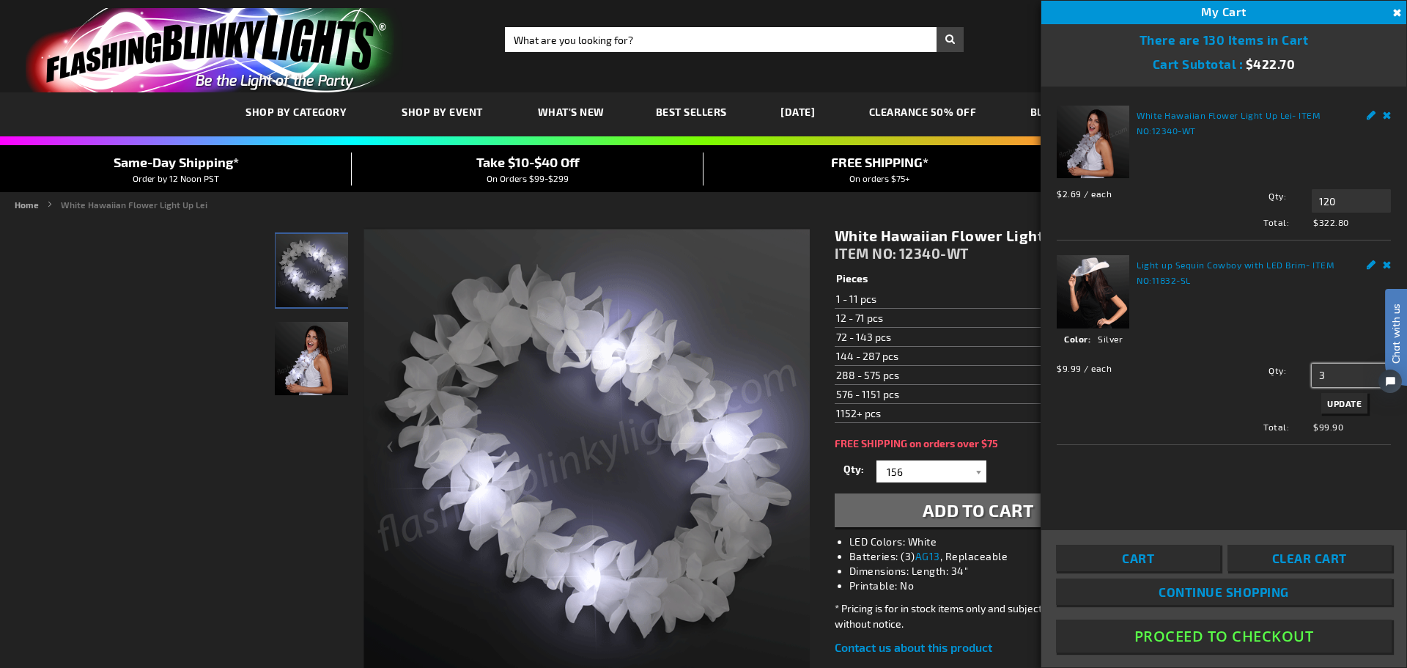
type input "3"
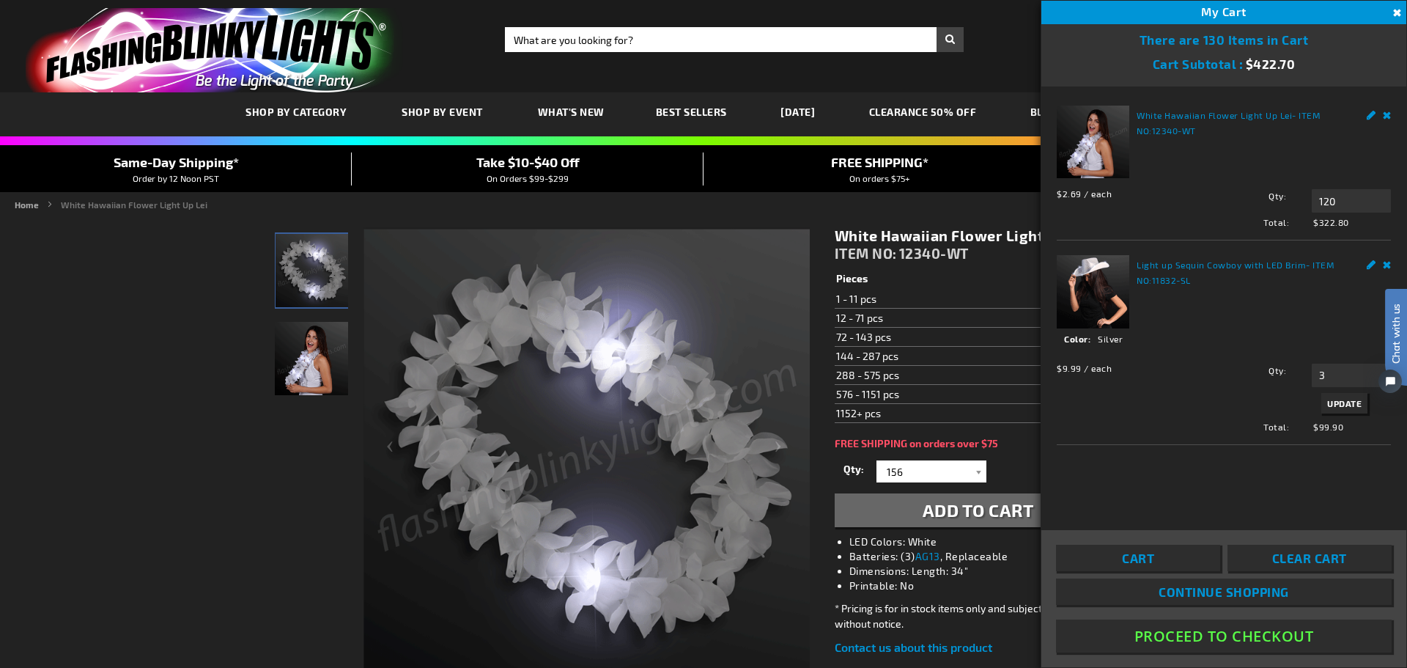
click at [1338, 408] on button "Update" at bounding box center [1345, 403] width 46 height 21
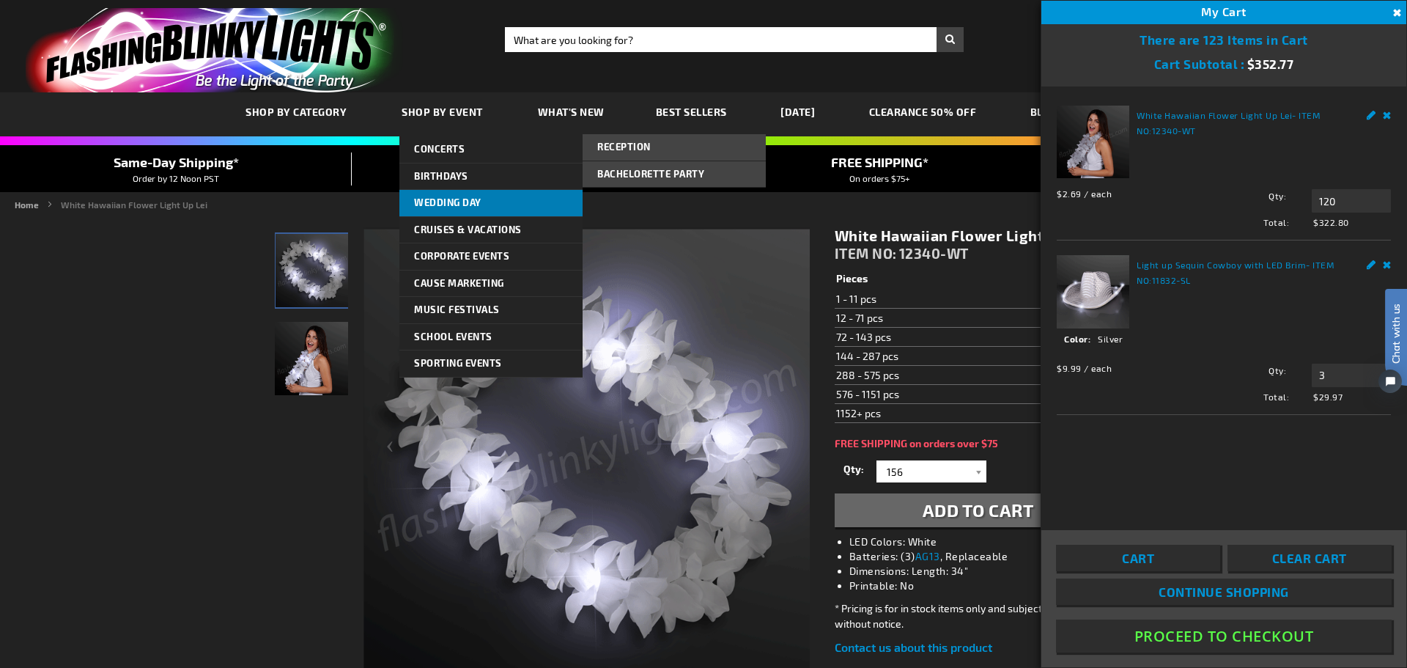
click at [428, 200] on span "Wedding Day" at bounding box center [447, 202] width 67 height 12
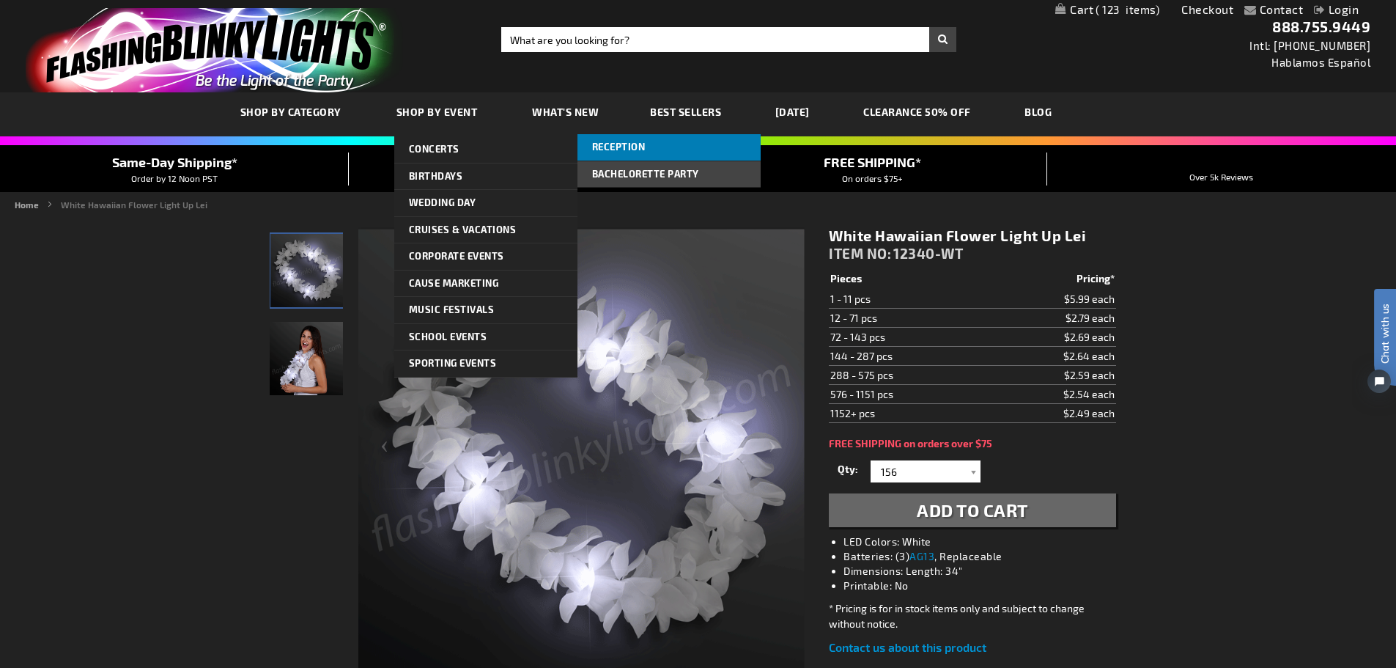
click at [629, 155] on link "Reception" at bounding box center [669, 147] width 183 height 26
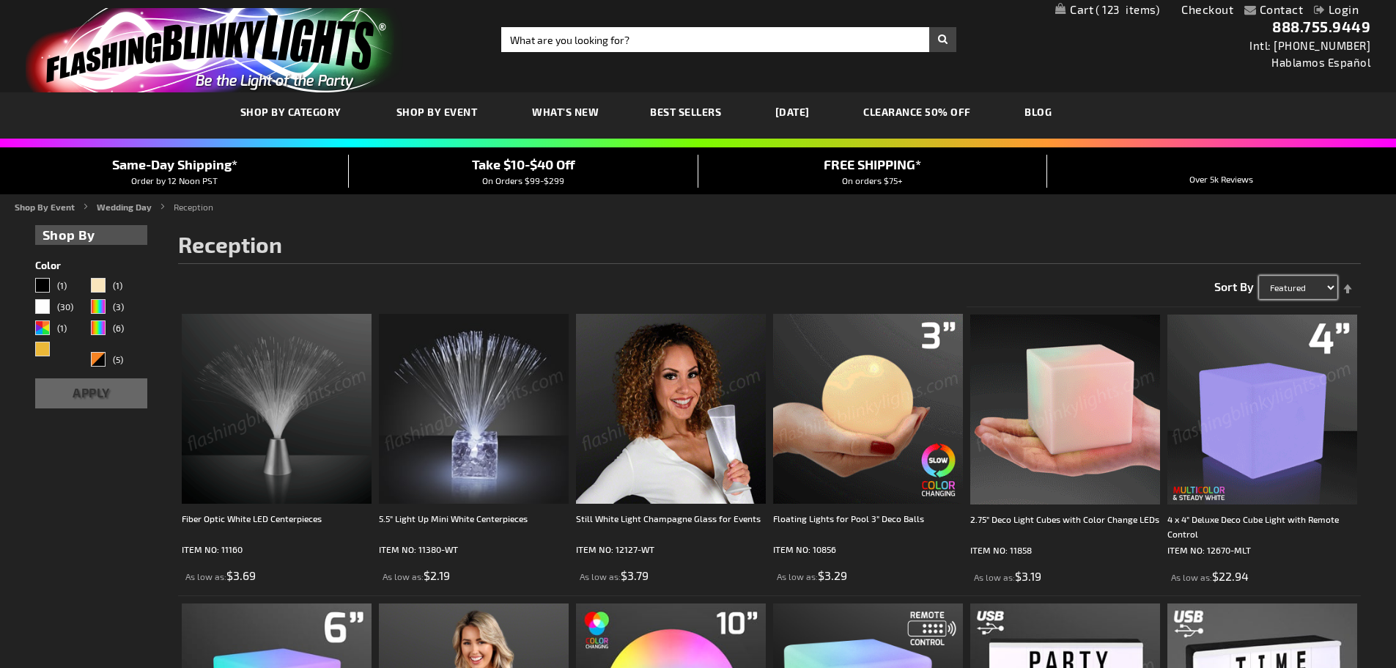
click at [1303, 282] on select "Featured Name Price Best Sellers" at bounding box center [1298, 287] width 78 height 23
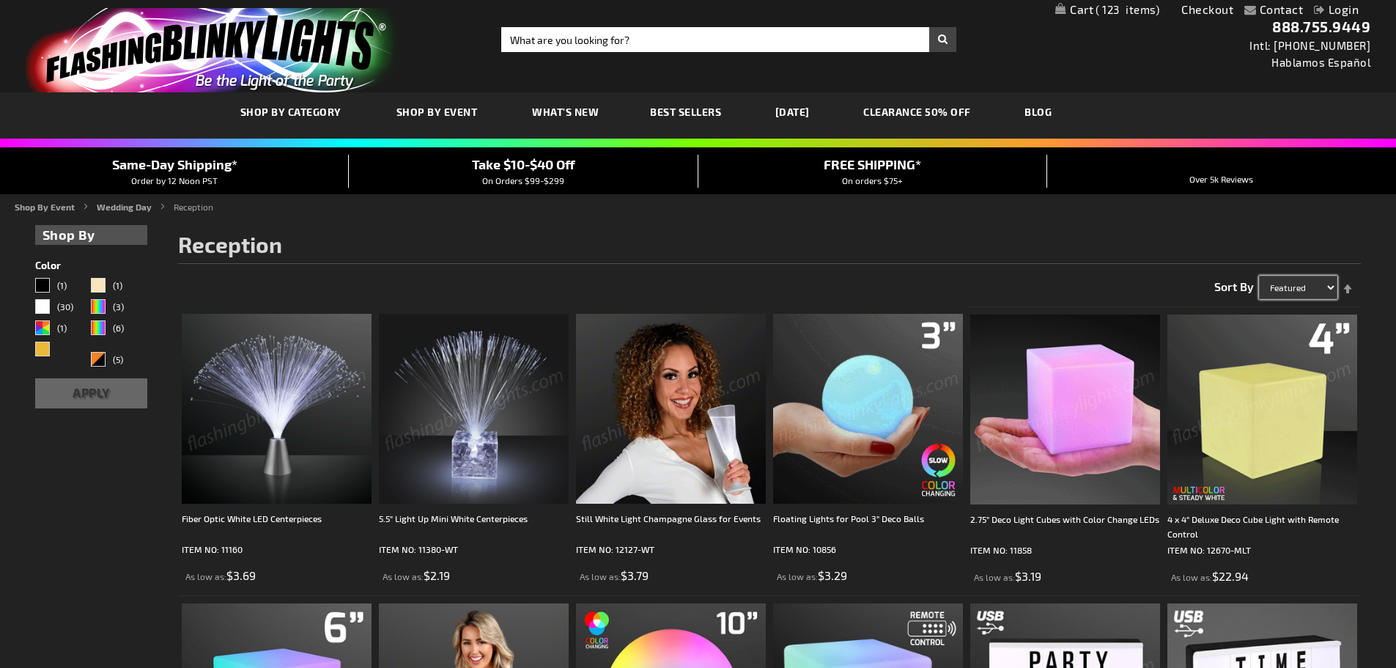
select select "sale"
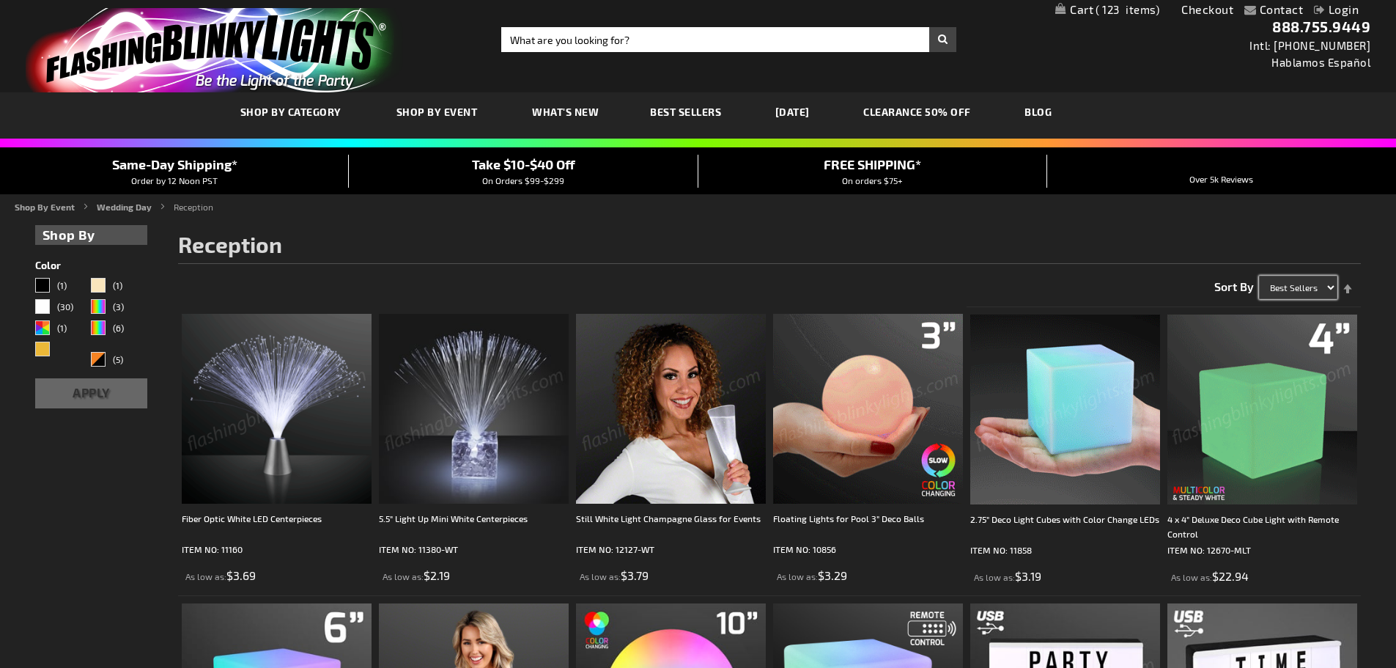
click at [1259, 276] on select "Featured Name Price Best Sellers" at bounding box center [1298, 287] width 78 height 23
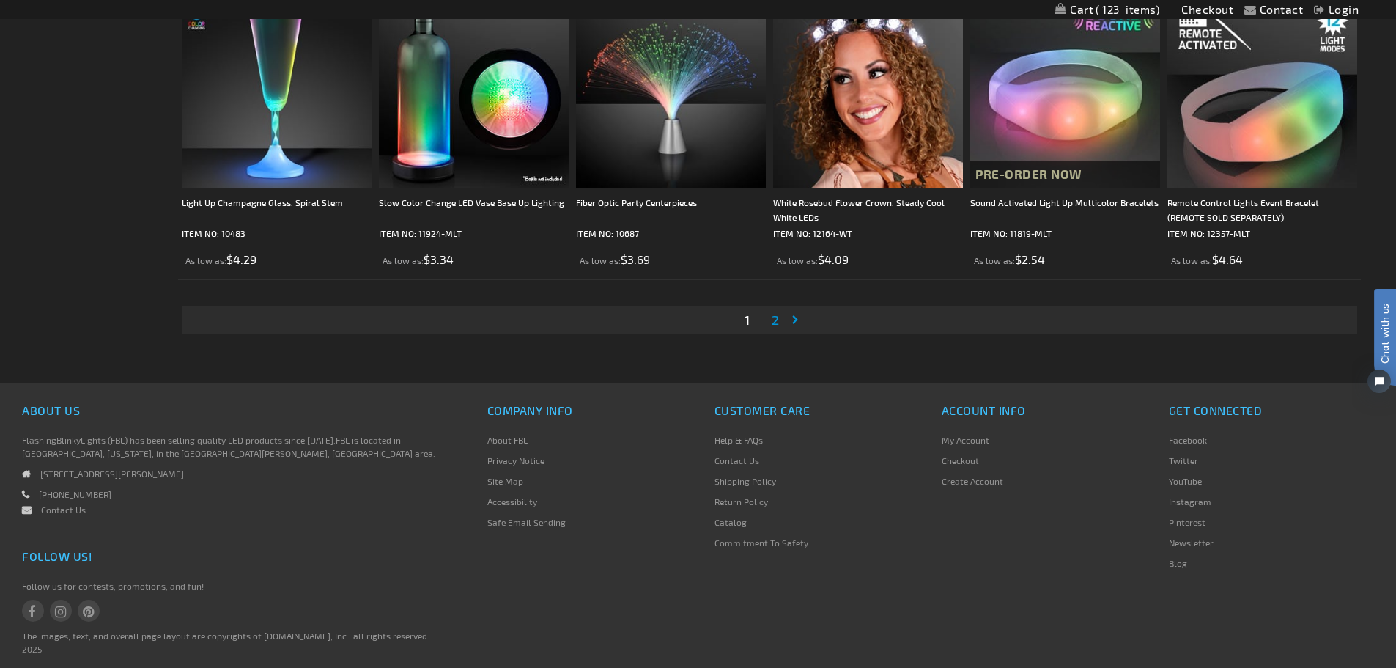
scroll to position [2932, 0]
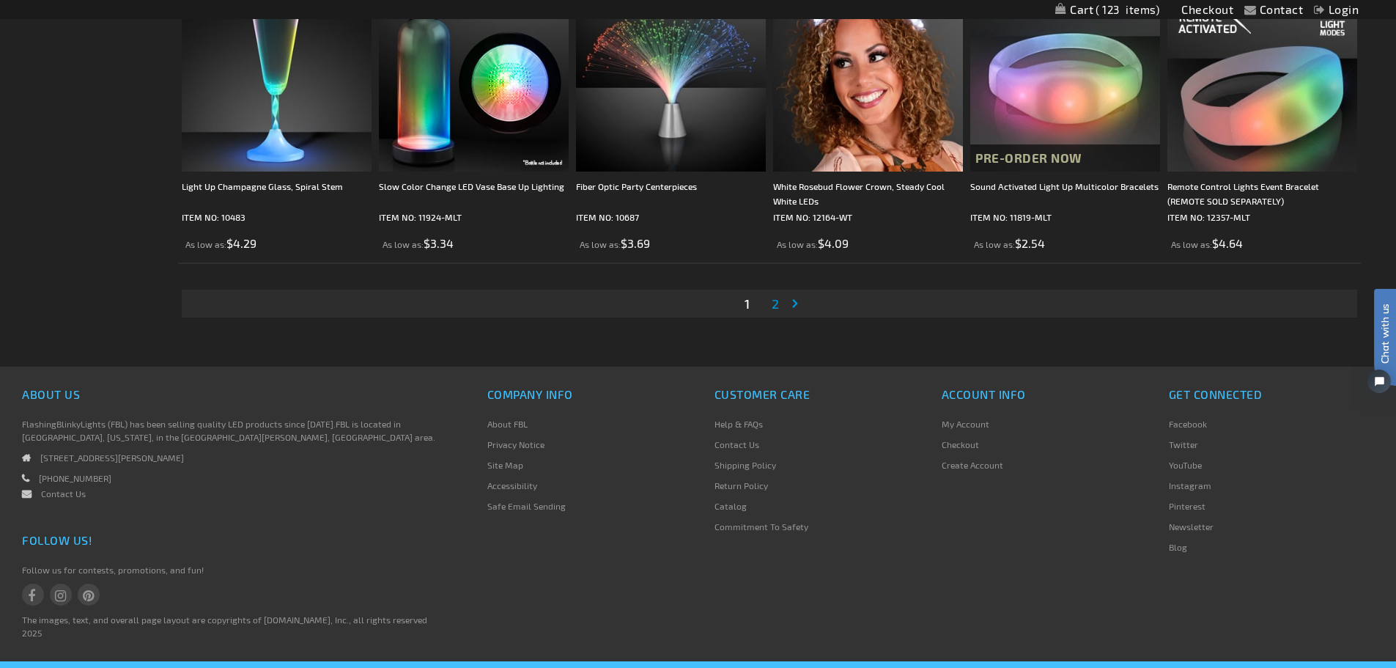
click at [777, 301] on span "2" at bounding box center [775, 303] width 7 height 16
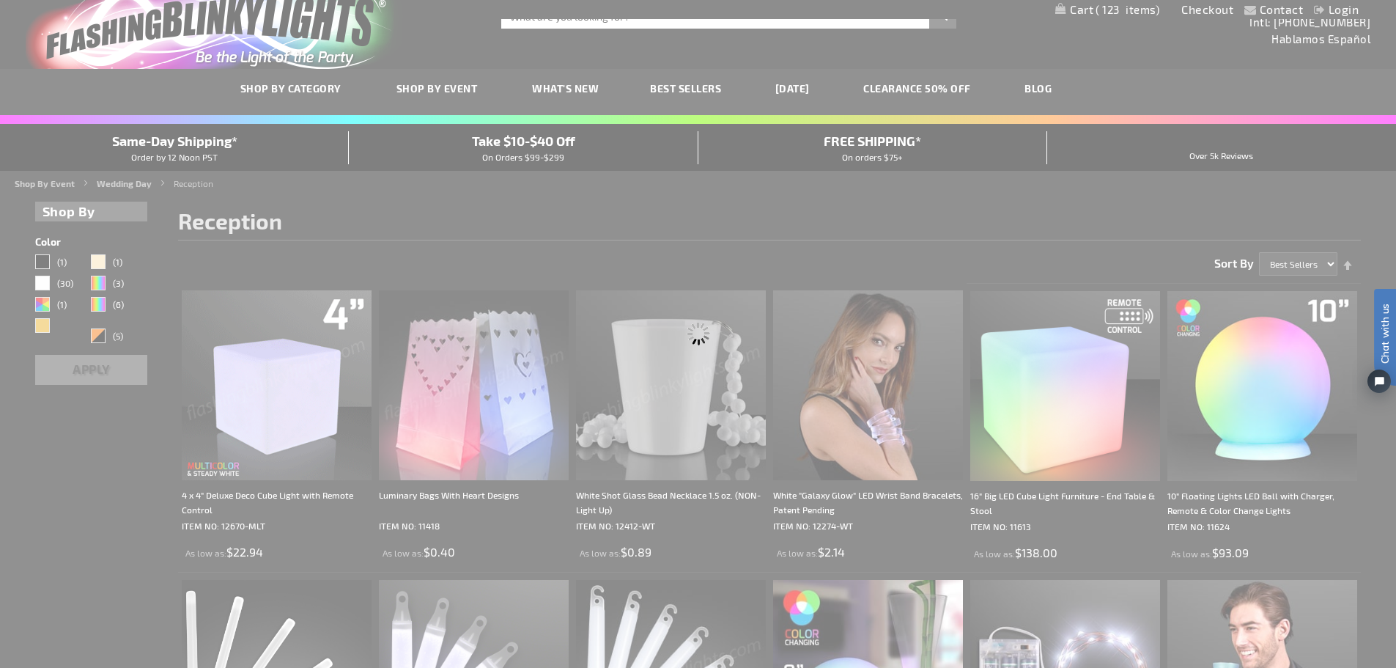
scroll to position [0, 0]
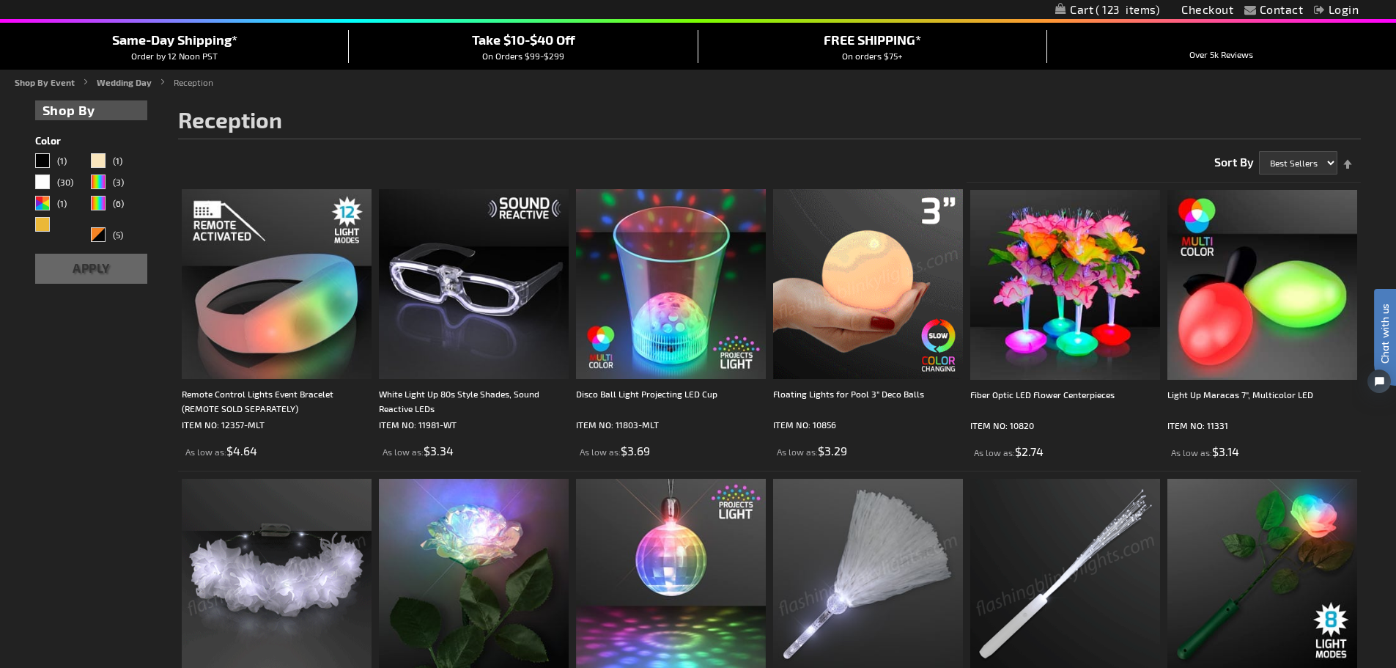
scroll to position [122, 0]
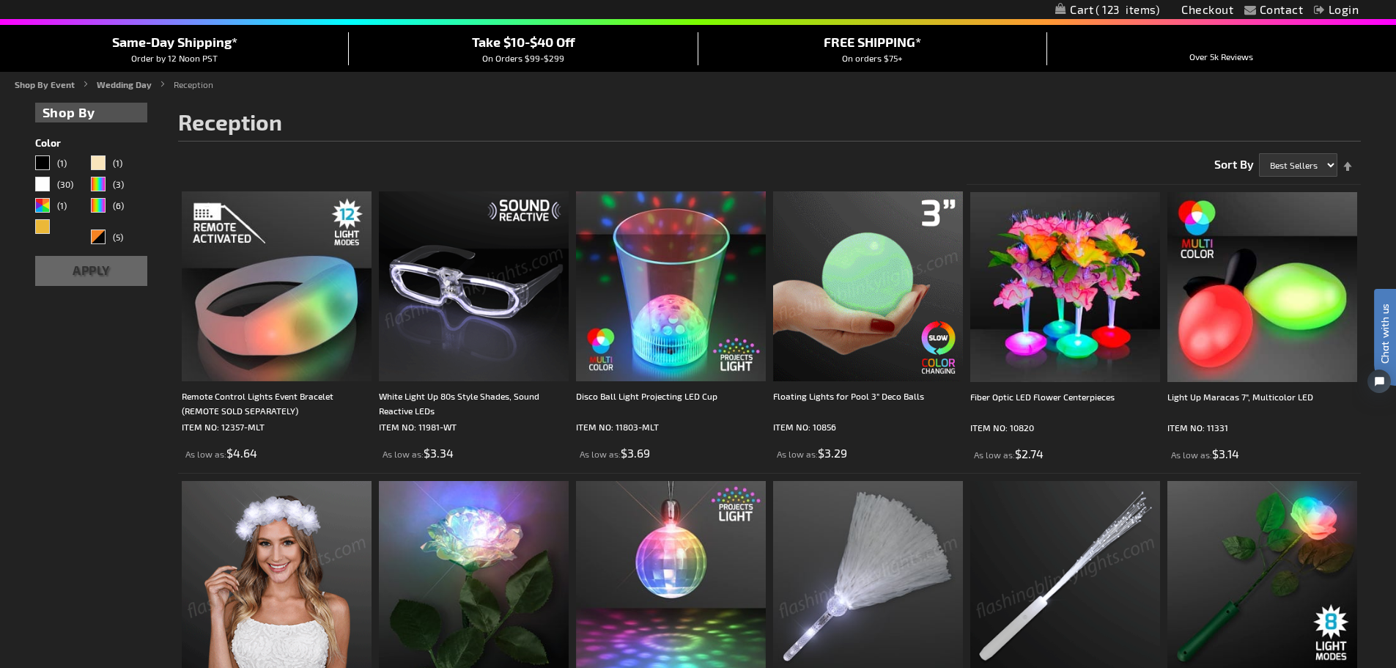
click at [482, 347] on img at bounding box center [474, 286] width 190 height 190
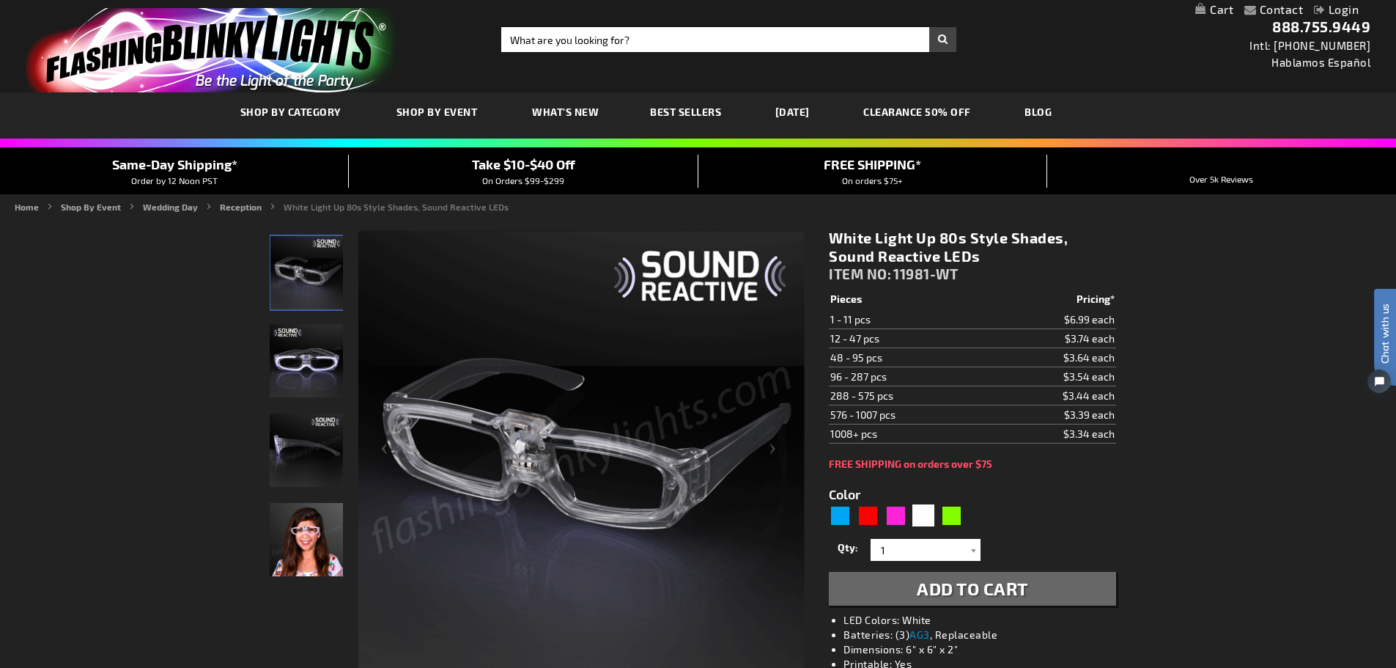
click at [300, 534] on img "Female displaying White LED Sound Reactive Light Up Glasses" at bounding box center [306, 539] width 73 height 73
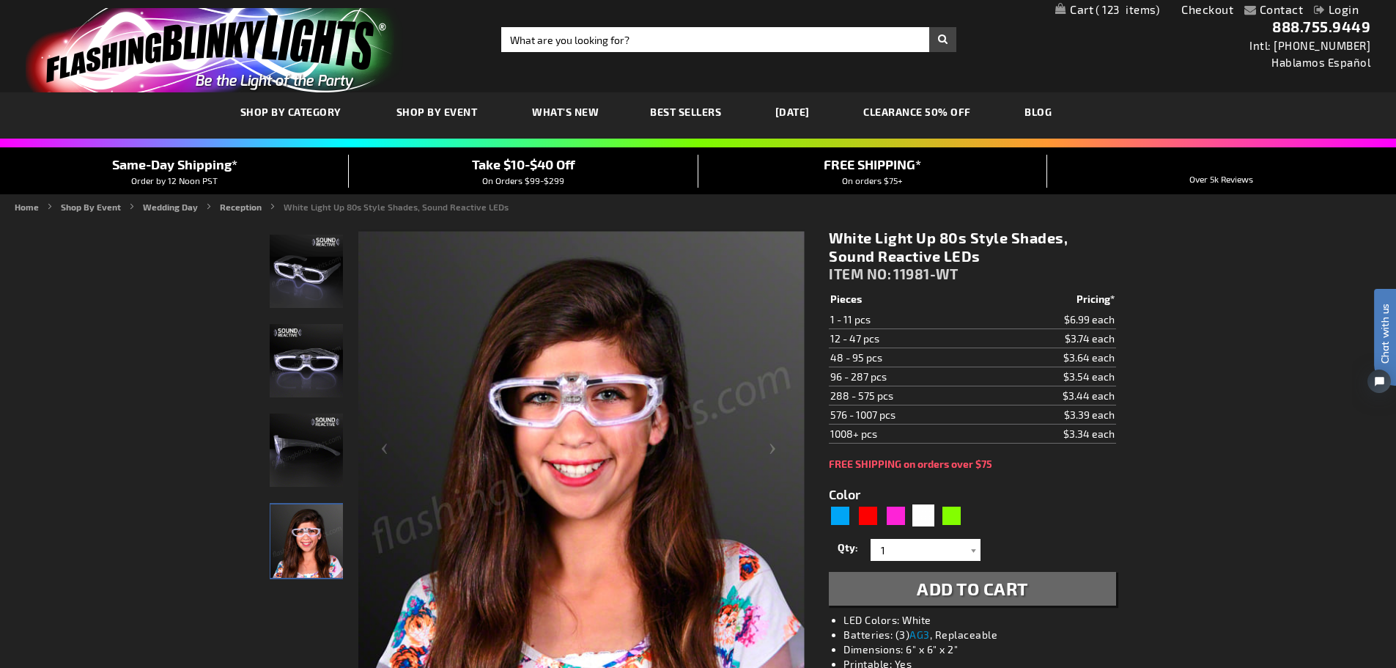
click at [320, 407] on div "White LED Sound Reactive Light Up Glasses" at bounding box center [307, 367] width 75 height 89
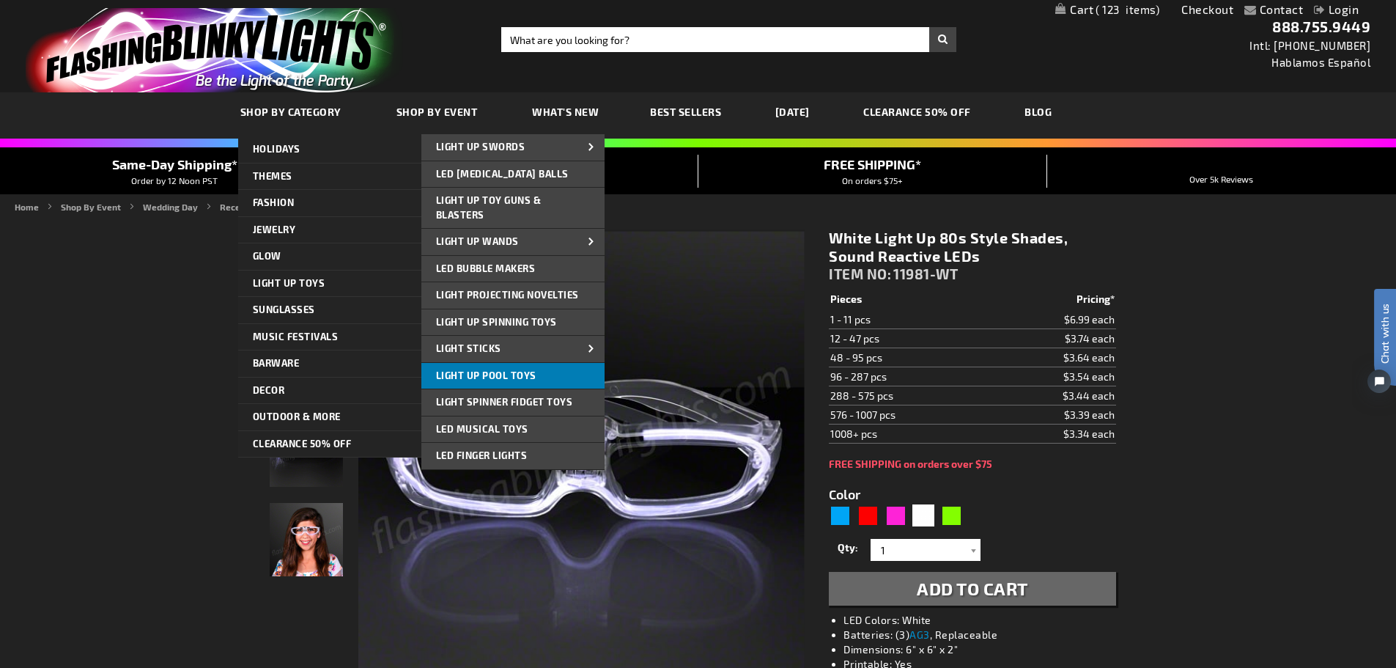
click at [515, 380] on span "Light Up Pool Toys" at bounding box center [486, 375] width 100 height 12
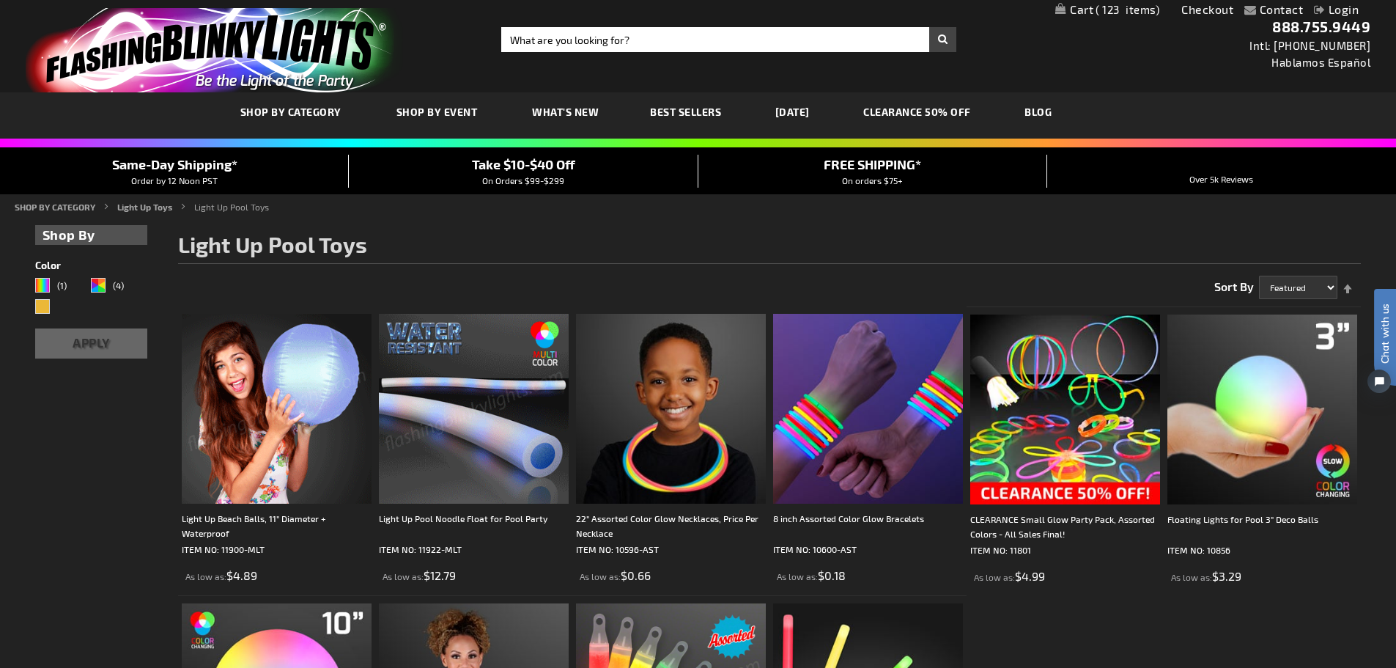
scroll to position [122, 0]
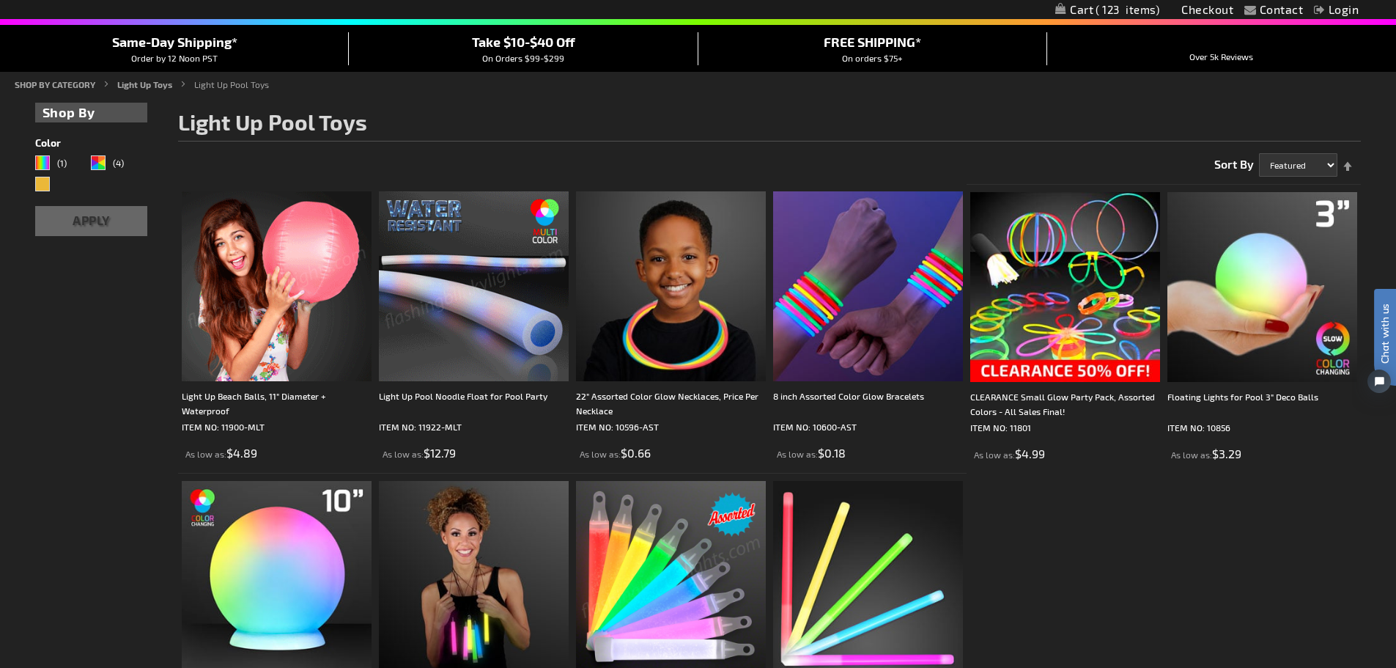
click at [320, 336] on img at bounding box center [277, 286] width 190 height 190
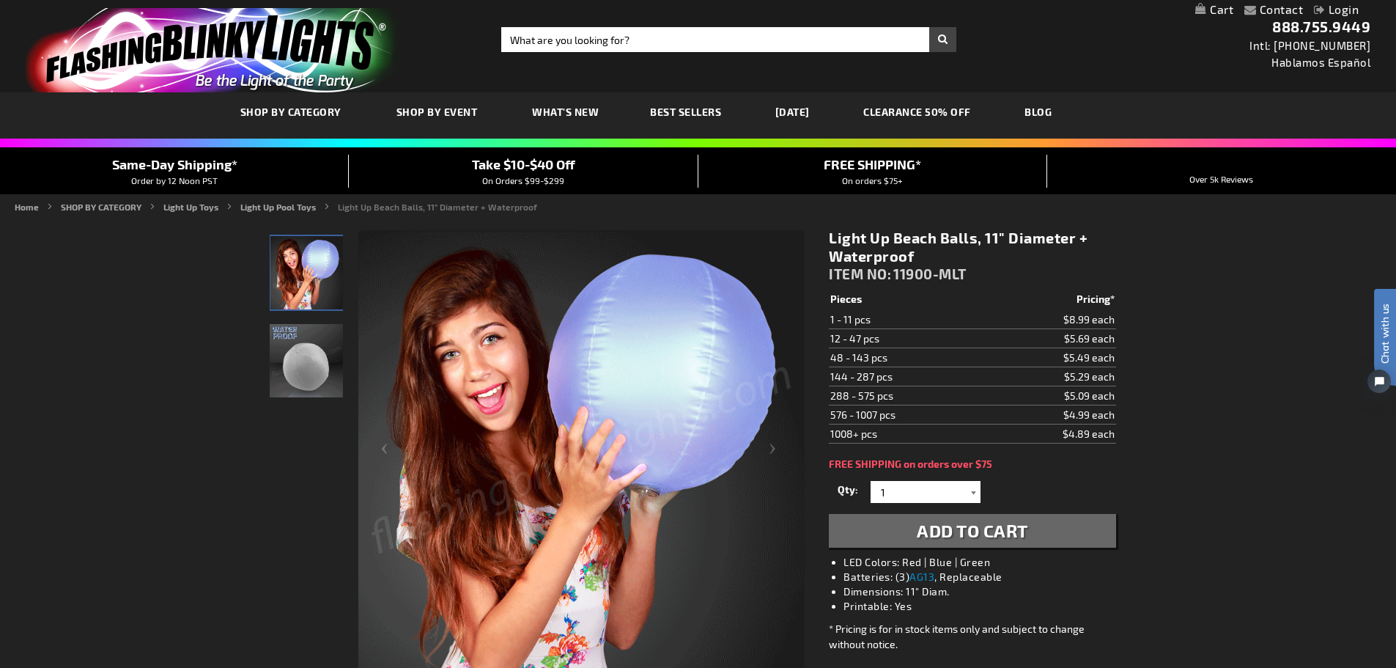
click at [973, 493] on div at bounding box center [973, 492] width 15 height 22
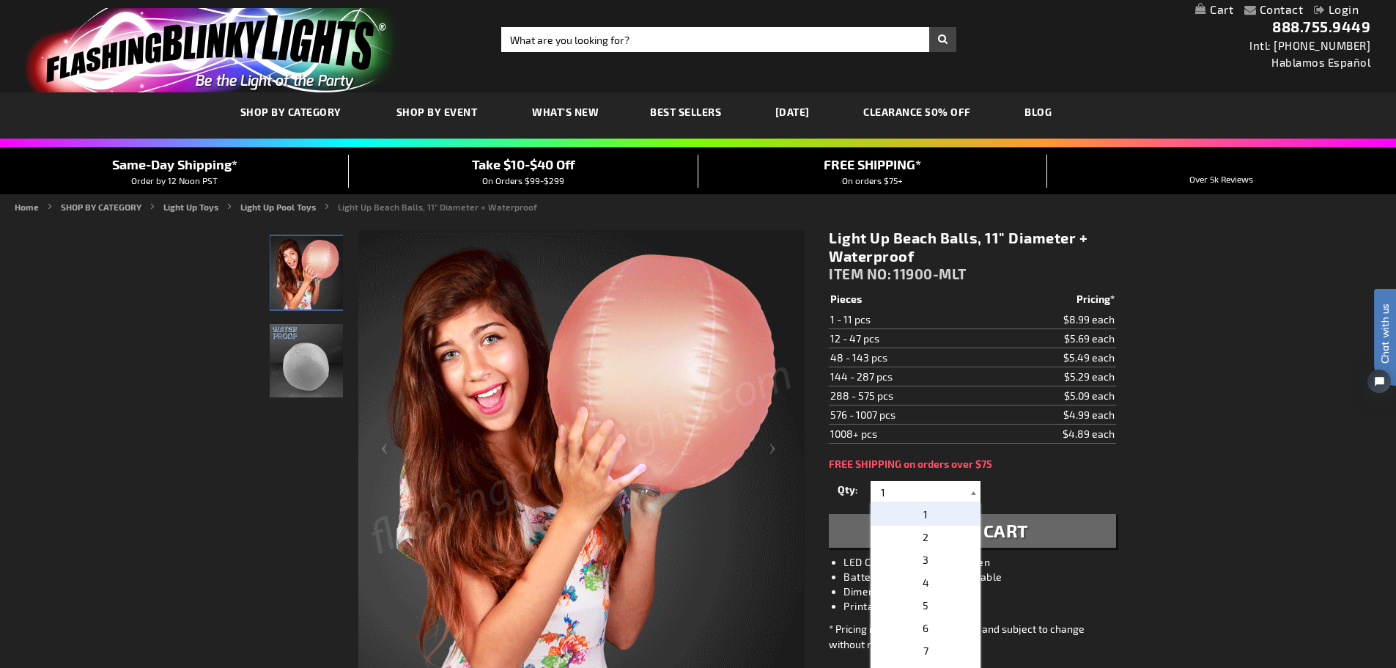
click at [973, 493] on div at bounding box center [973, 492] width 15 height 22
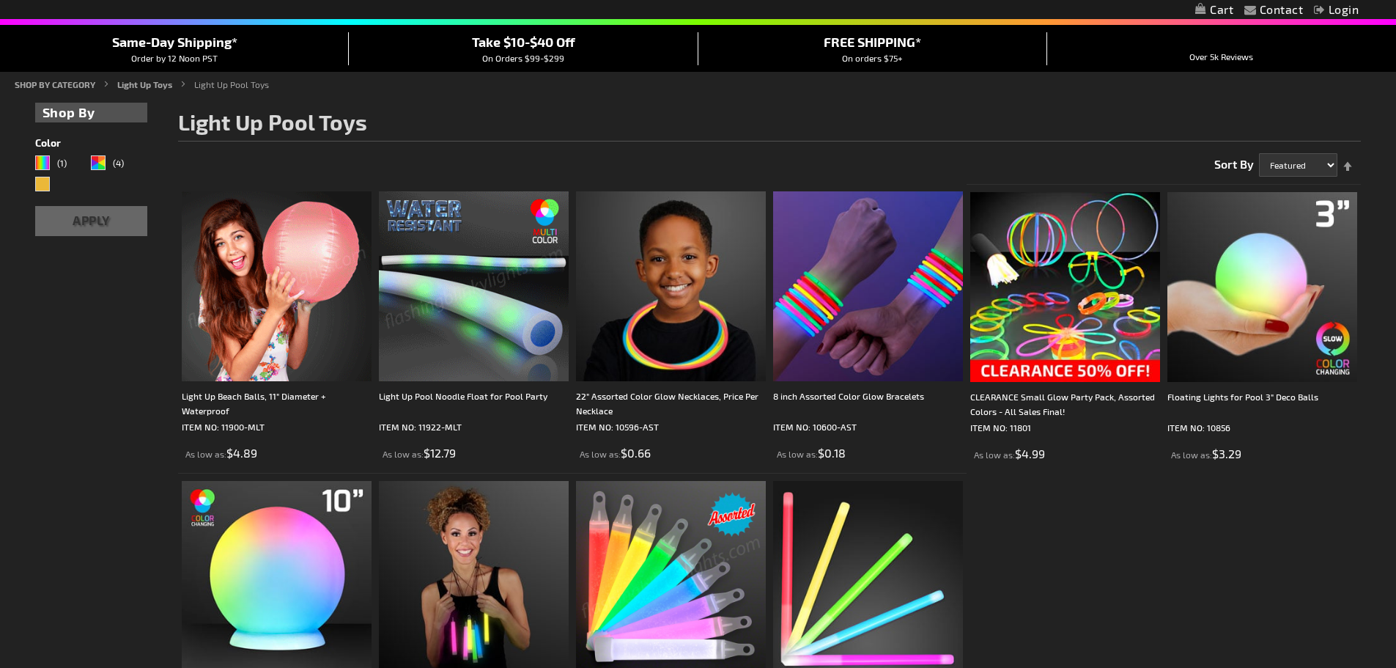
click at [467, 301] on img at bounding box center [474, 286] width 190 height 190
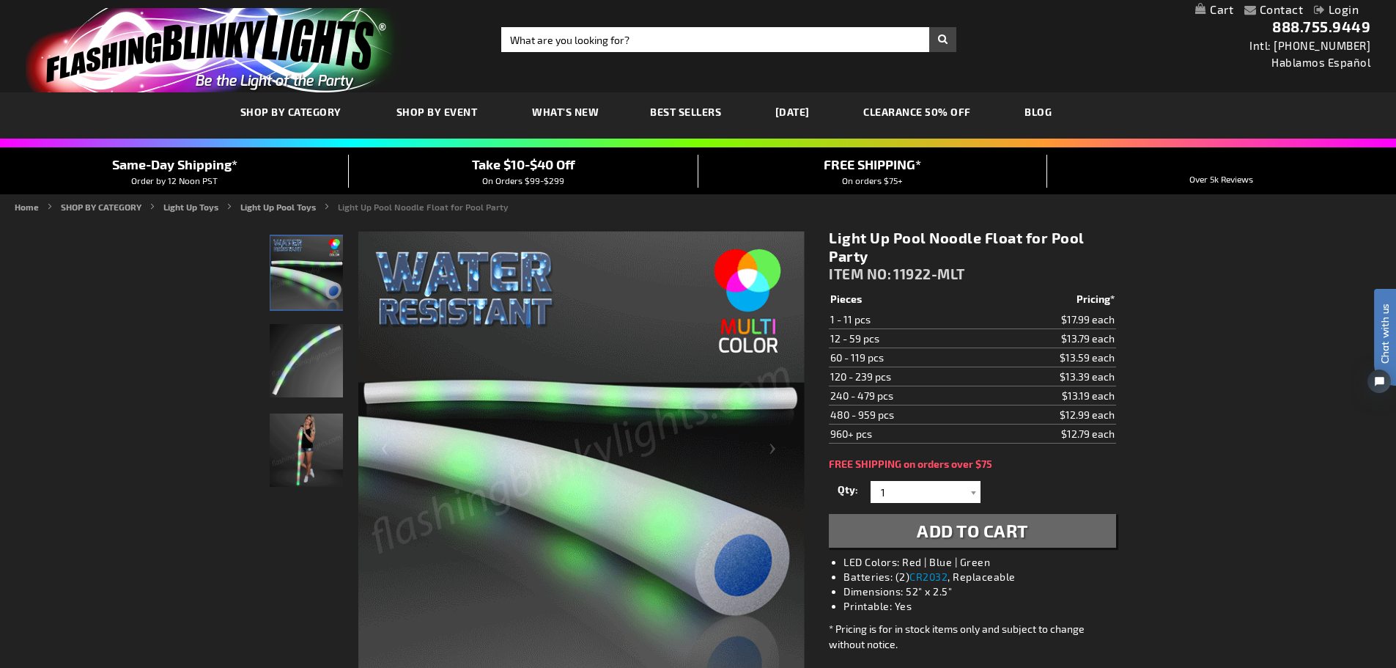
click at [328, 459] on img "Female displaying Light Up Pool Noodle Float" at bounding box center [306, 449] width 73 height 73
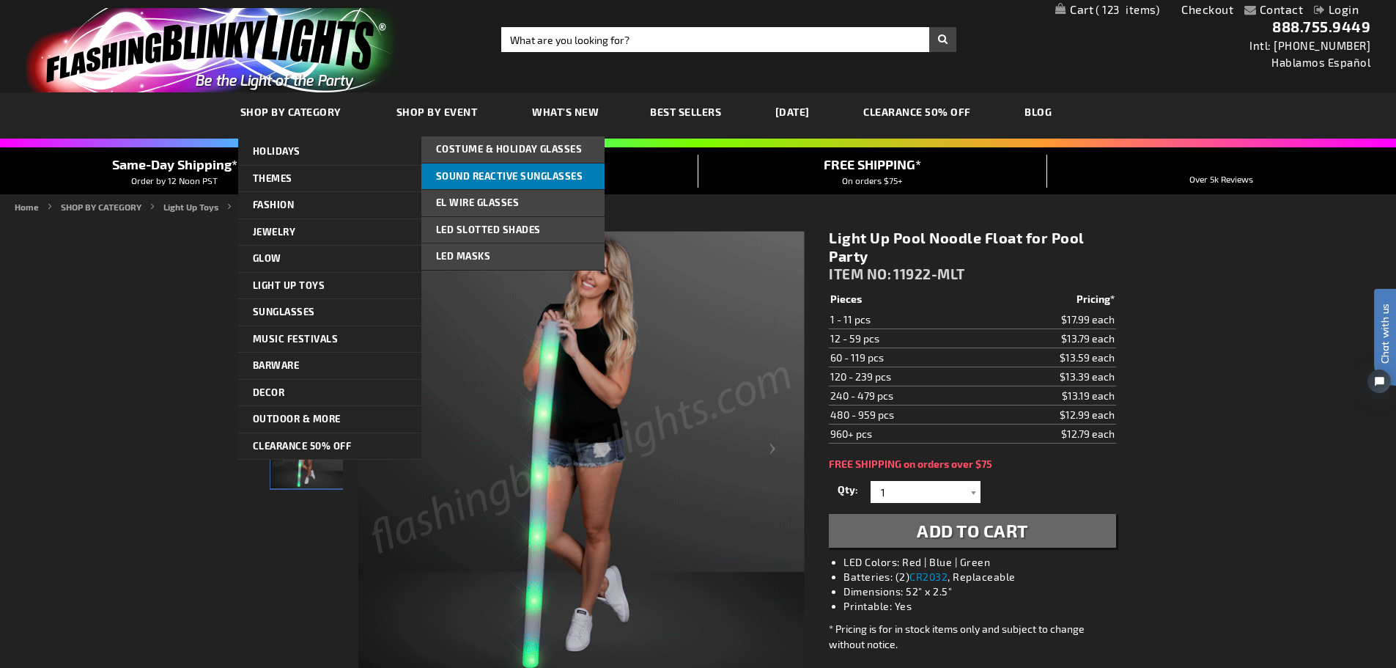
click at [494, 176] on span "Sound Reactive Sunglasses" at bounding box center [509, 176] width 147 height 12
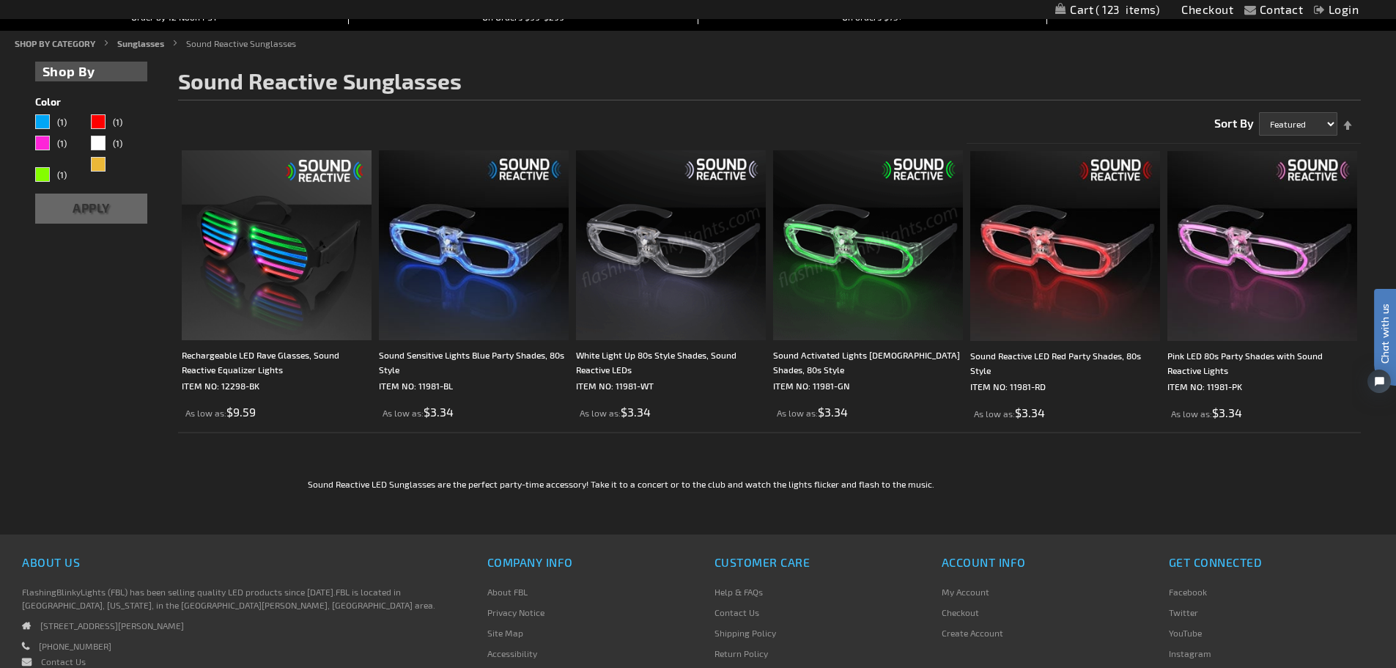
scroll to position [244, 0]
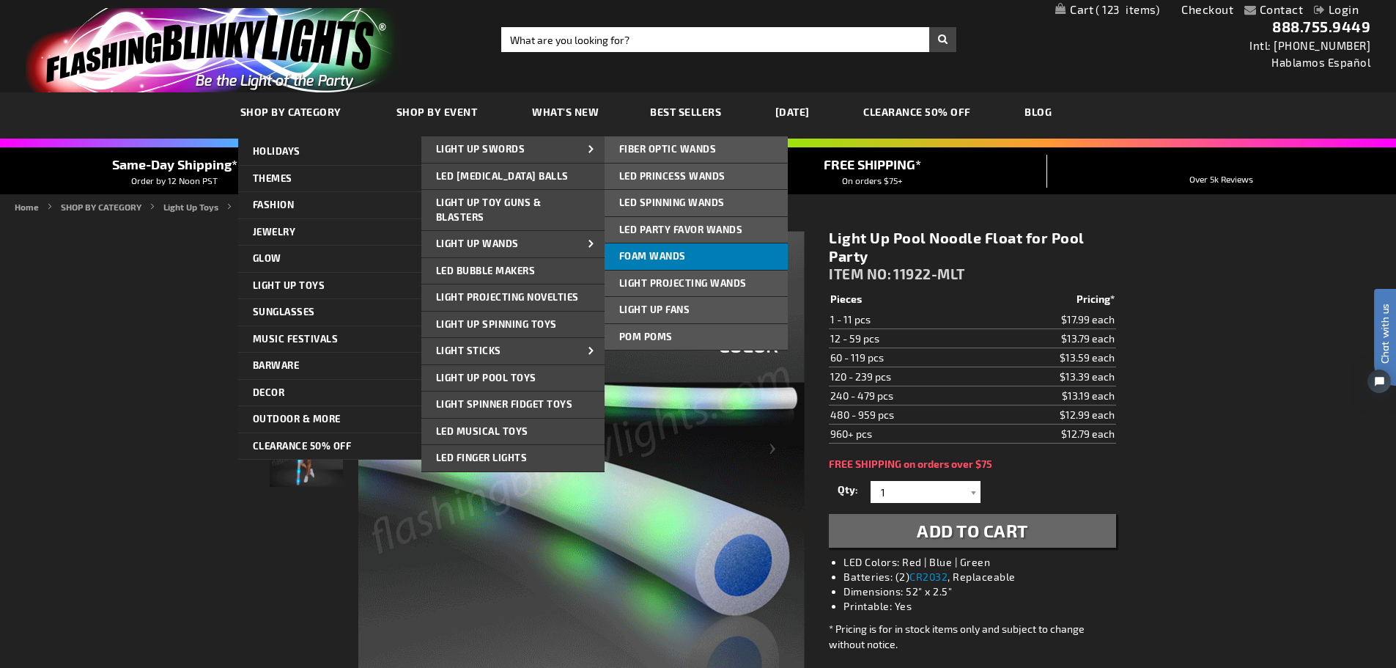
click at [677, 256] on span "Foam Wands" at bounding box center [652, 256] width 67 height 12
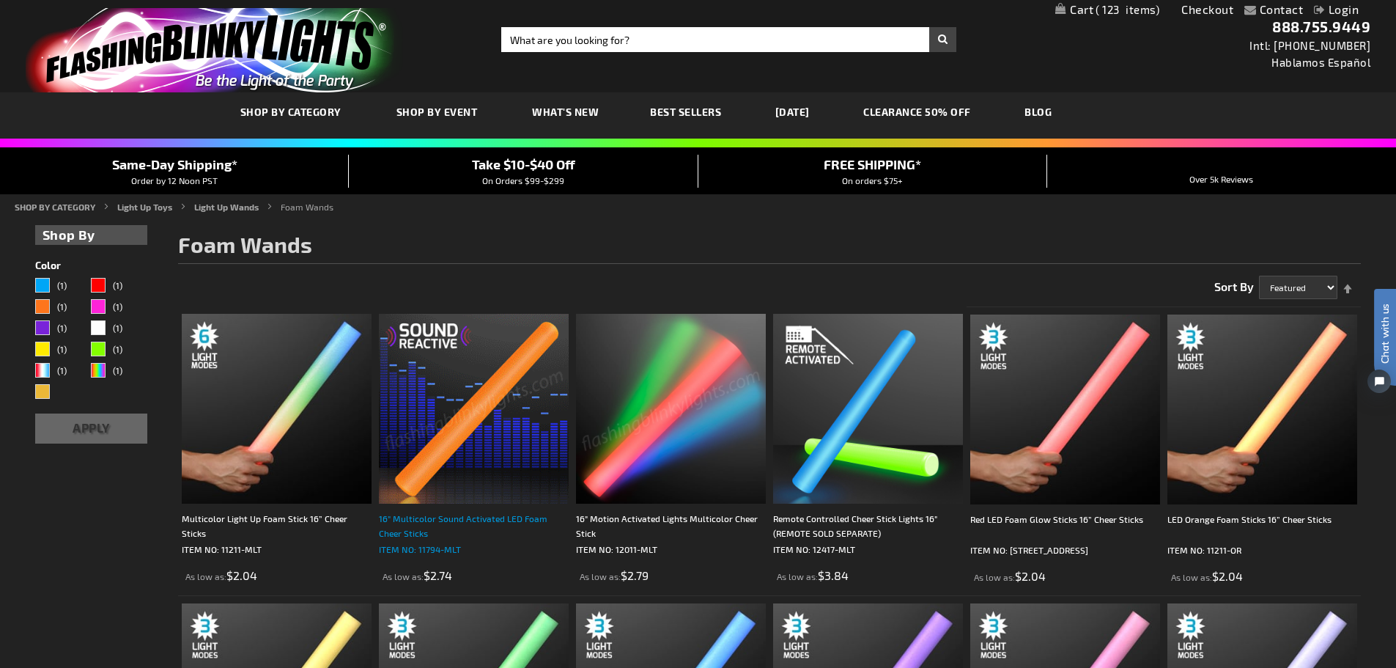
click at [422, 527] on div "16" Multicolor Sound Activated LED Foam Cheer Sticks" at bounding box center [474, 525] width 190 height 29
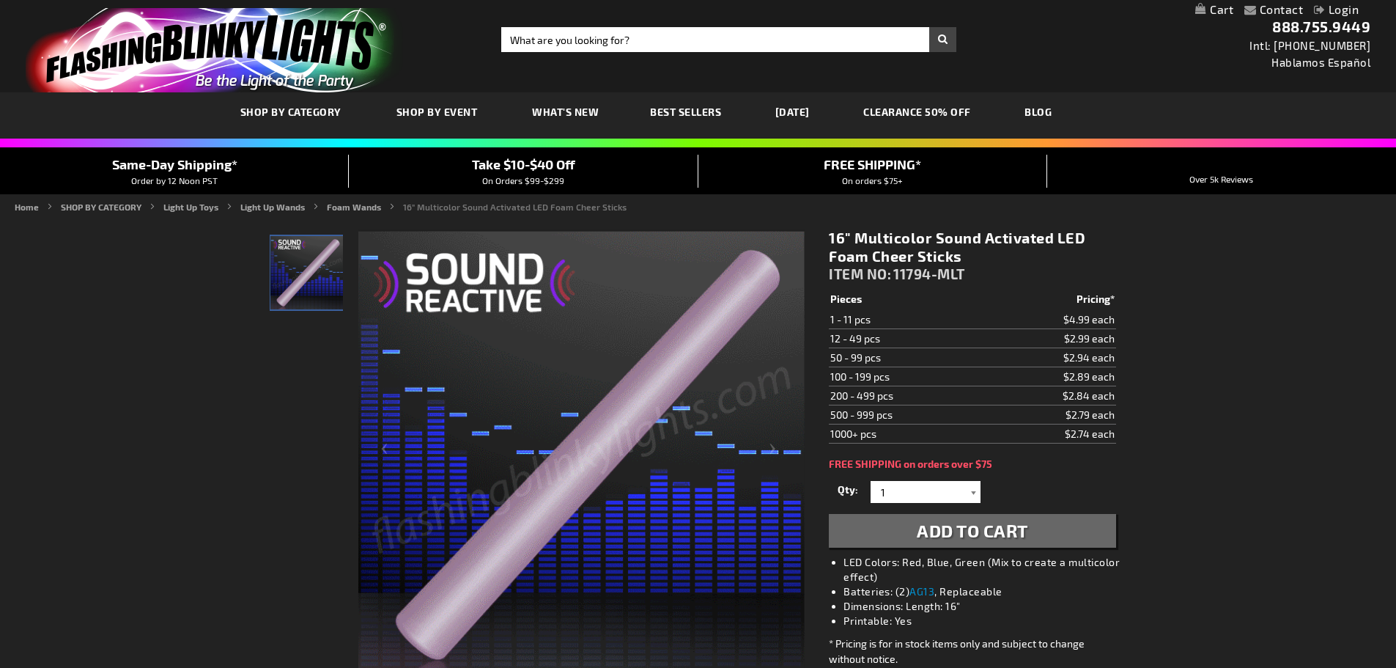
click at [971, 489] on div at bounding box center [973, 492] width 15 height 22
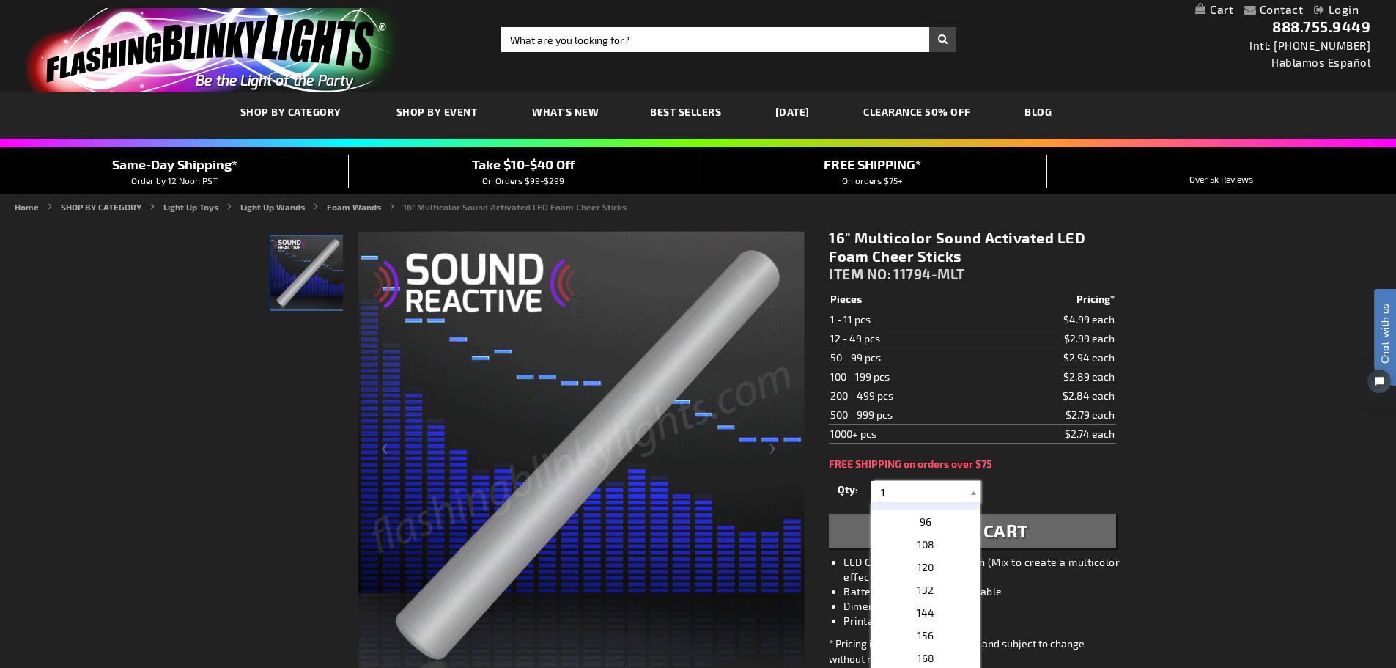
scroll to position [367, 0]
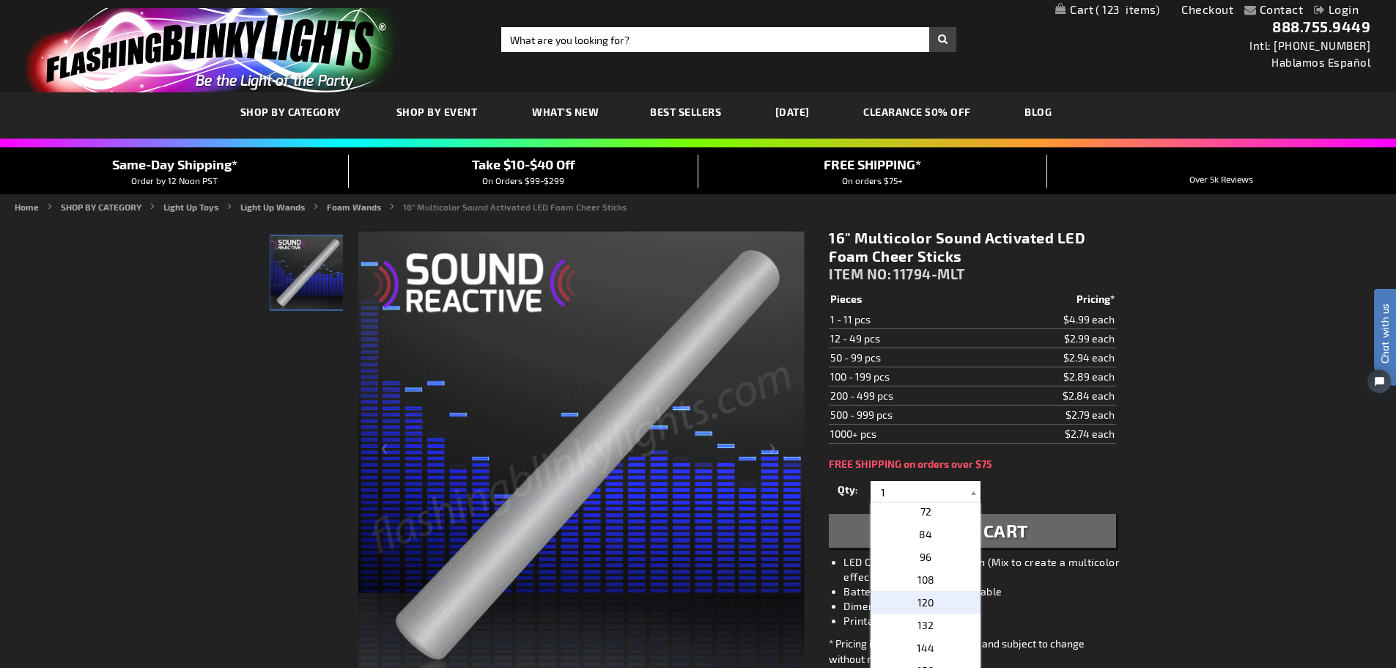
click at [945, 596] on p "120" at bounding box center [926, 602] width 110 height 23
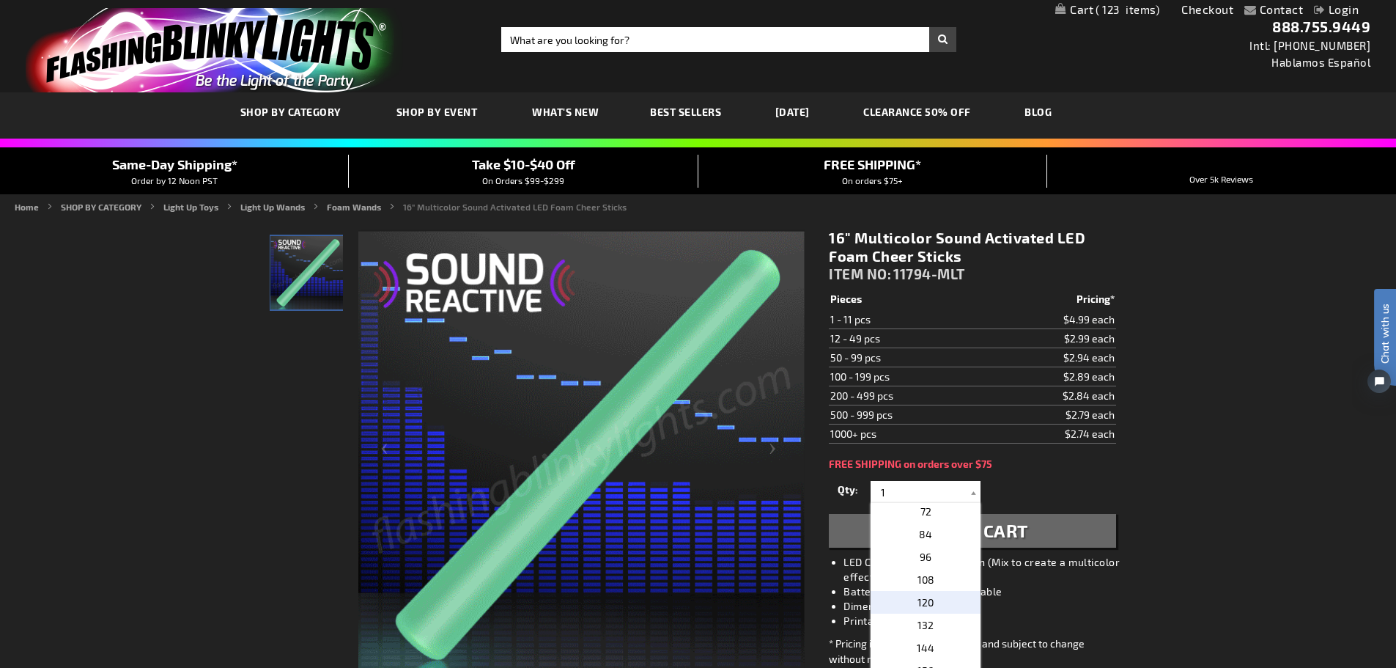
type input "120"
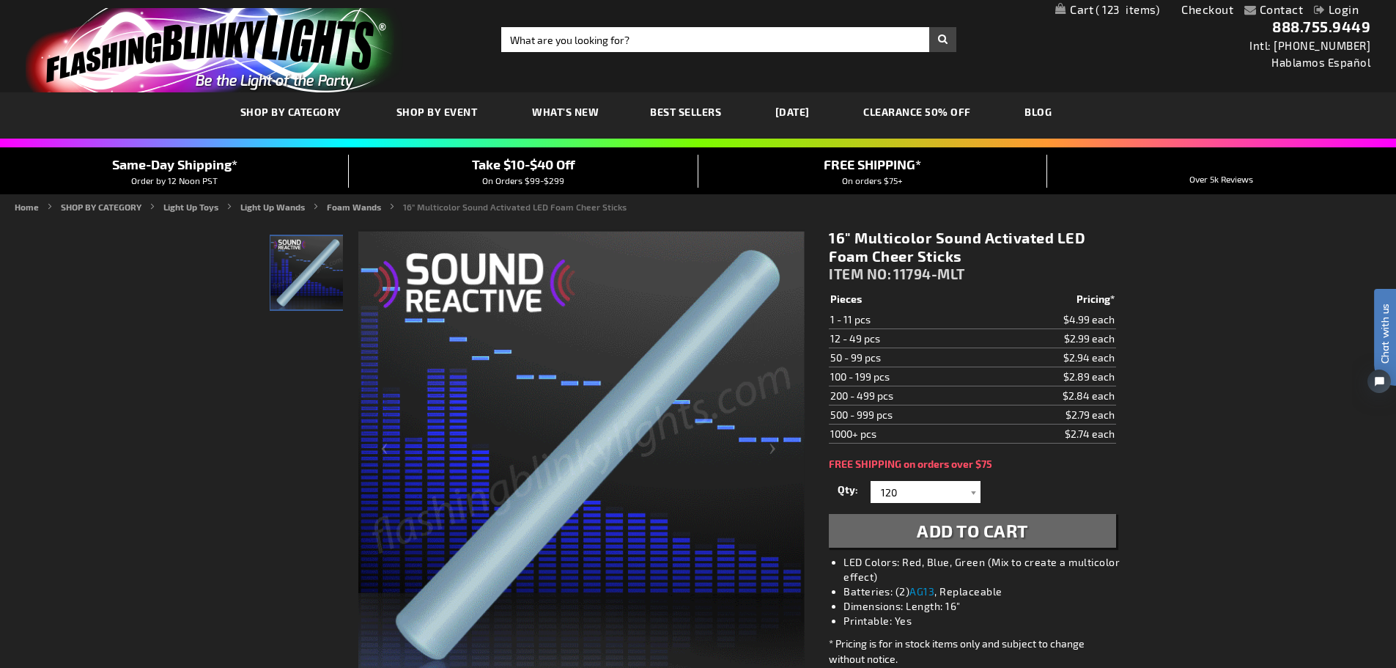
click at [943, 534] on span "Add to Cart" at bounding box center [972, 530] width 111 height 21
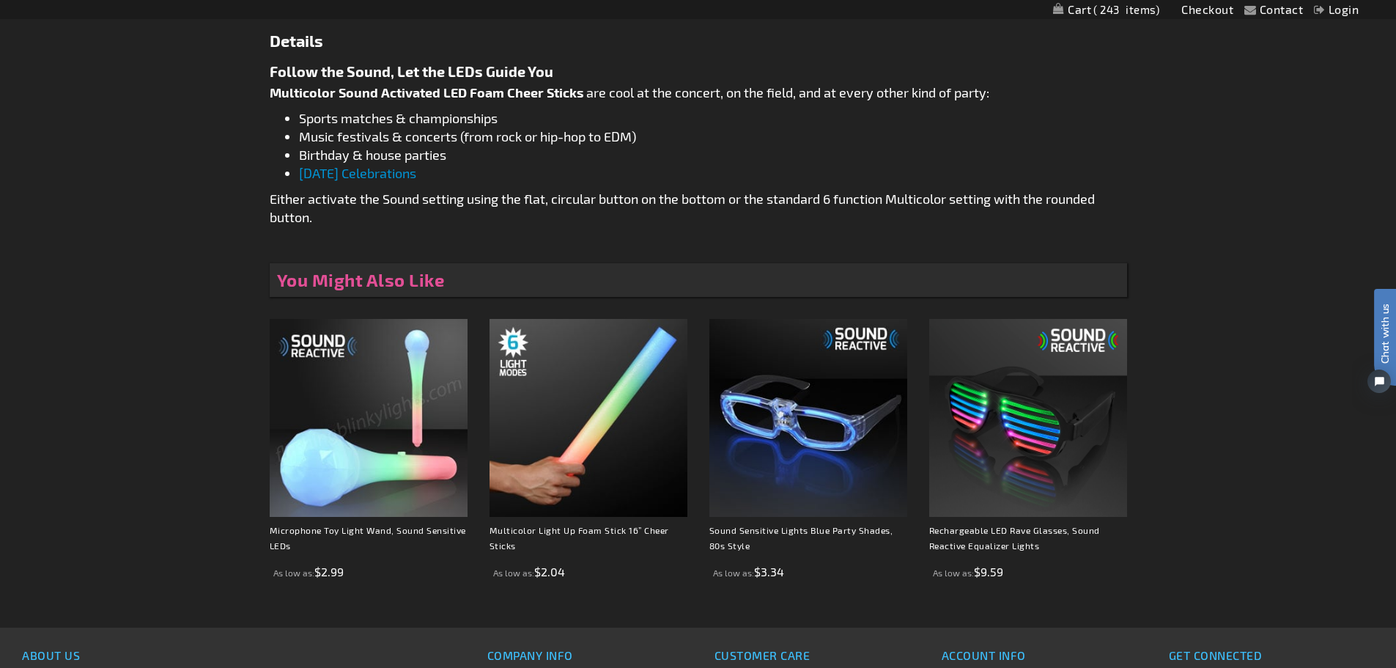
scroll to position [855, 0]
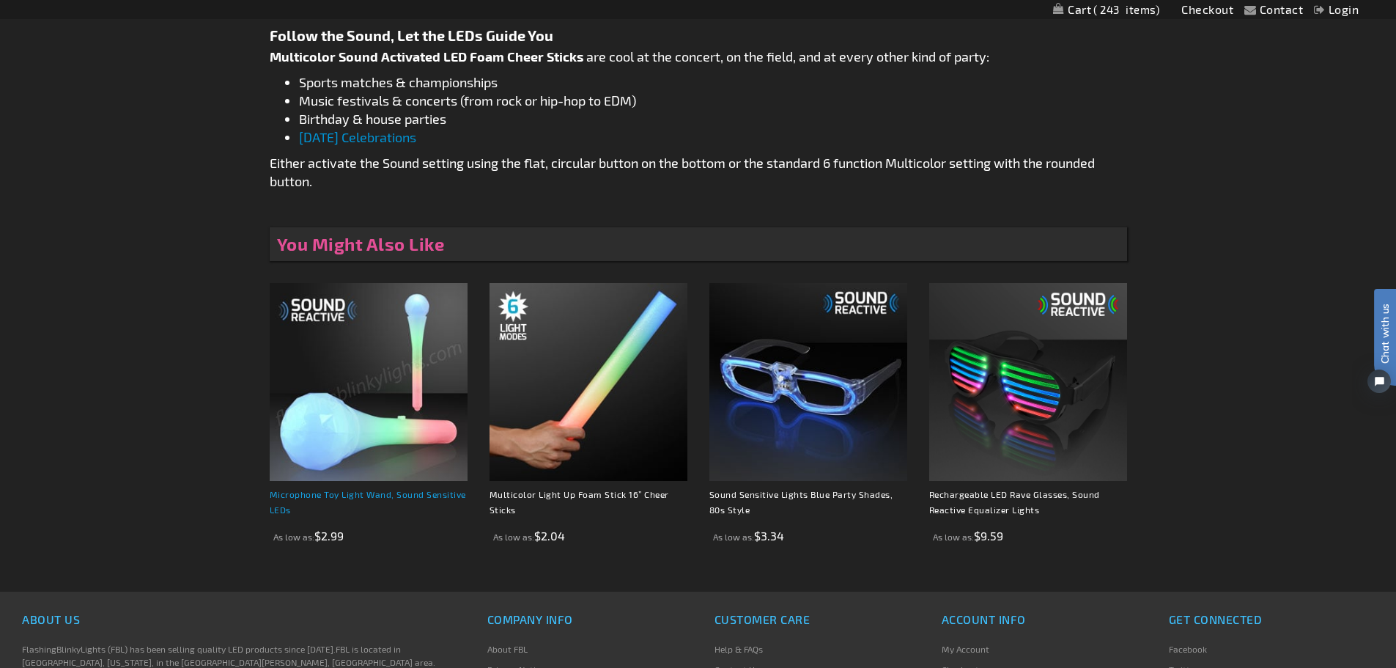
click at [374, 498] on link "Microphone Toy Light Wand, Sound Sensitive LEDs" at bounding box center [368, 502] width 196 height 26
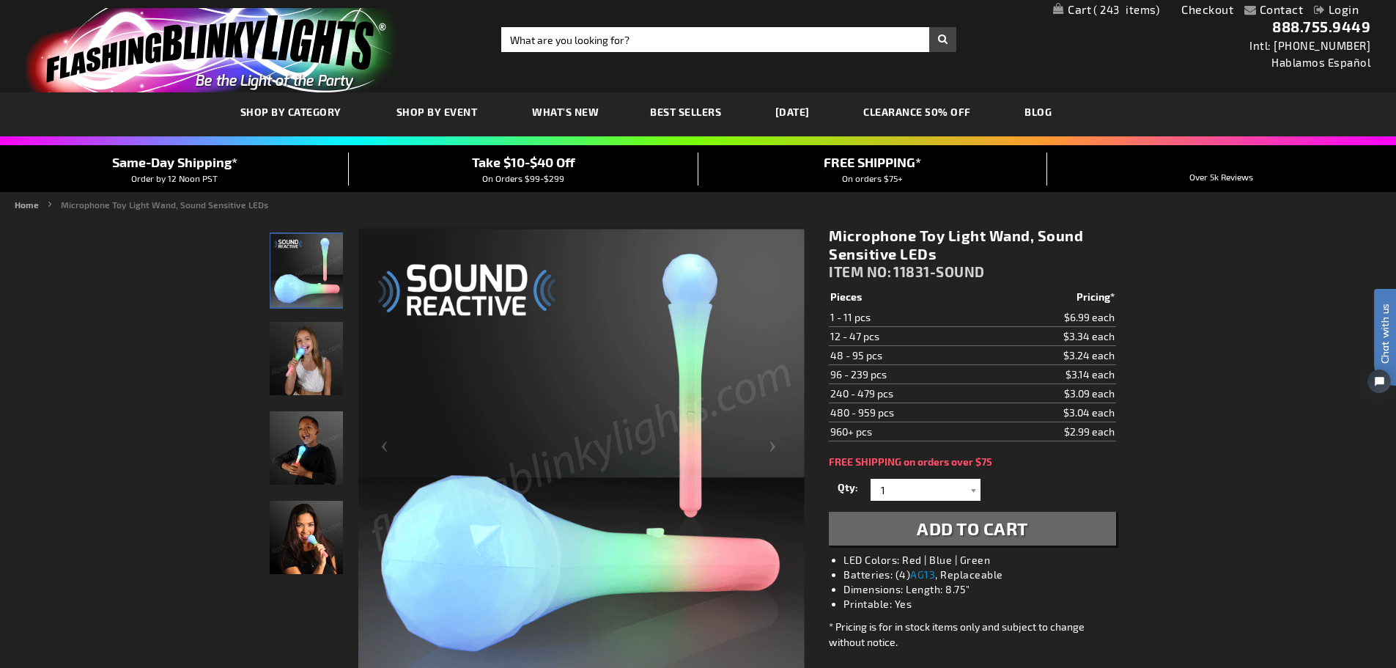
click at [309, 353] on img "Light Up Sound Activated LED Microphone Toy" at bounding box center [306, 358] width 73 height 73
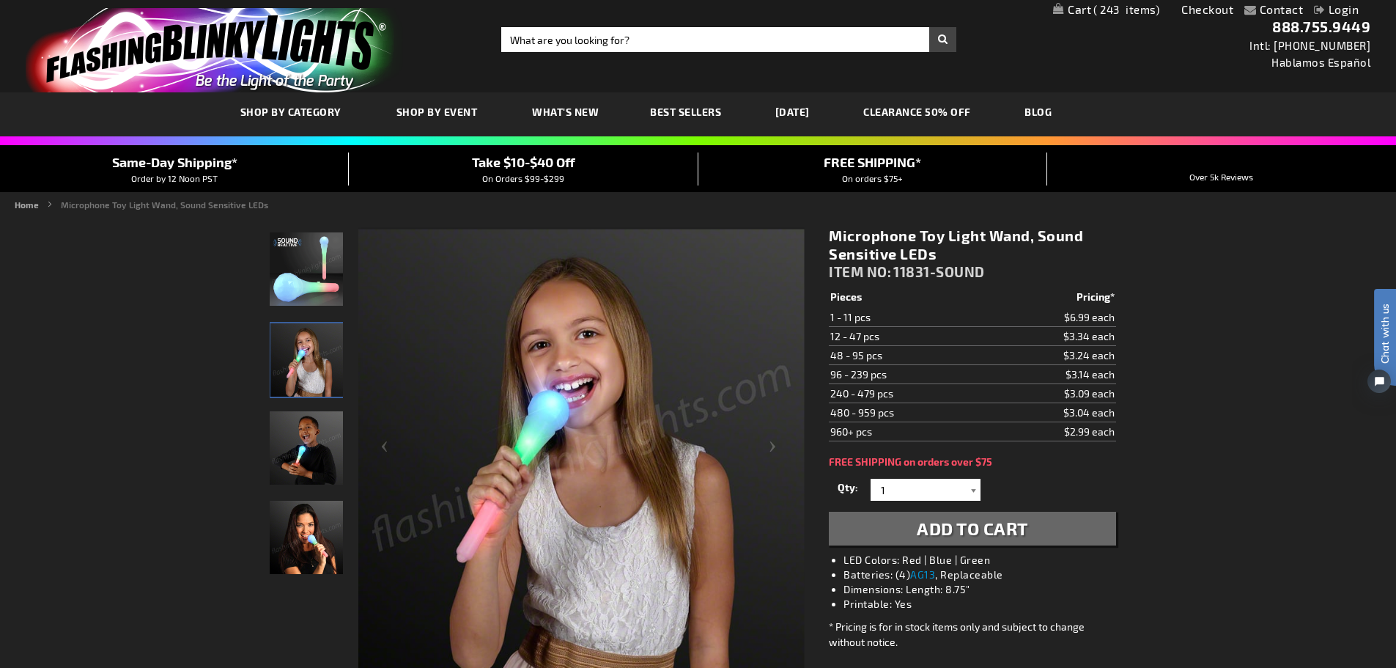
click at [966, 487] on div at bounding box center [973, 490] width 15 height 22
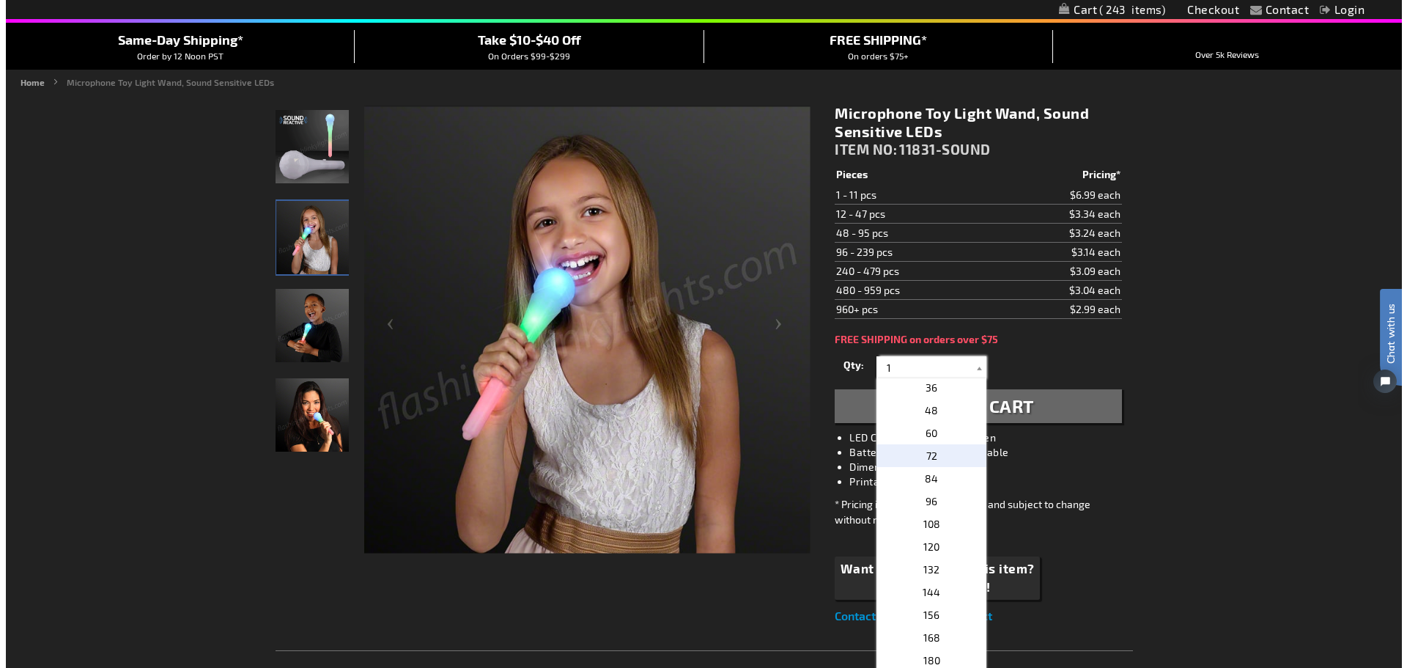
scroll to position [244, 0]
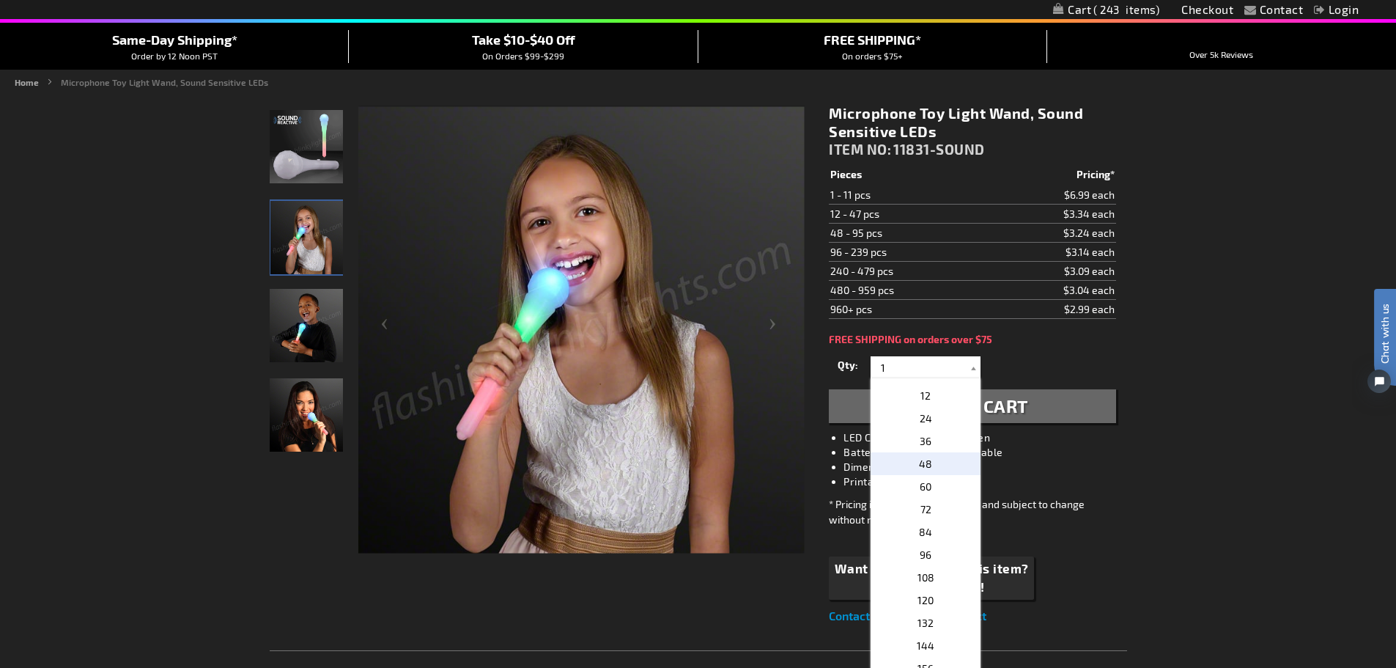
click at [923, 470] on p "48" at bounding box center [926, 463] width 110 height 23
type input "48"
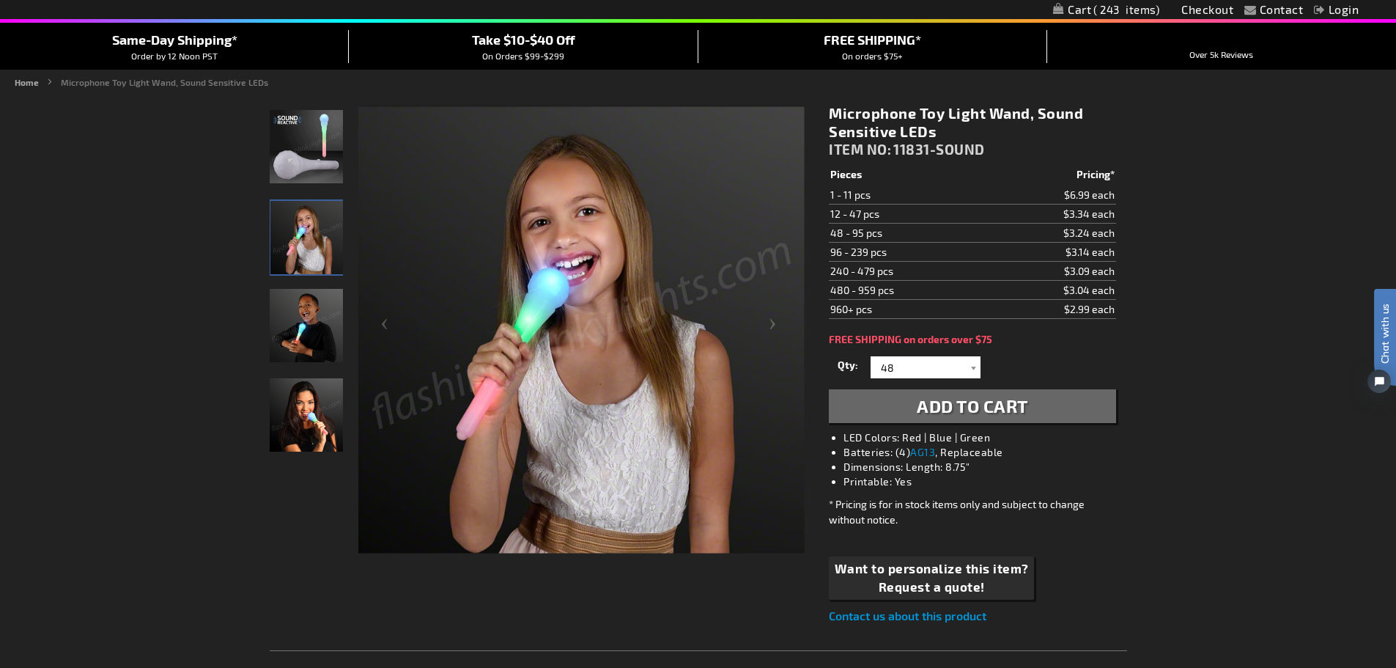
click at [976, 413] on span "Add to Cart" at bounding box center [972, 405] width 111 height 21
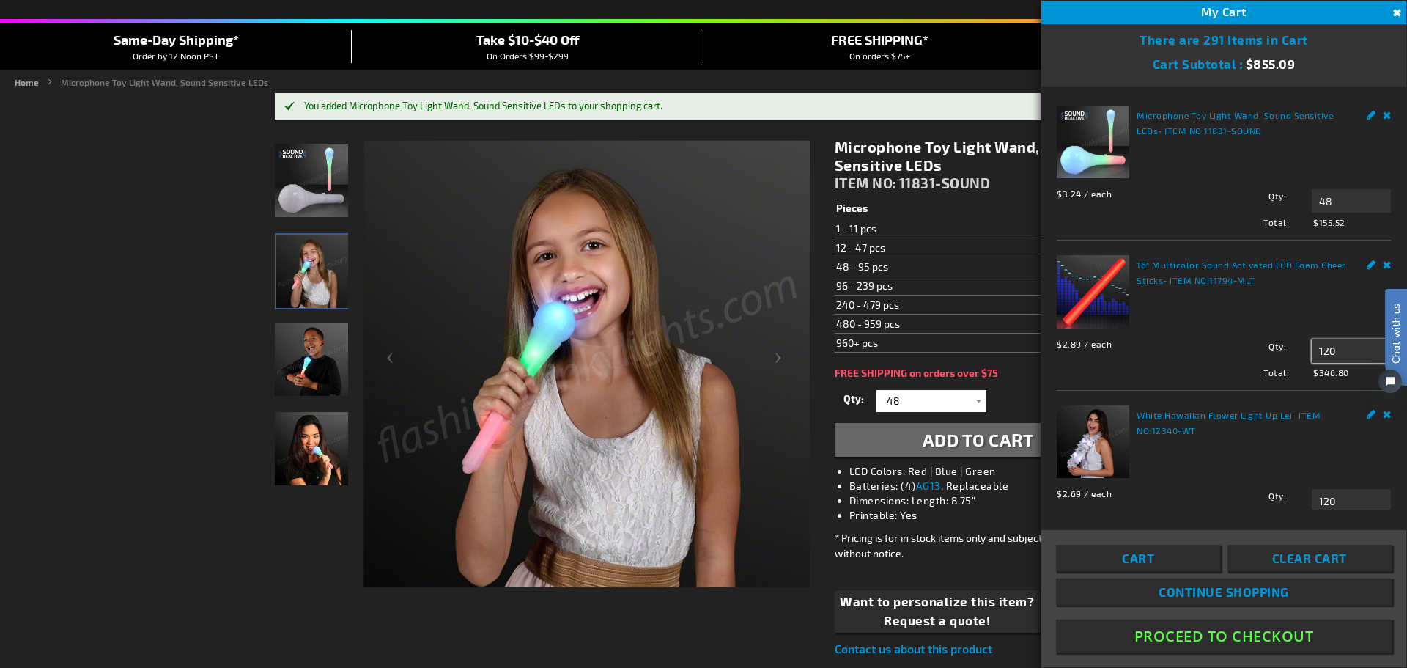
click at [1349, 340] on input "120" at bounding box center [1351, 350] width 79 height 23
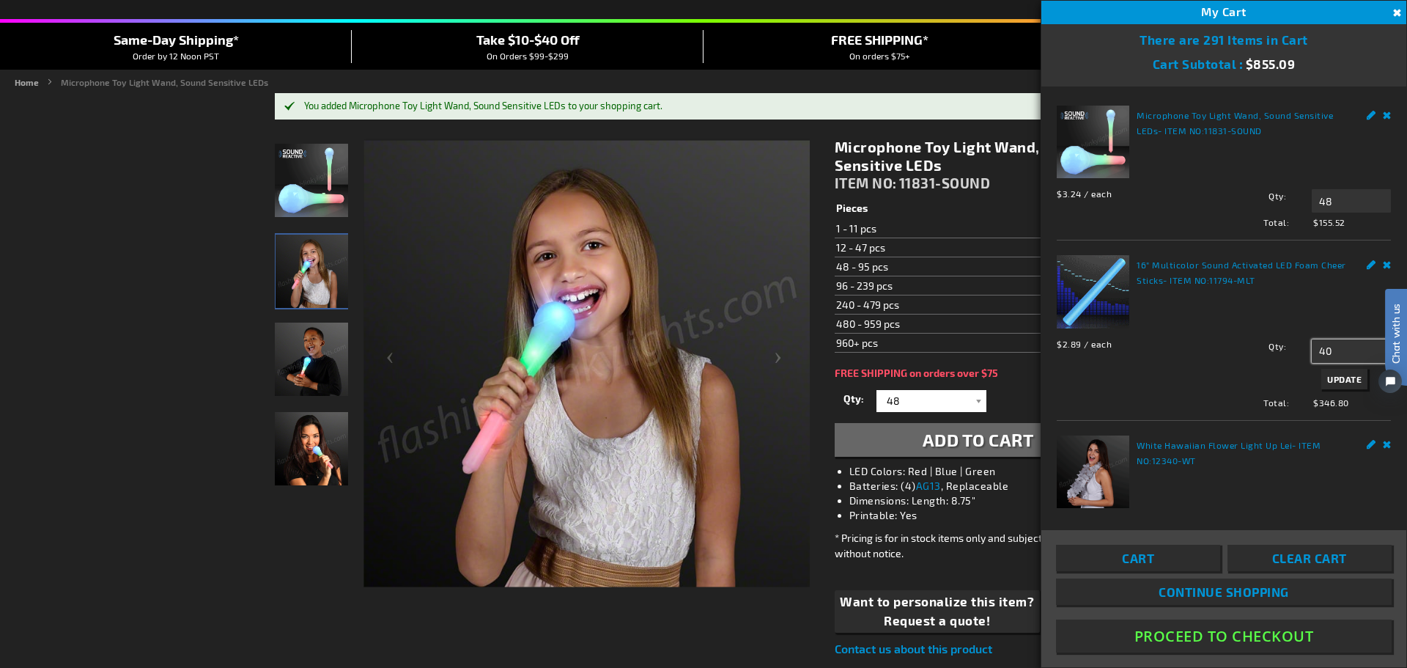
type input "40"
click at [1344, 369] on button "Update" at bounding box center [1345, 379] width 46 height 21
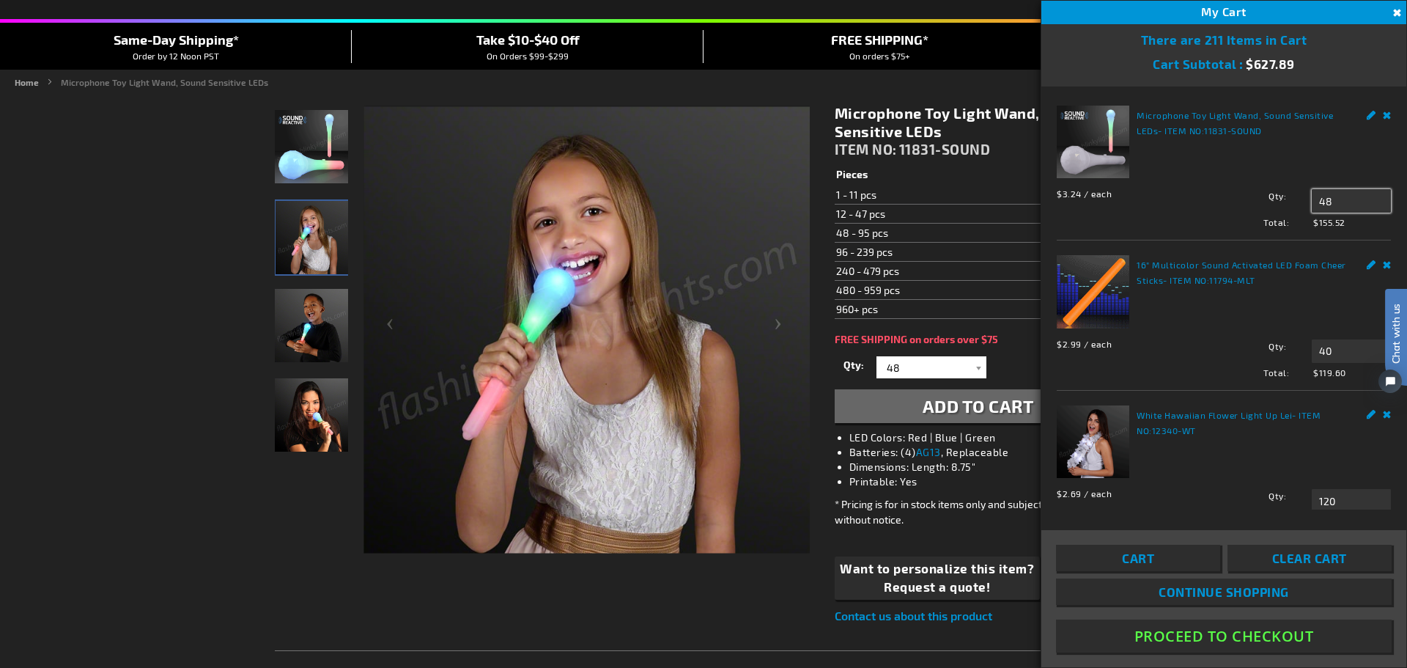
click at [1333, 202] on input "48" at bounding box center [1351, 200] width 79 height 23
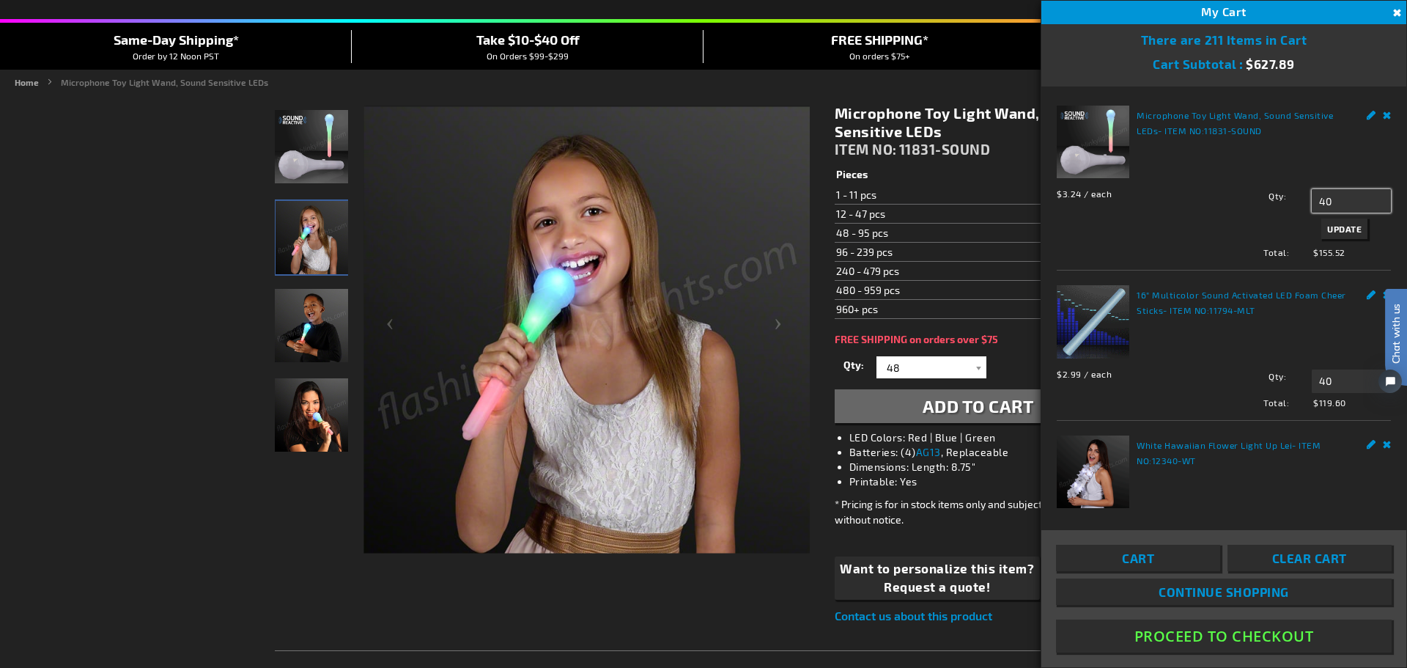
type input "40"
click at [1332, 224] on span "Update" at bounding box center [1345, 229] width 34 height 10
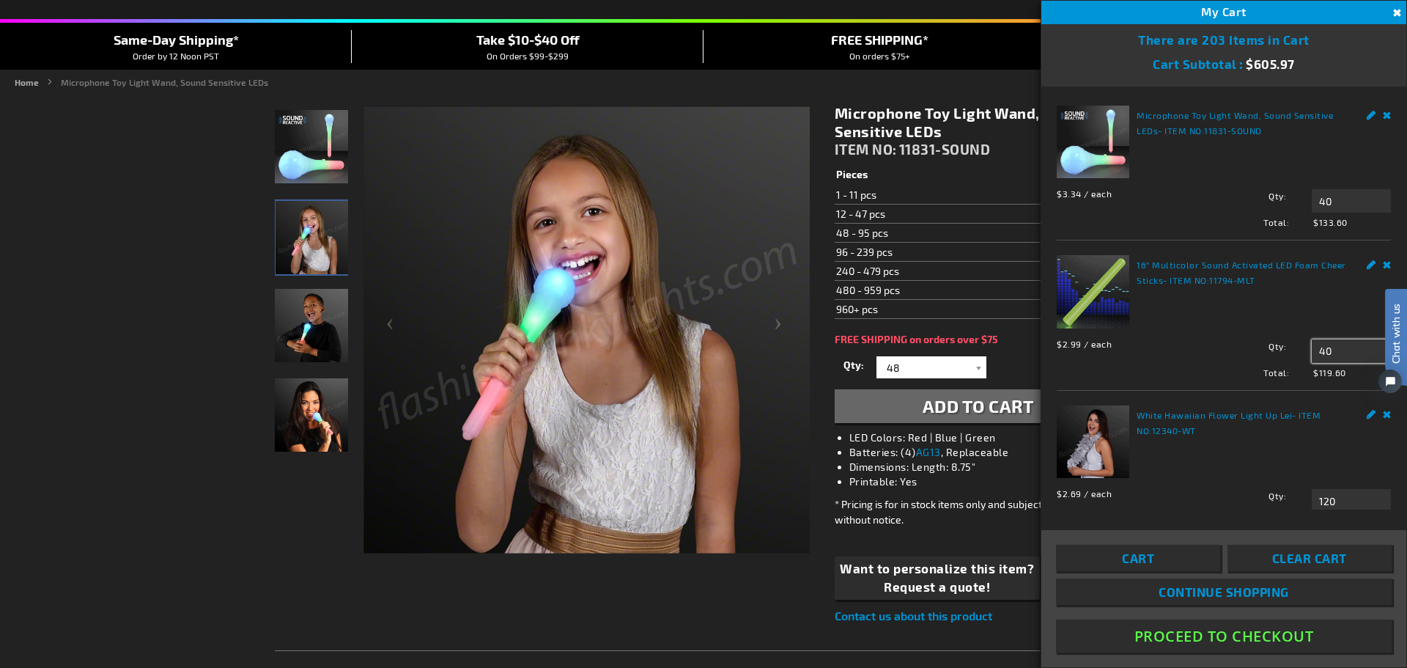
click at [1340, 342] on input "40" at bounding box center [1351, 350] width 79 height 23
click at [1328, 489] on input "120" at bounding box center [1351, 500] width 79 height 23
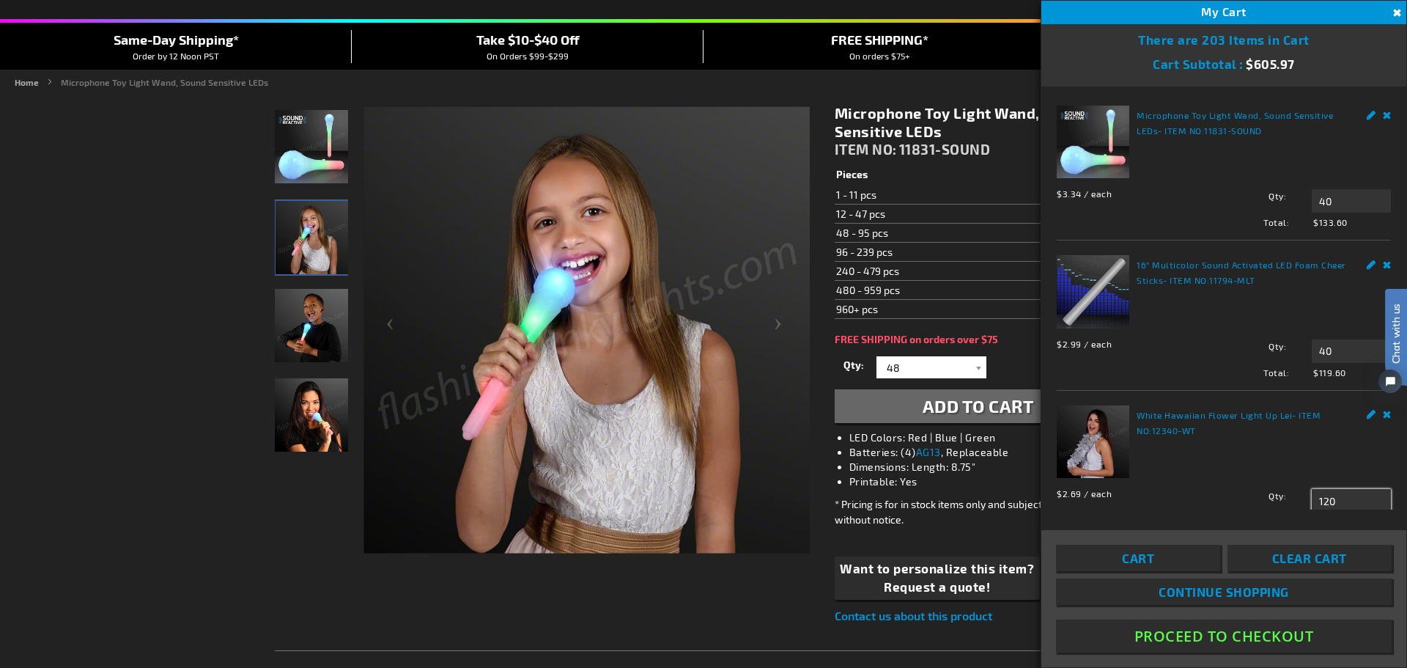
click at [1339, 490] on input "120" at bounding box center [1351, 500] width 79 height 23
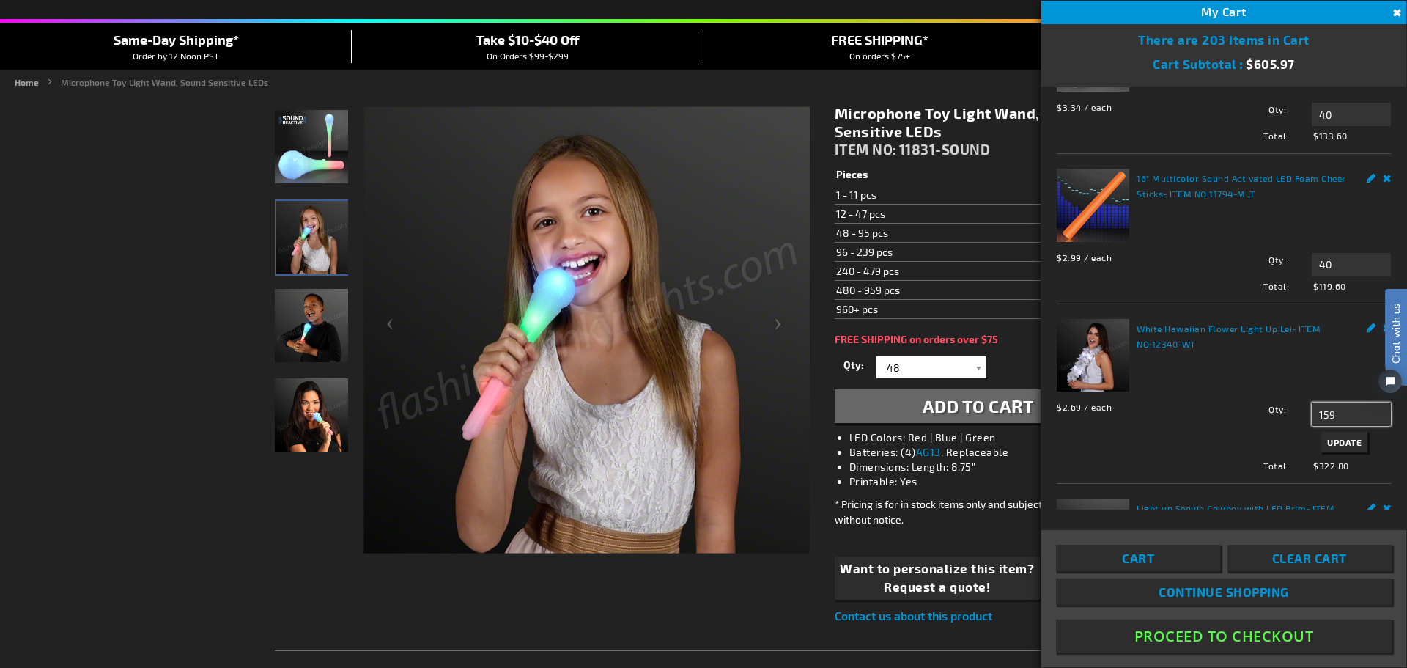
scroll to position [122, 0]
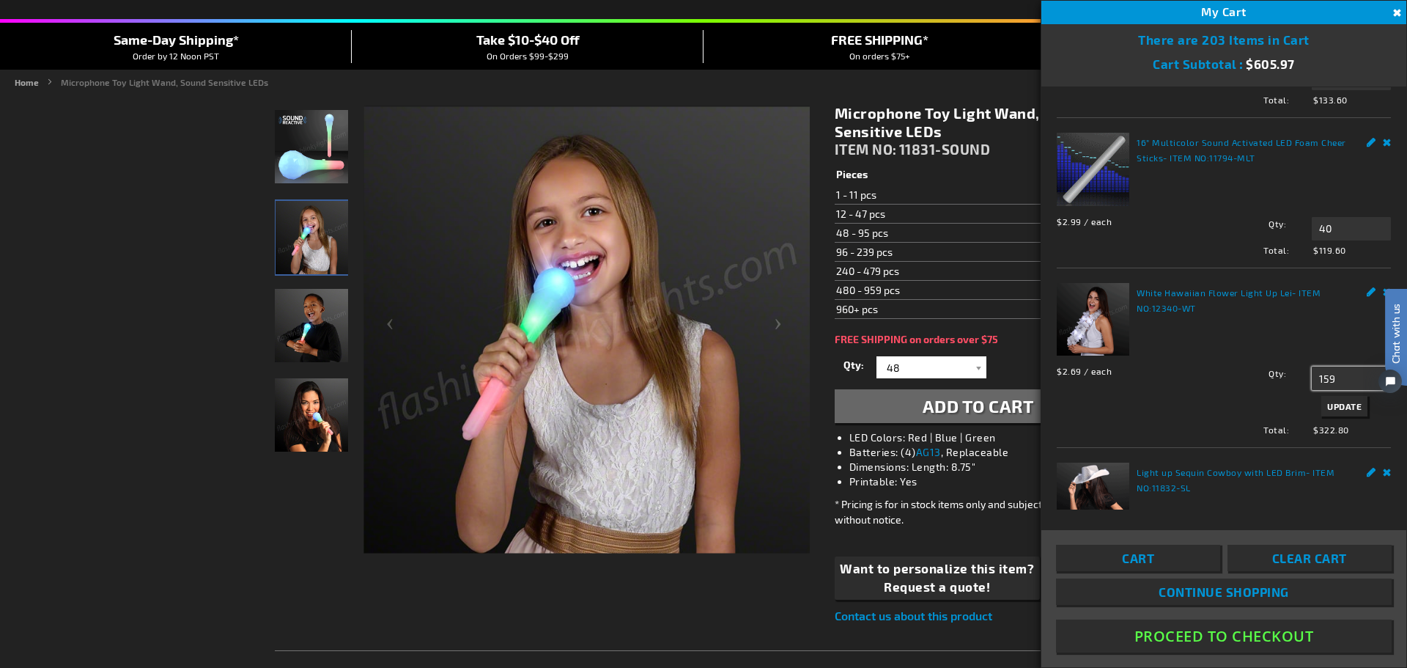
type input "159"
click at [1343, 401] on span "Update" at bounding box center [1345, 406] width 34 height 10
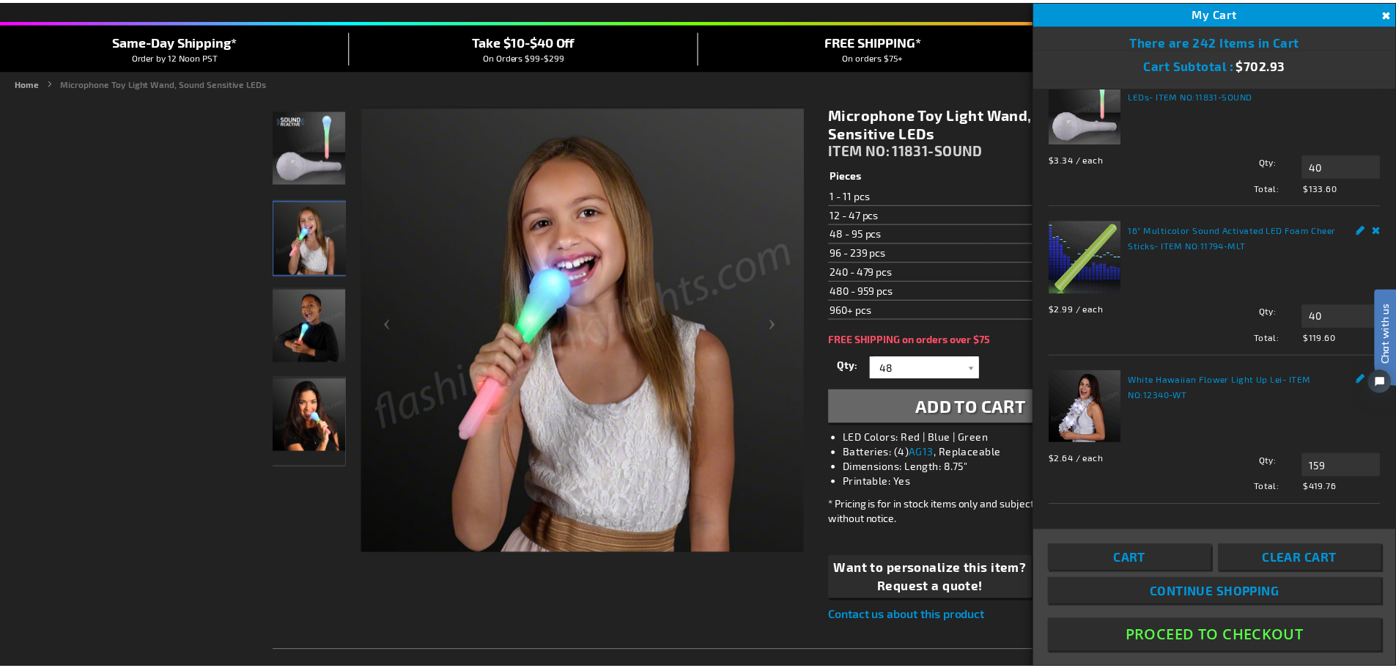
scroll to position [0, 0]
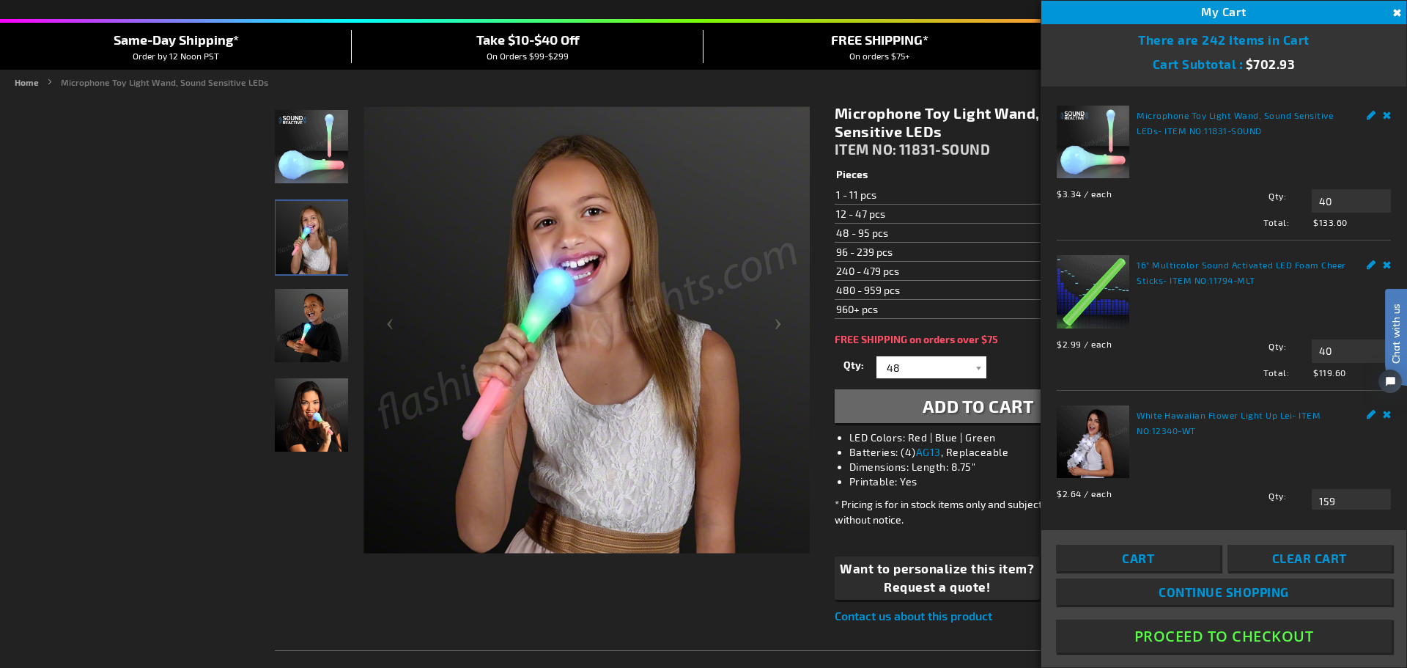
click at [957, 160] on div "Microphone Toy Light Wand, Sound Sensitive LEDs ITEM NO: 11831-SOUND" at bounding box center [978, 134] width 287 height 61
